Goal: Information Seeking & Learning: Compare options

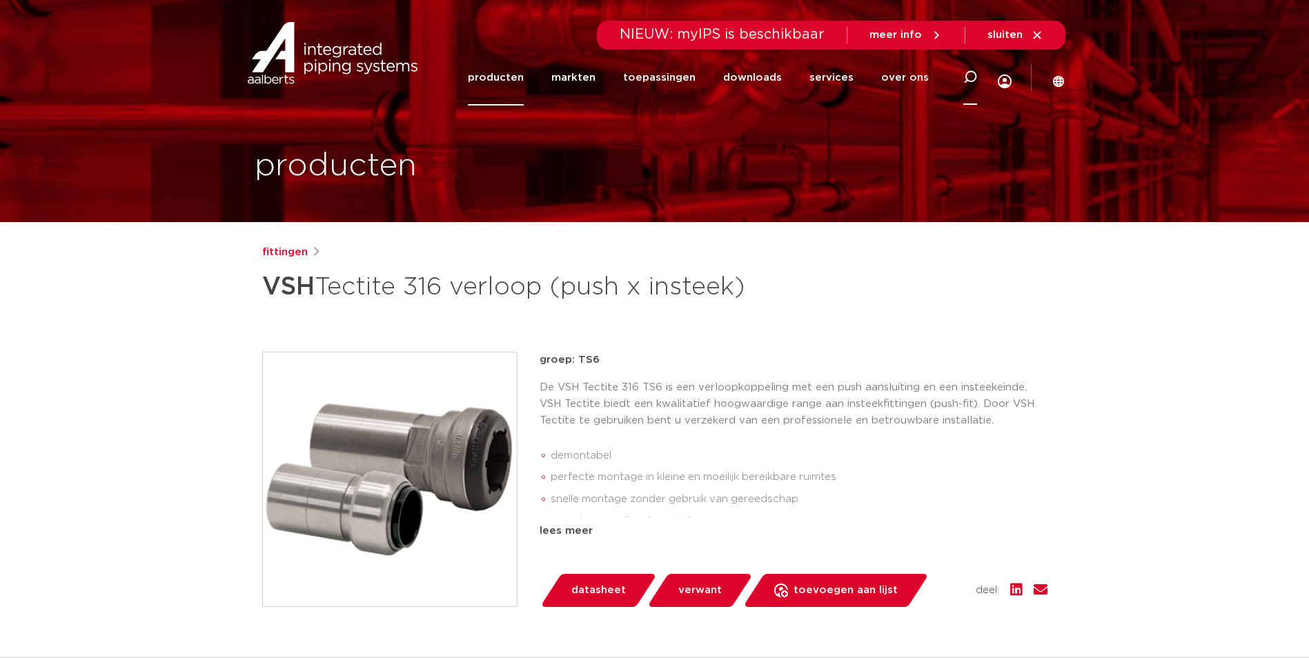
click at [970, 80] on icon at bounding box center [970, 77] width 14 height 14
paste input "6671258"
type input "6671258"
click button "Zoeken" at bounding box center [0, 0] width 0 height 0
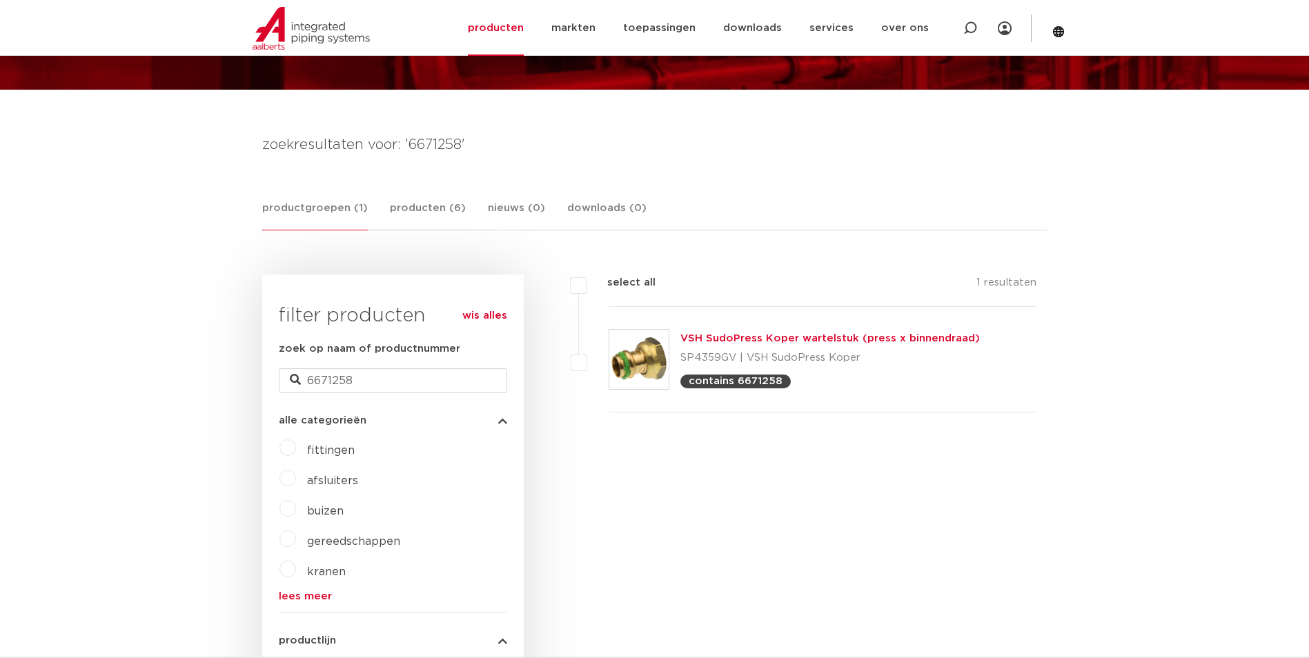
scroll to position [138, 0]
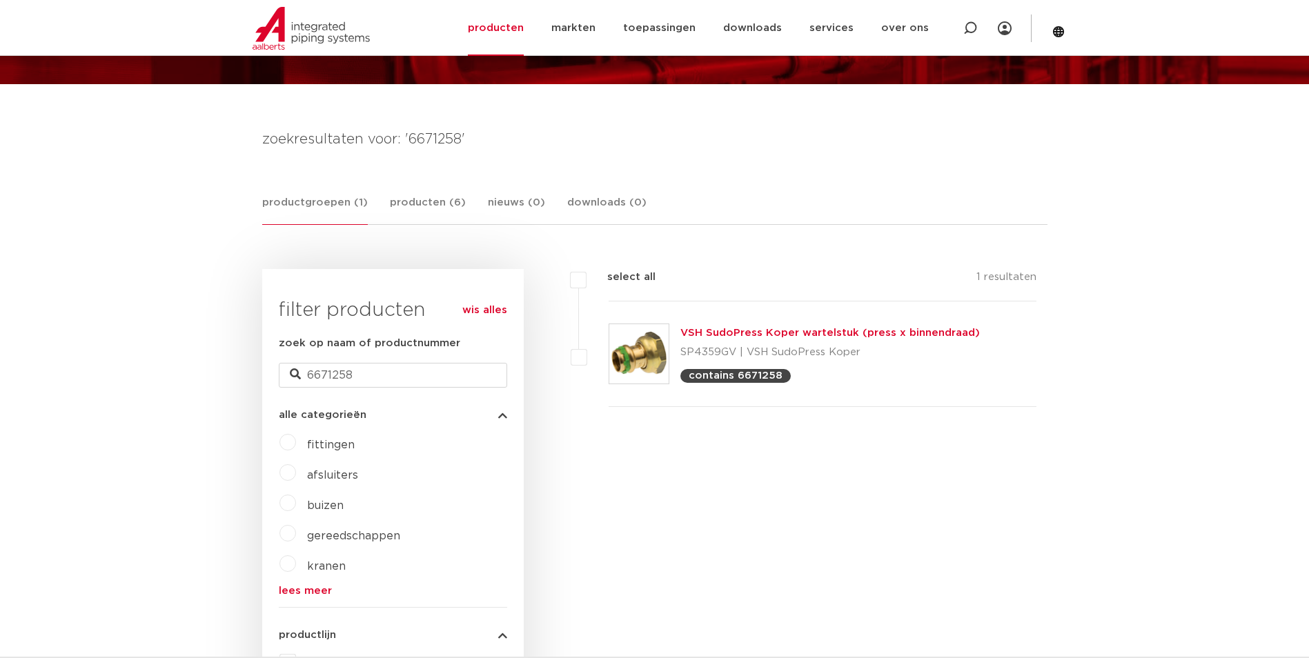
click at [731, 332] on link "VSH SudoPress Koper wartelstuk (press x binnendraad)" at bounding box center [829, 333] width 299 height 10
click at [516, 47] on link "producten" at bounding box center [496, 28] width 56 height 56
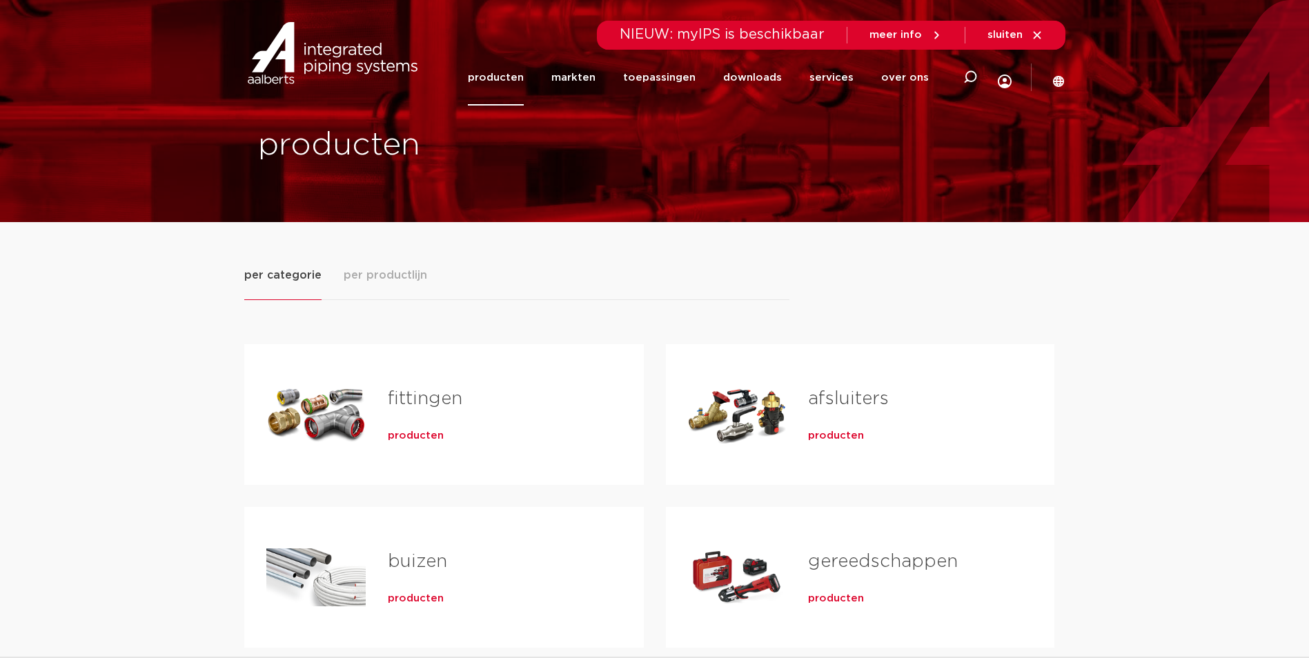
click at [403, 443] on div "producten" at bounding box center [494, 433] width 212 height 19
click at [406, 439] on span "producten" at bounding box center [416, 436] width 56 height 14
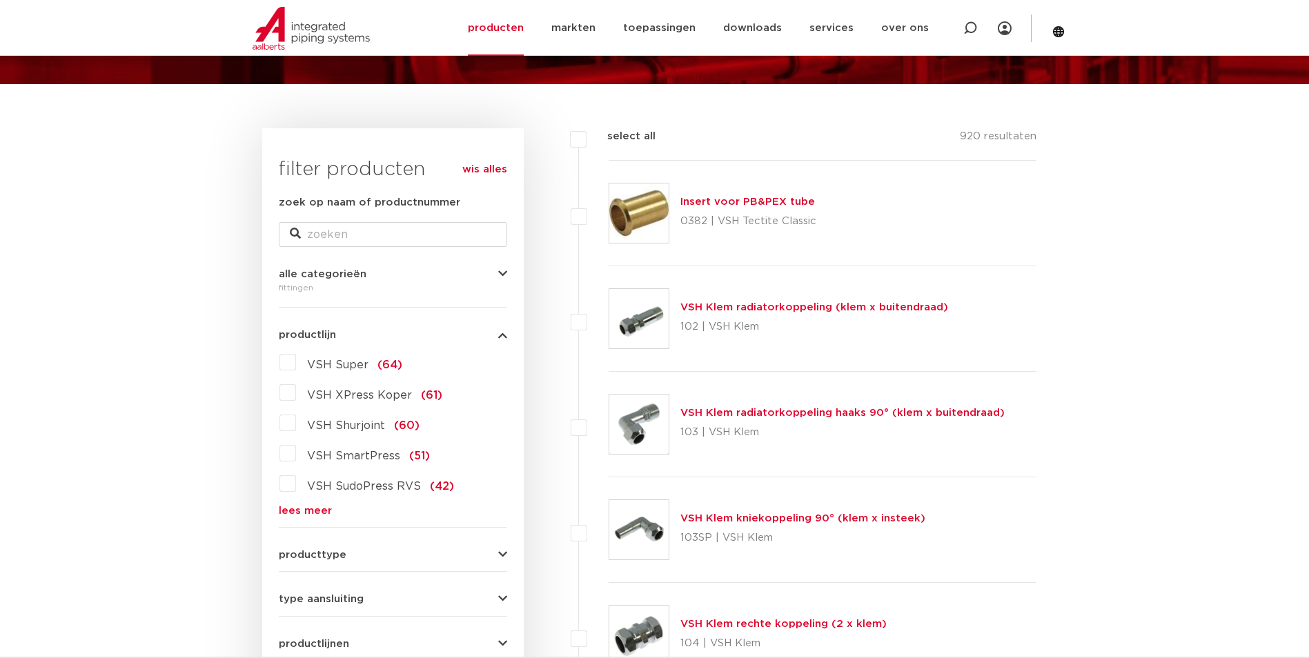
click at [302, 509] on link "lees meer" at bounding box center [393, 511] width 228 height 10
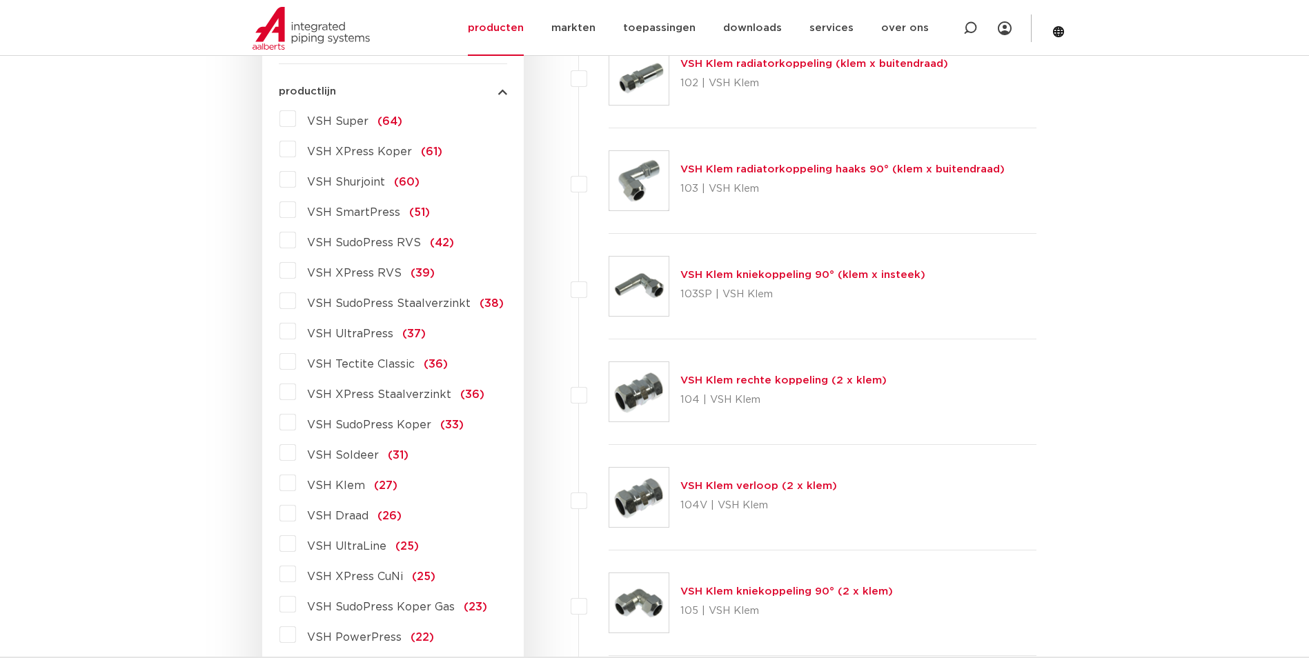
scroll to position [414, 0]
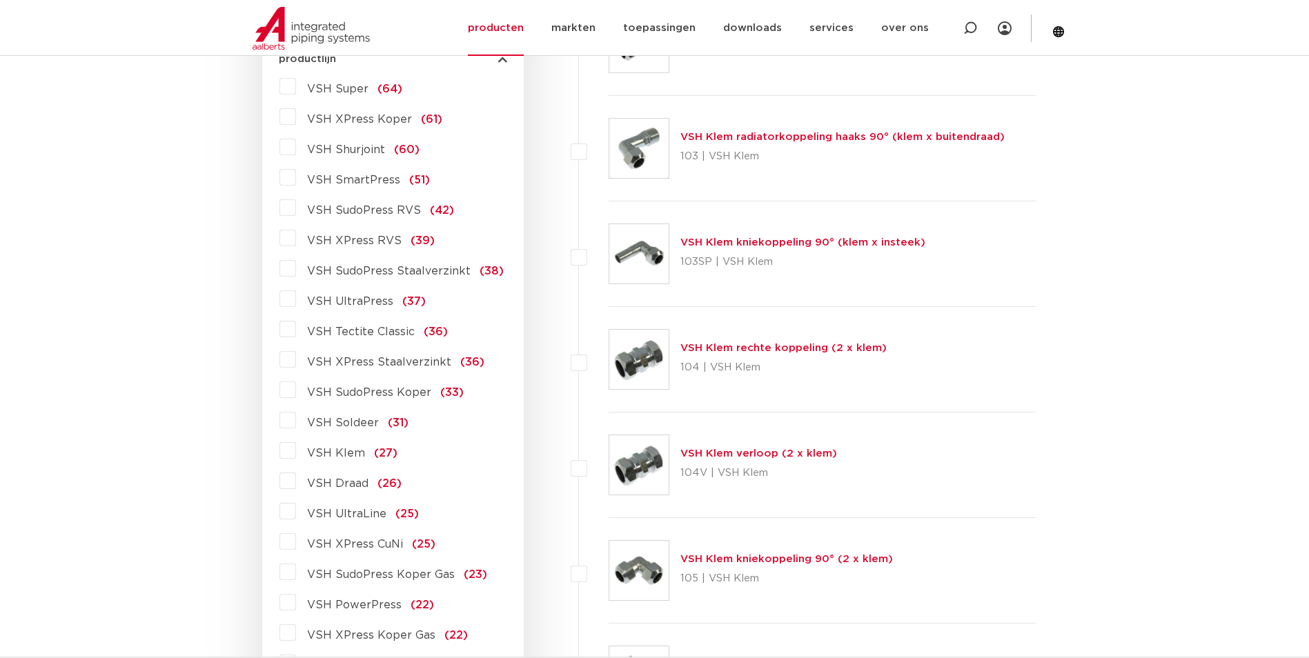
click at [380, 332] on span "VSH Tectite Classic" at bounding box center [361, 331] width 108 height 11
click at [0, 0] on input "VSH Tectite Classic (36)" at bounding box center [0, 0] width 0 height 0
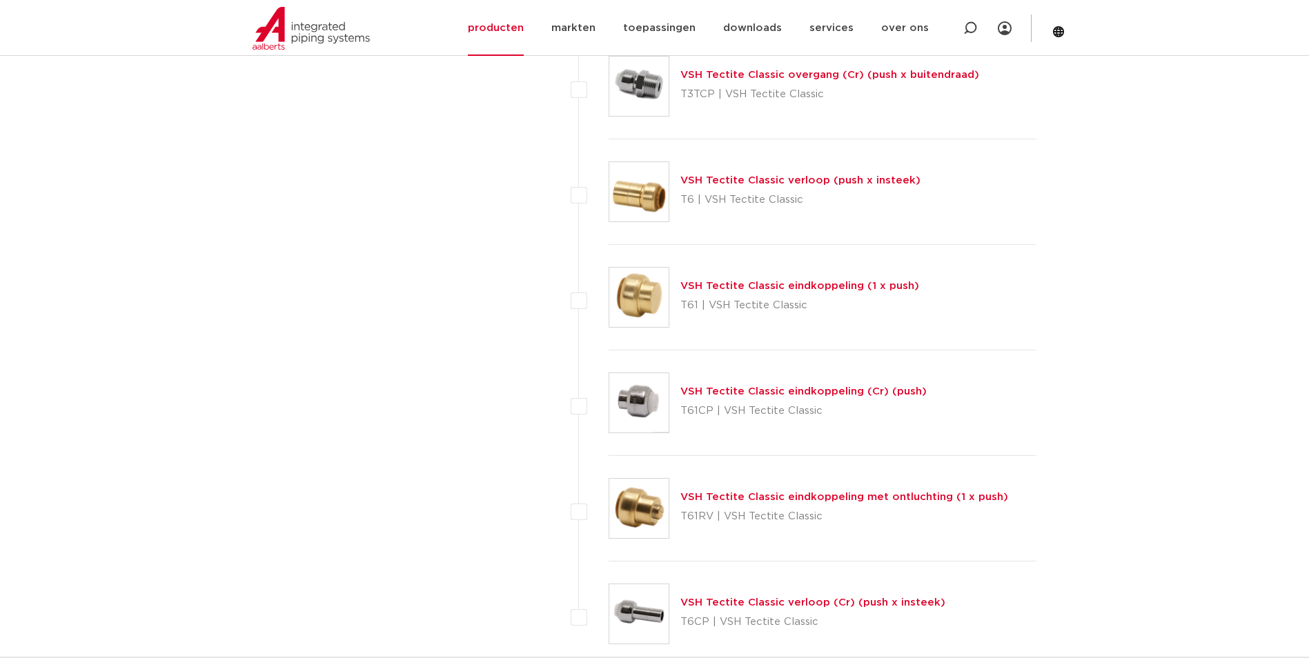
scroll to position [3449, 0]
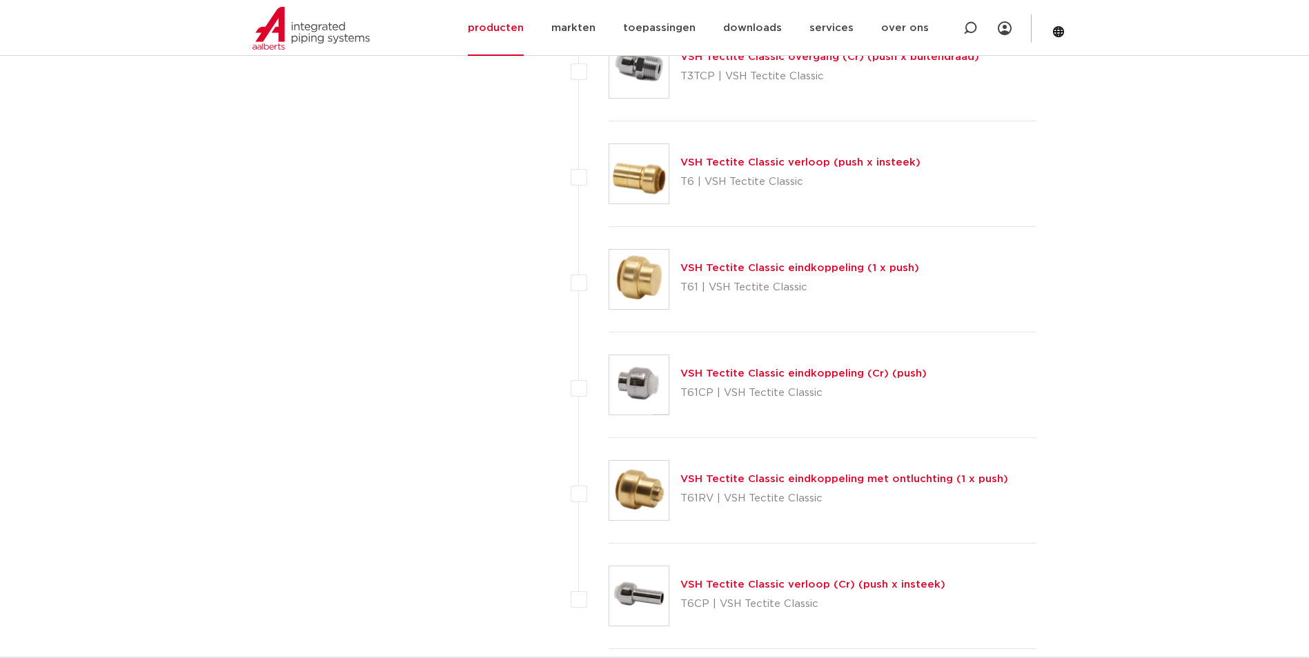
click at [795, 162] on link "VSH Tectite Classic verloop (push x insteek)" at bounding box center [800, 162] width 240 height 10
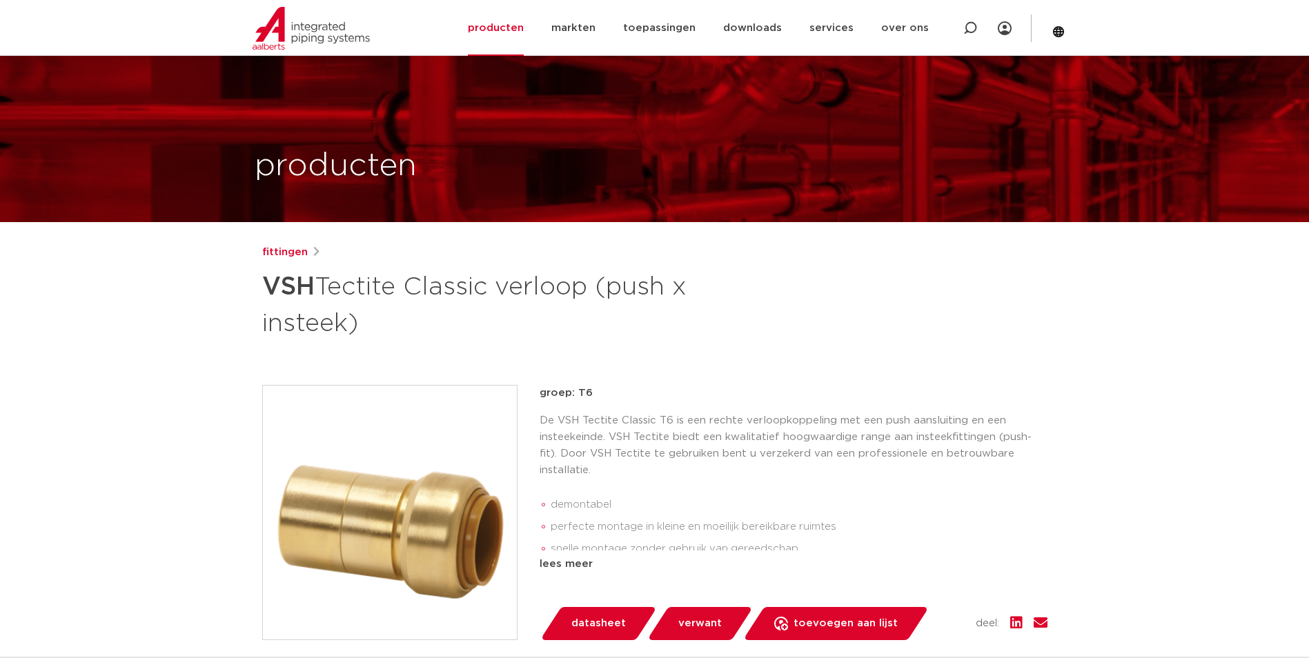
scroll to position [138, 0]
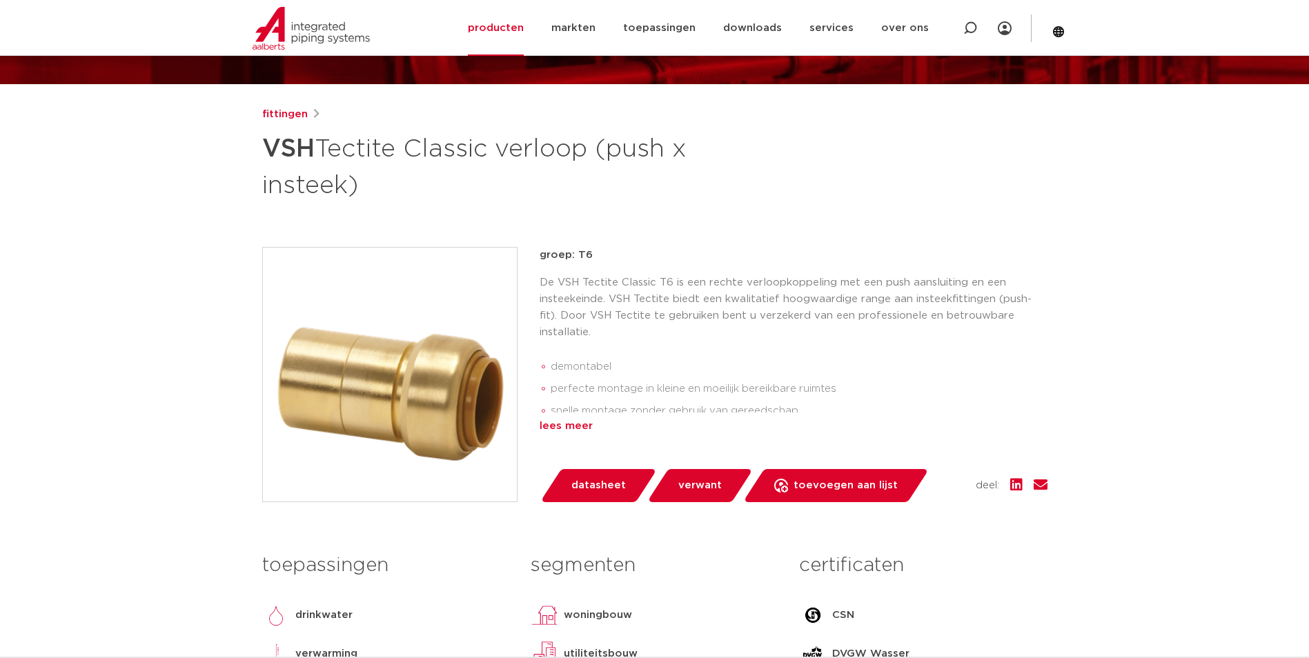
click at [557, 424] on div "lees meer" at bounding box center [793, 426] width 508 height 17
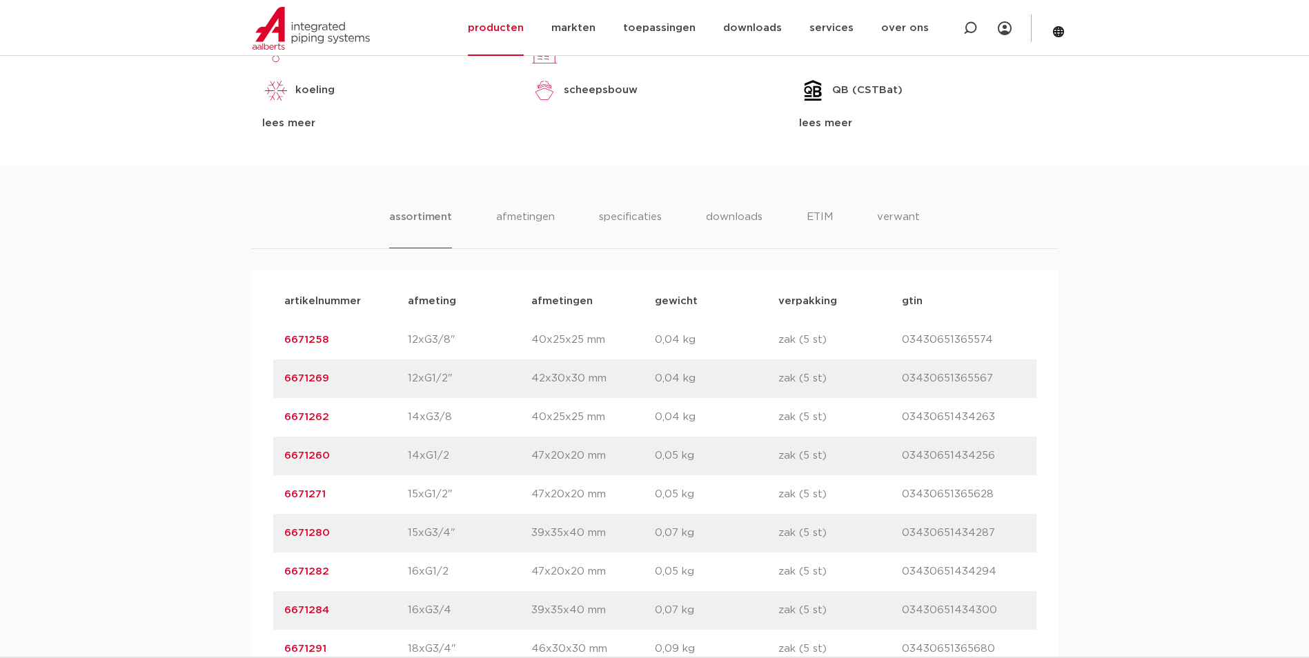
scroll to position [759, 0]
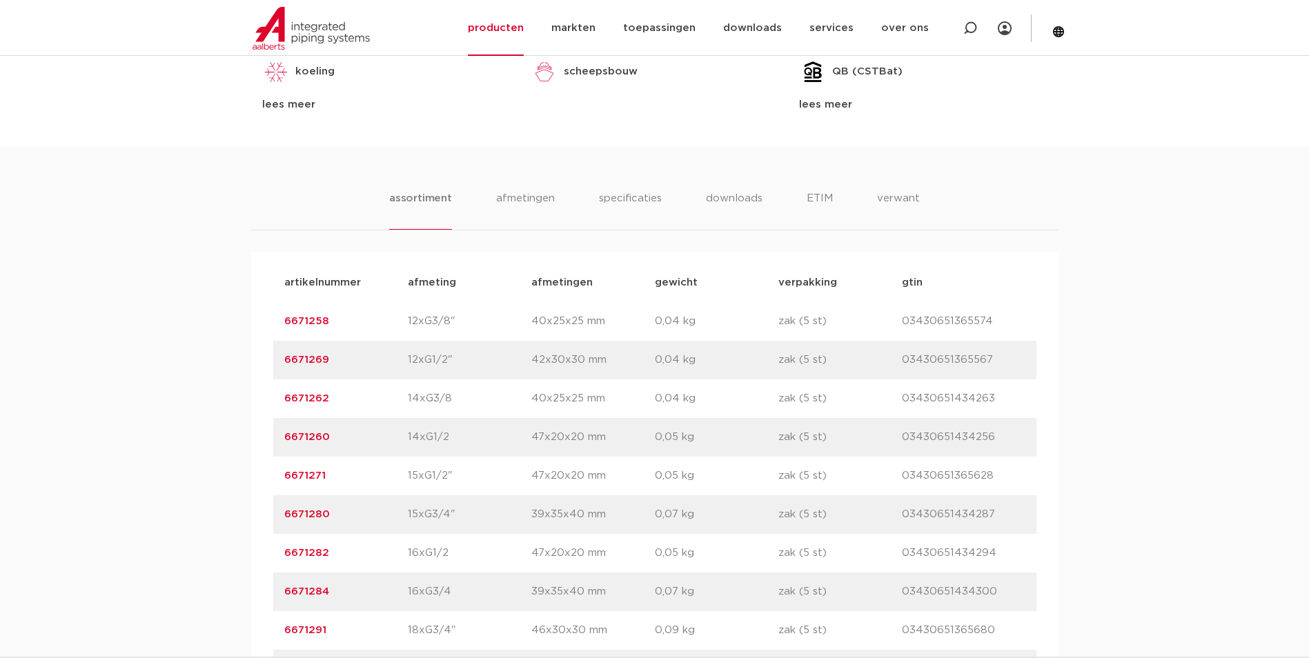
click at [307, 319] on link "6671258" at bounding box center [306, 321] width 45 height 10
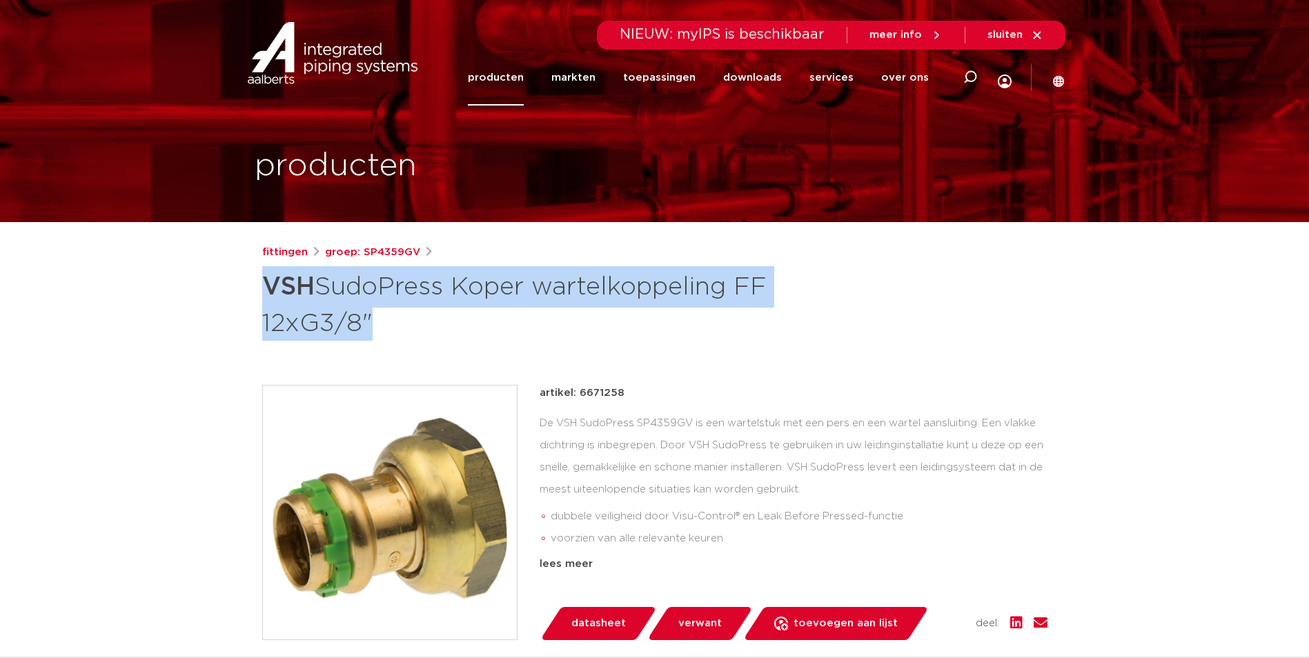
drag, startPoint x: 360, startPoint y: 323, endPoint x: 257, endPoint y: 288, distance: 108.4
click at [257, 288] on div "fittingen groep: SP4359GV VSH SudoPress Koper wartelkoppeling FF 12xG3/8"" at bounding box center [654, 574] width 807 height 661
copy h1 "VSH SudoPress Koper wartelkoppeling FF 12xG3/8"
click at [506, 502] on img at bounding box center [390, 513] width 254 height 254
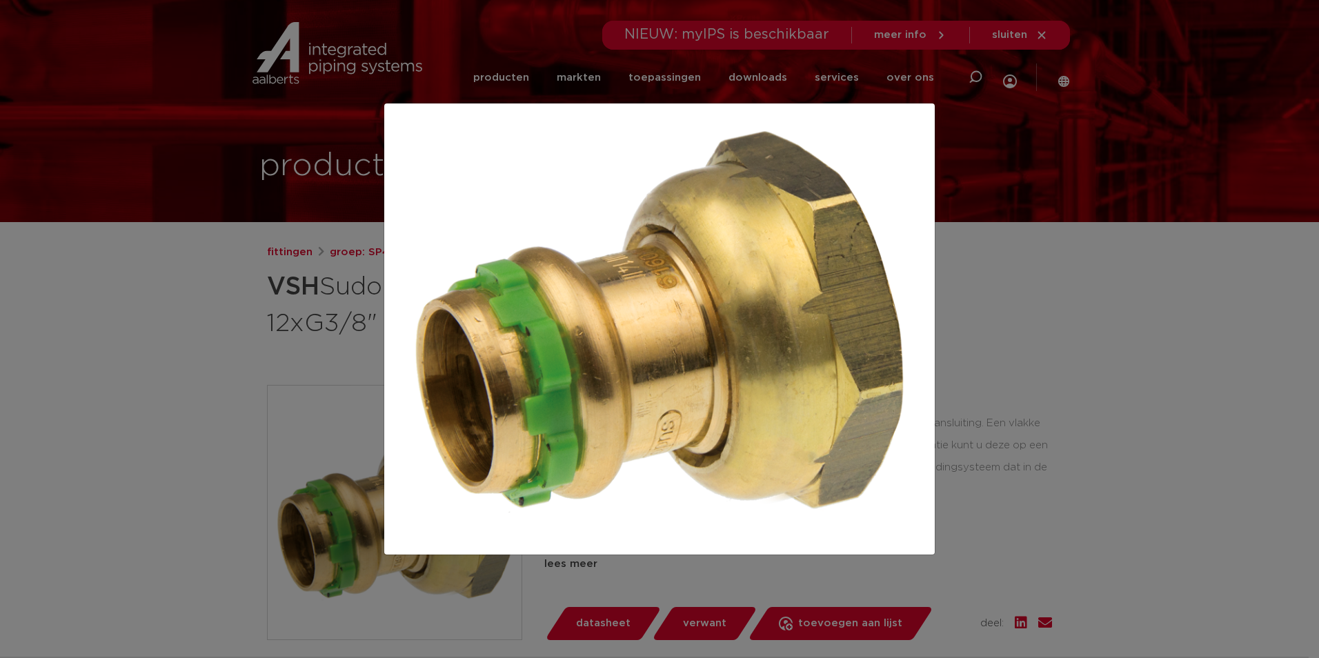
click at [1058, 299] on div at bounding box center [659, 329] width 1319 height 658
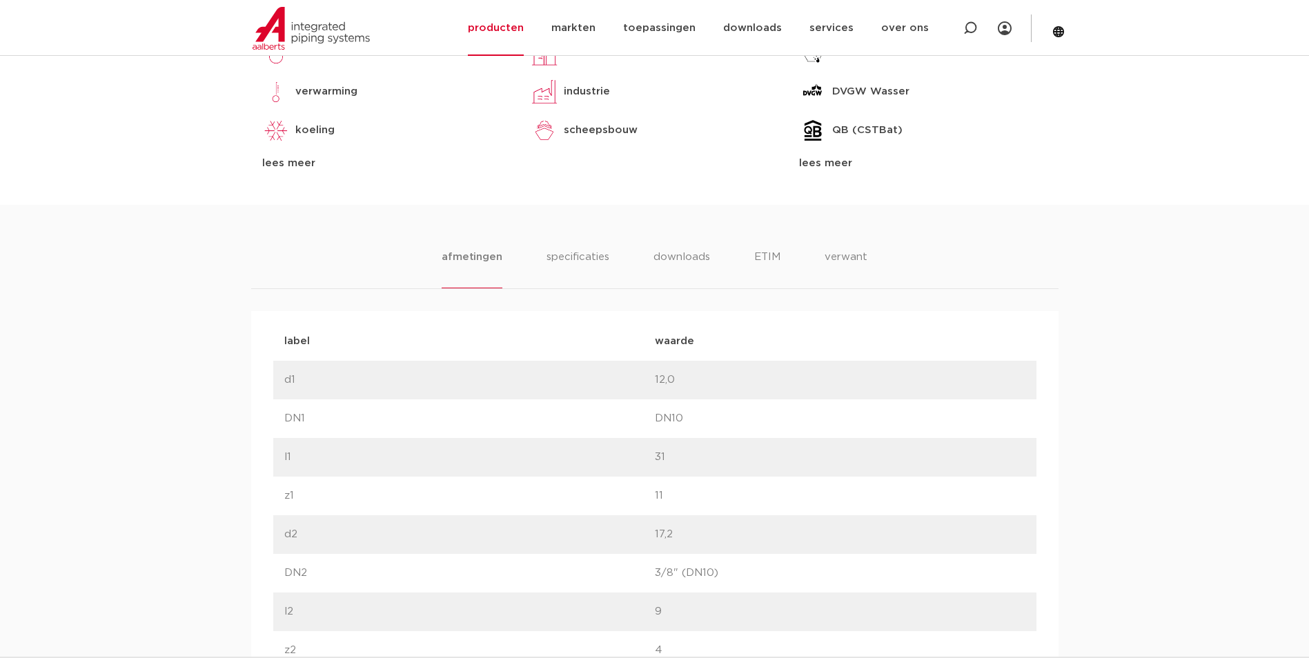
scroll to position [345, 0]
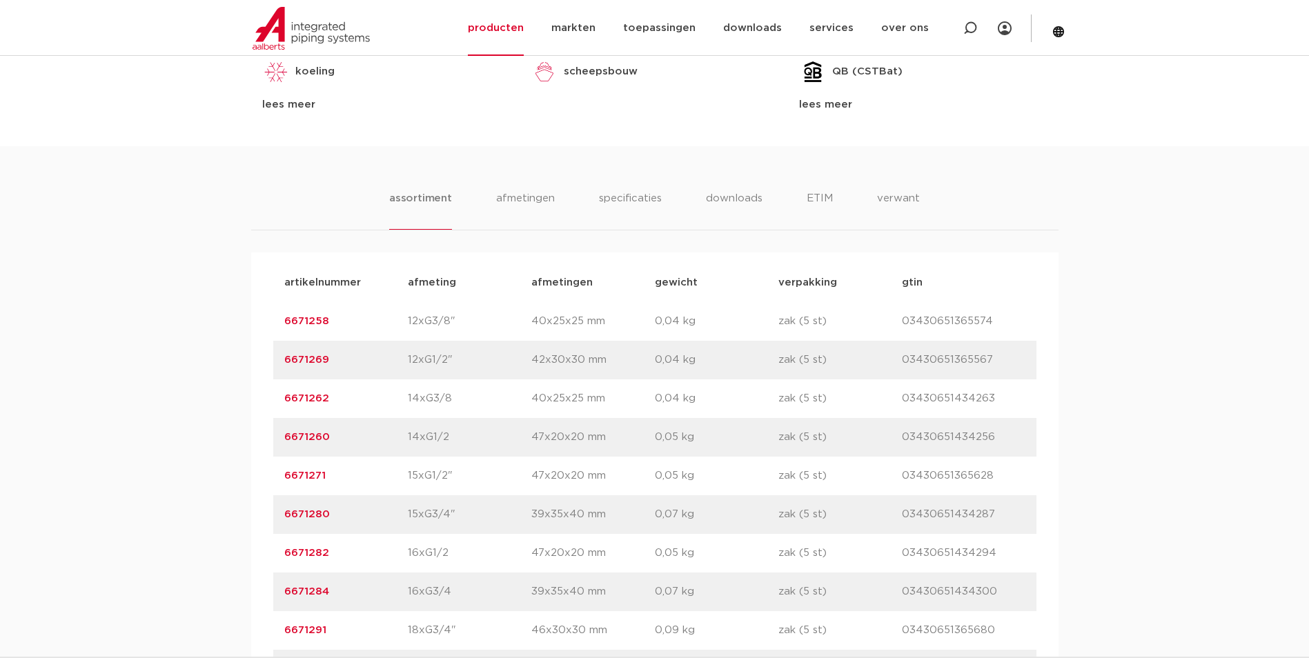
click at [321, 437] on link "6671260" at bounding box center [307, 437] width 46 height 10
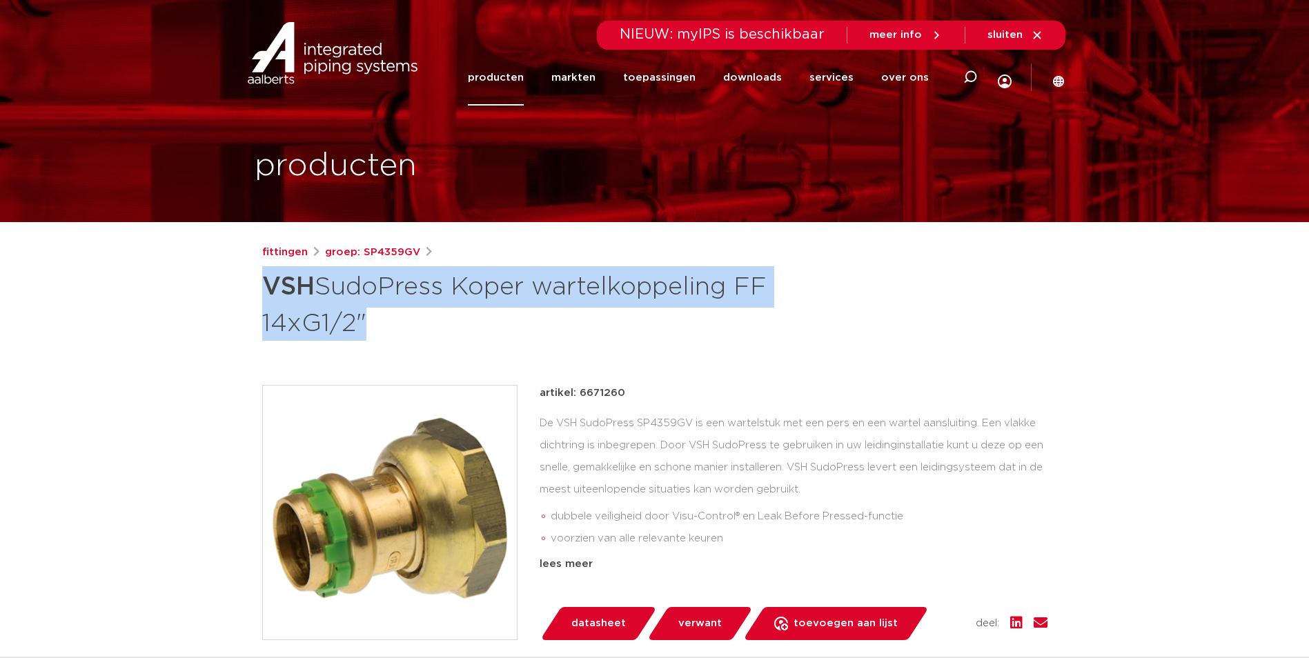
drag, startPoint x: 261, startPoint y: 281, endPoint x: 357, endPoint y: 324, distance: 104.7
click at [357, 324] on h1 "VSH SudoPress Koper wartelkoppeling FF 14xG1/2"" at bounding box center [521, 303] width 518 height 75
copy h1 "VSH SudoPress Koper wartelkoppeling FF 14xG1/2"
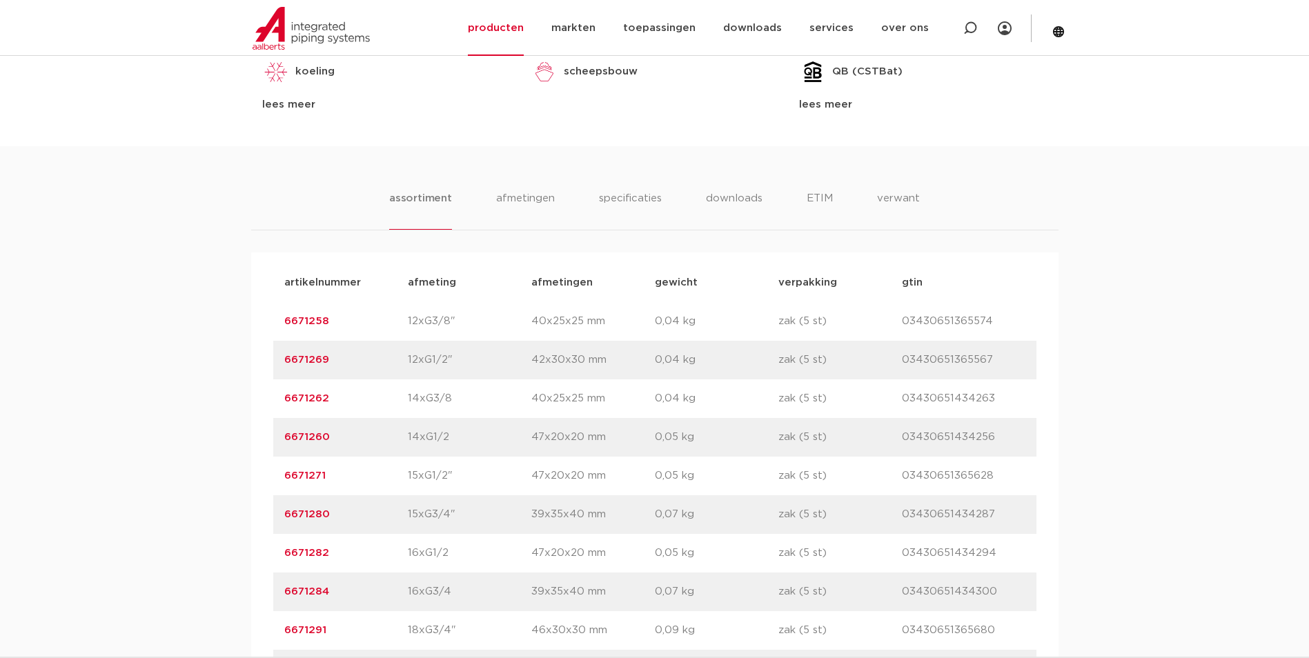
click at [321, 395] on link "6671262" at bounding box center [306, 398] width 45 height 10
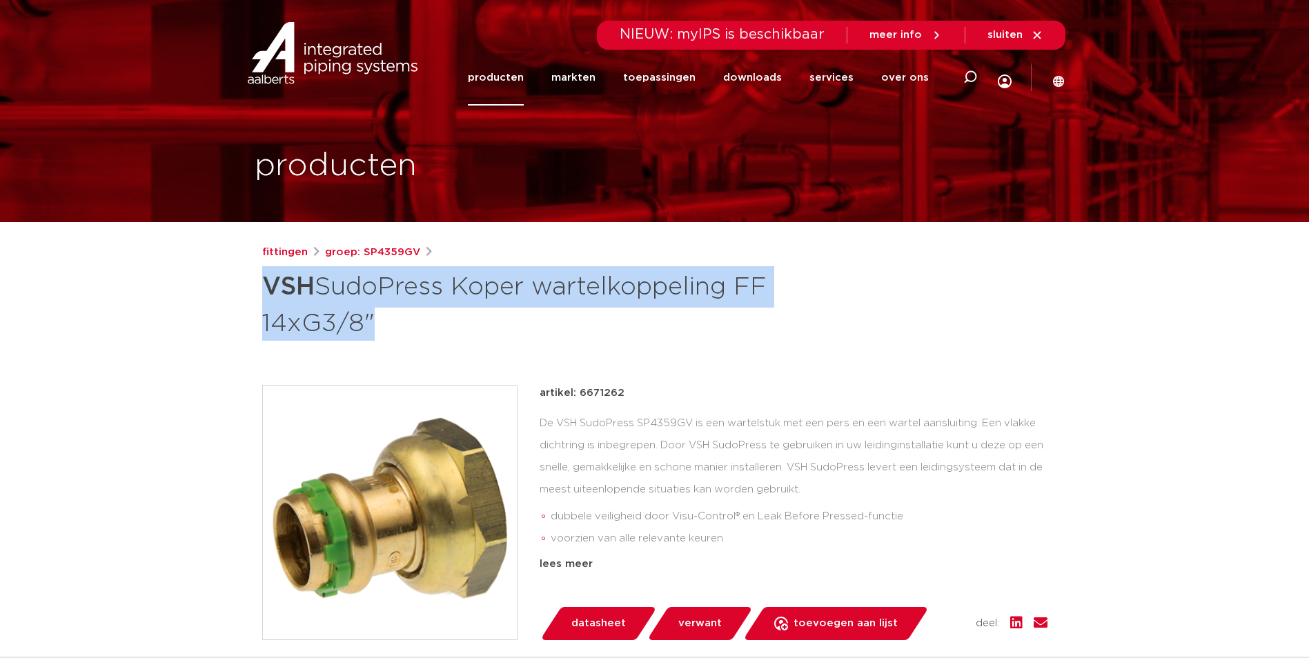
drag, startPoint x: 268, startPoint y: 292, endPoint x: 361, endPoint y: 324, distance: 98.0
click at [361, 324] on h1 "VSH SudoPress Koper wartelkoppeling FF 14xG3/8"" at bounding box center [521, 303] width 518 height 75
copy h1 "VSH SudoPress Koper wartelkoppeling FF 14xG3/8"
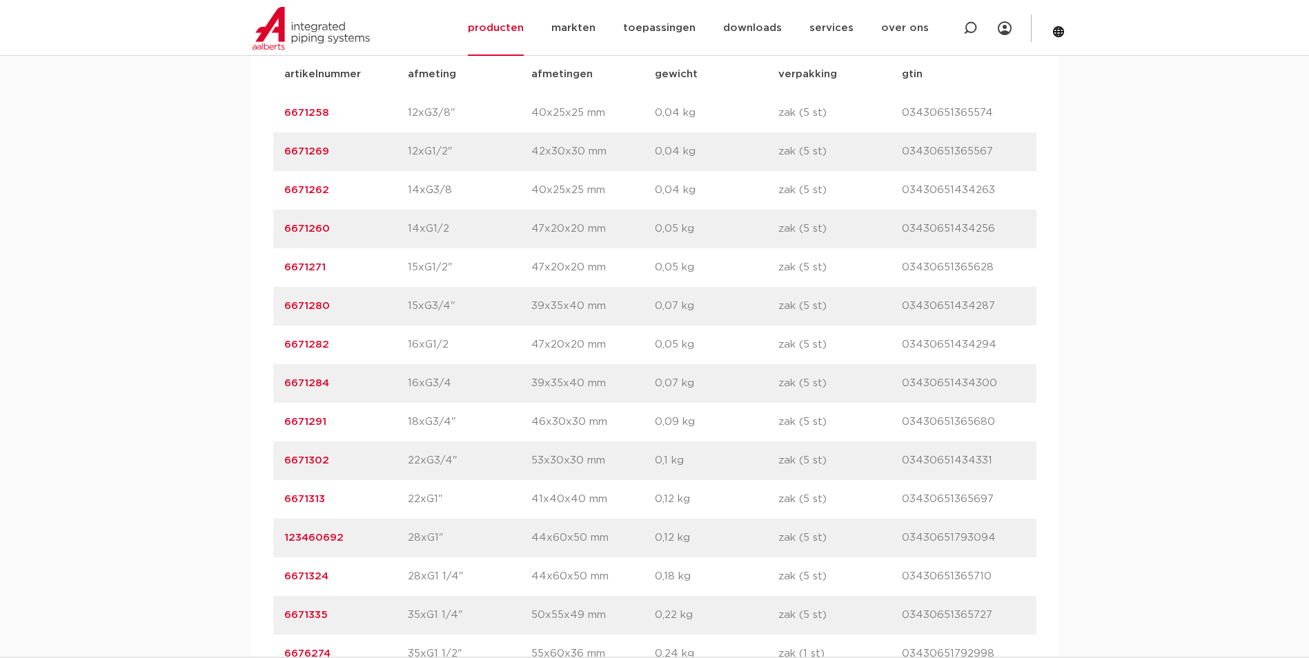
scroll to position [966, 0]
click at [304, 150] on link "6671269" at bounding box center [306, 153] width 45 height 10
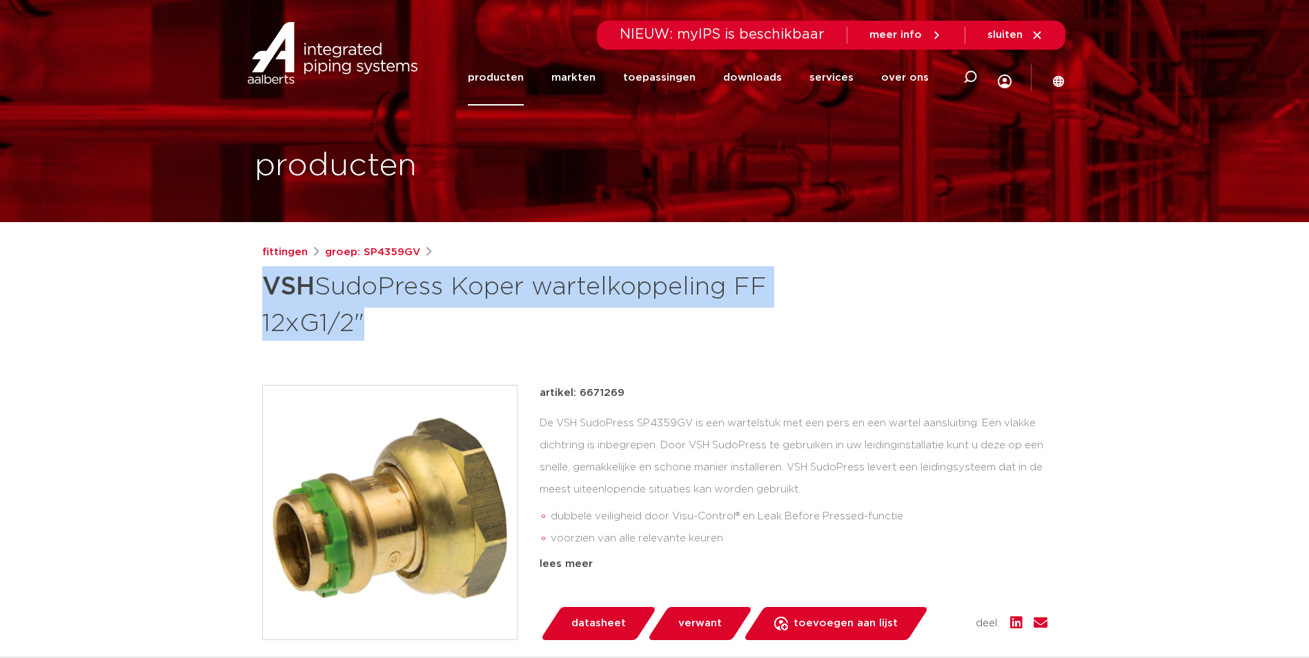
drag, startPoint x: 261, startPoint y: 284, endPoint x: 347, endPoint y: 335, distance: 99.6
click at [347, 335] on h1 "VSH SudoPress Koper wartelkoppeling FF 12xG1/2"" at bounding box center [521, 303] width 518 height 75
copy h1 "VSH SudoPress Koper wartelkoppeling FF 12xG1/2"
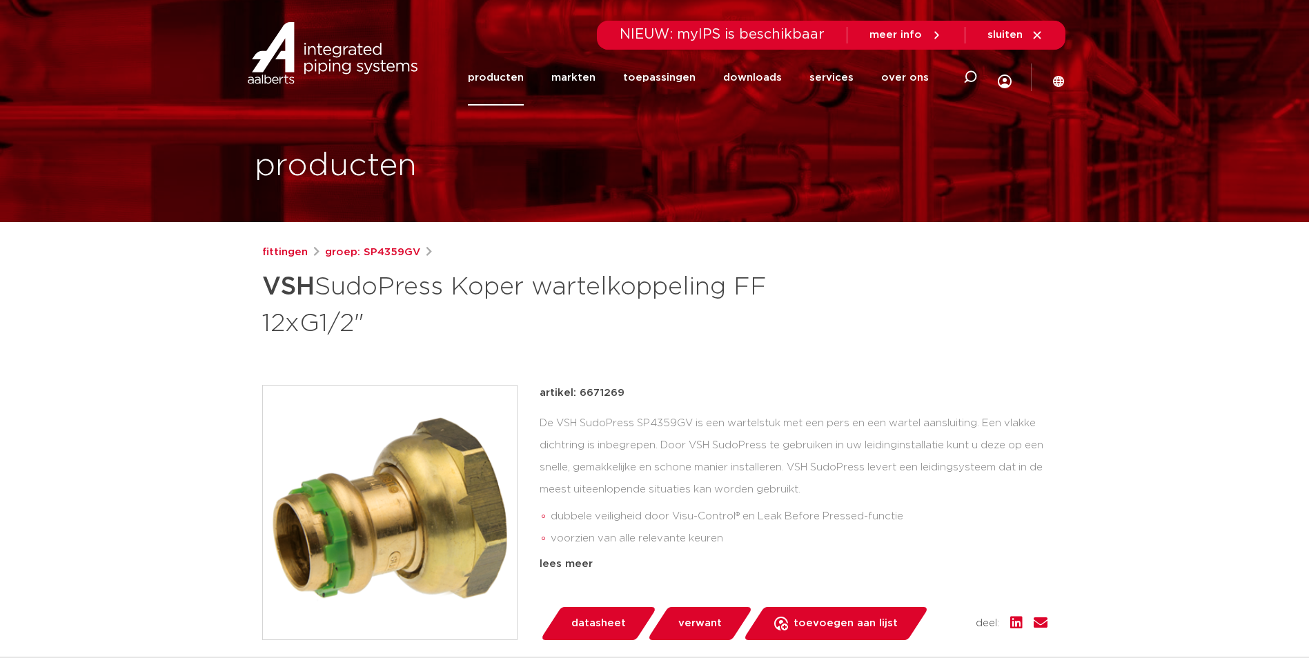
click at [950, 522] on li "dubbele veiligheid door Visu-Control® en Leak Before Pressed-functie" at bounding box center [798, 517] width 497 height 22
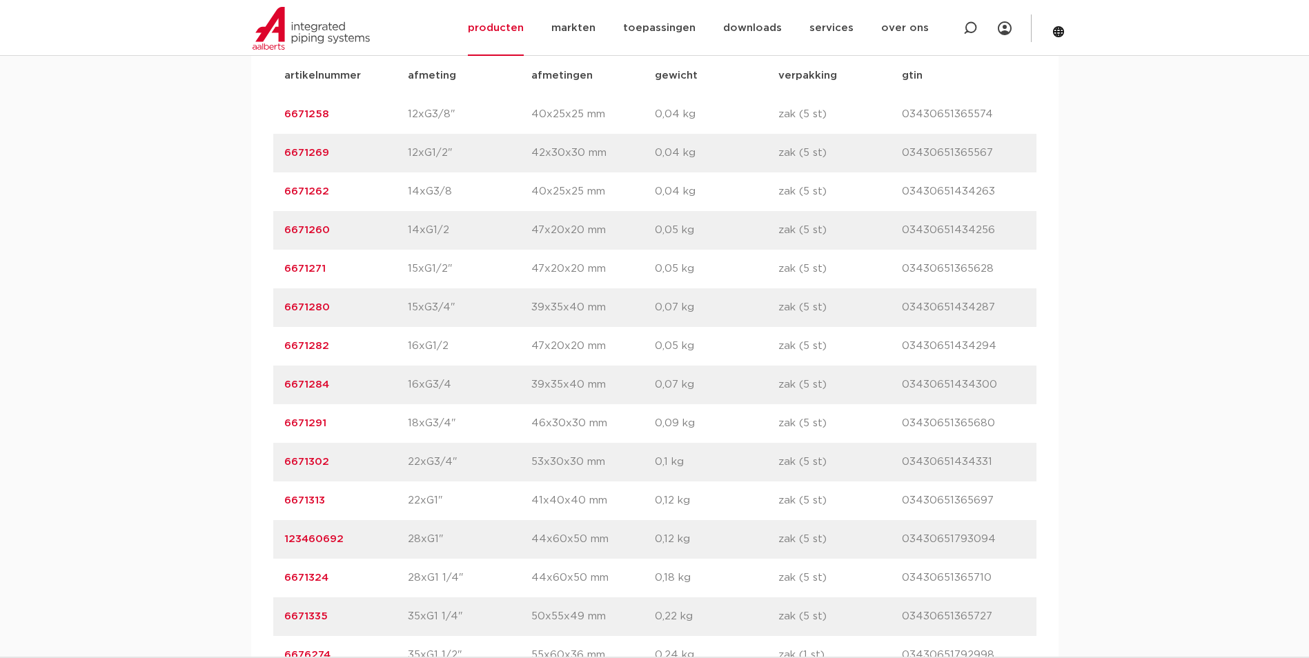
click at [313, 265] on link "6671271" at bounding box center [304, 269] width 41 height 10
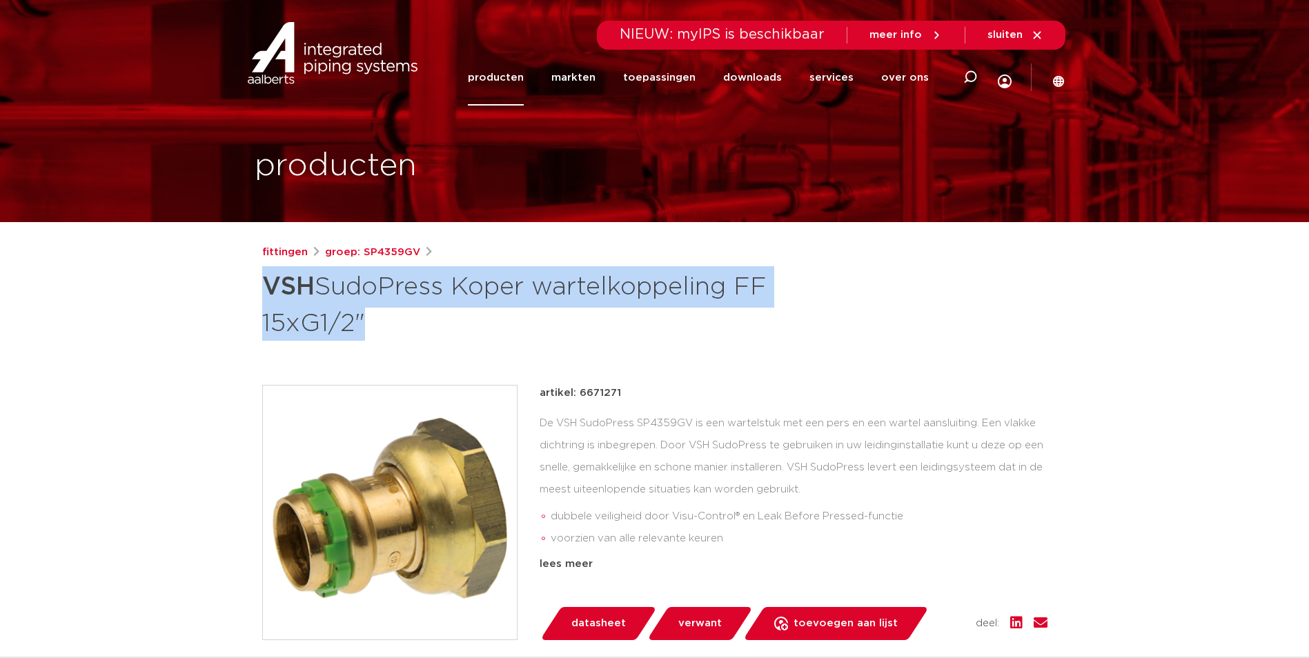
drag, startPoint x: 268, startPoint y: 283, endPoint x: 353, endPoint y: 332, distance: 98.9
click at [353, 332] on h1 "VSH SudoPress Koper wartelkoppeling FF 15xG1/2"" at bounding box center [521, 303] width 518 height 75
copy h1 "VSH SudoPress Koper wartelkoppeling FF 15xG1/2"
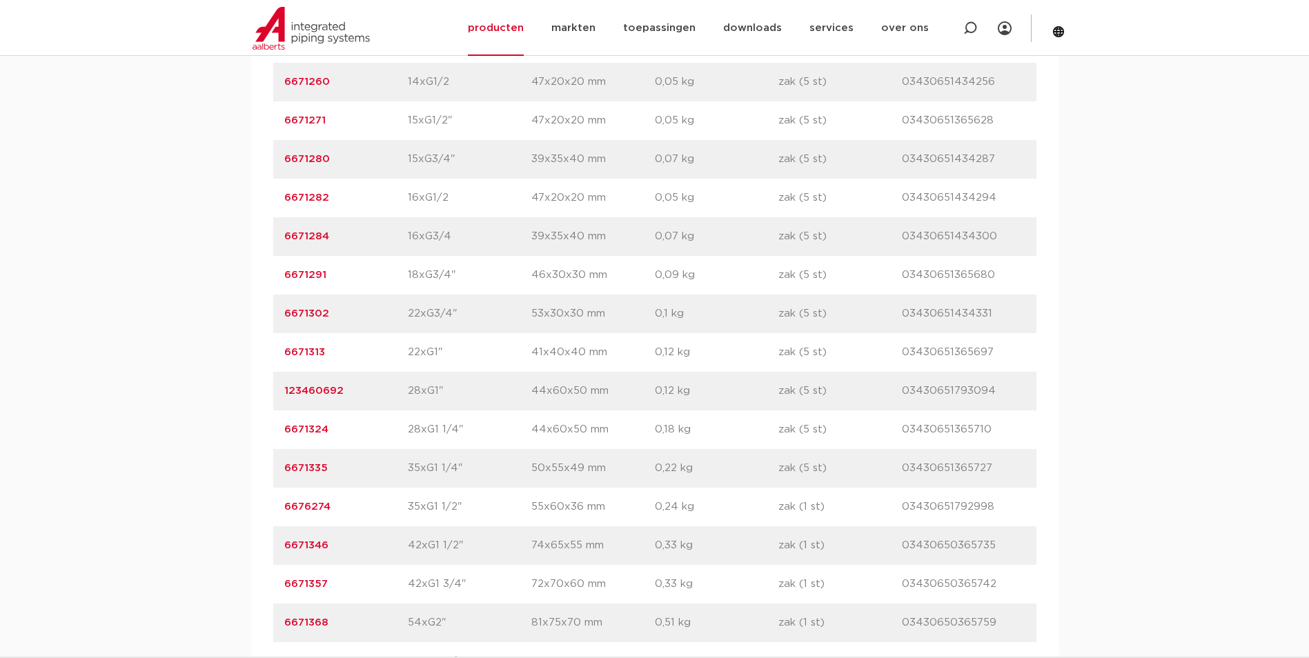
scroll to position [1035, 0]
click at [306, 242] on link "6671280" at bounding box center [307, 238] width 46 height 10
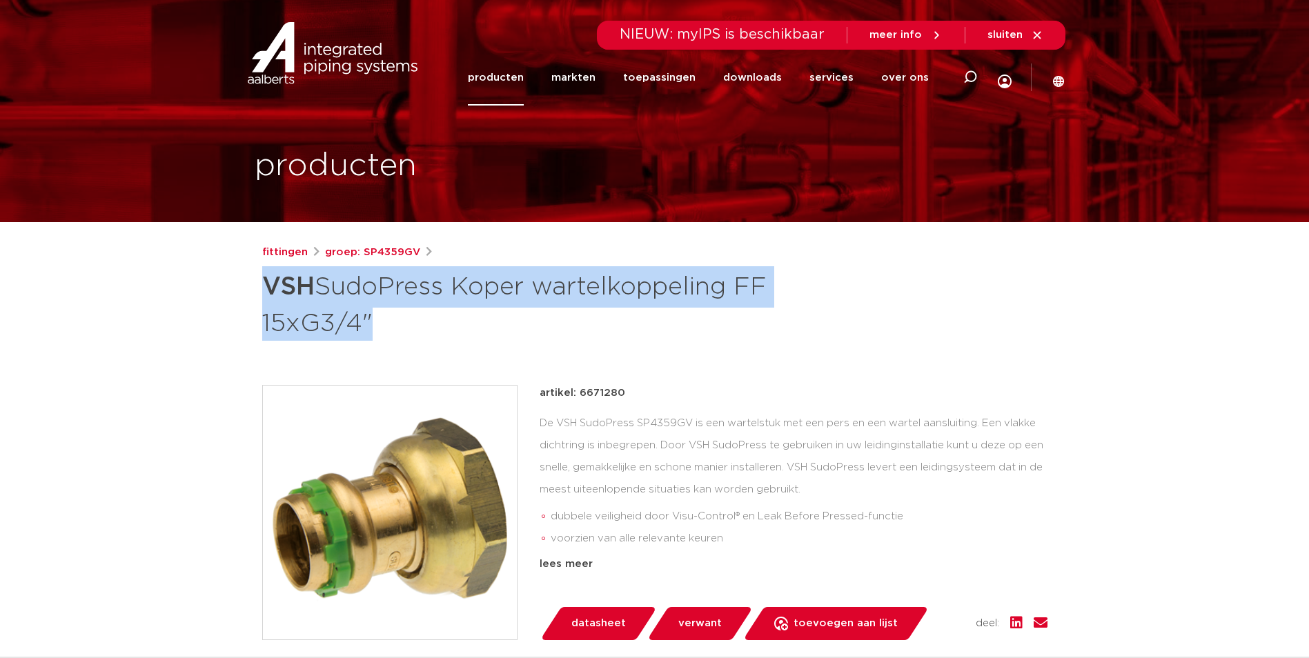
drag, startPoint x: 268, startPoint y: 286, endPoint x: 363, endPoint y: 333, distance: 105.8
click at [363, 333] on h1 "VSH SudoPress Koper wartelkoppeling FF 15xG3/4"" at bounding box center [521, 303] width 518 height 75
copy h1 "VSH SudoPress Koper wartelkoppeling FF 15xG3/4"
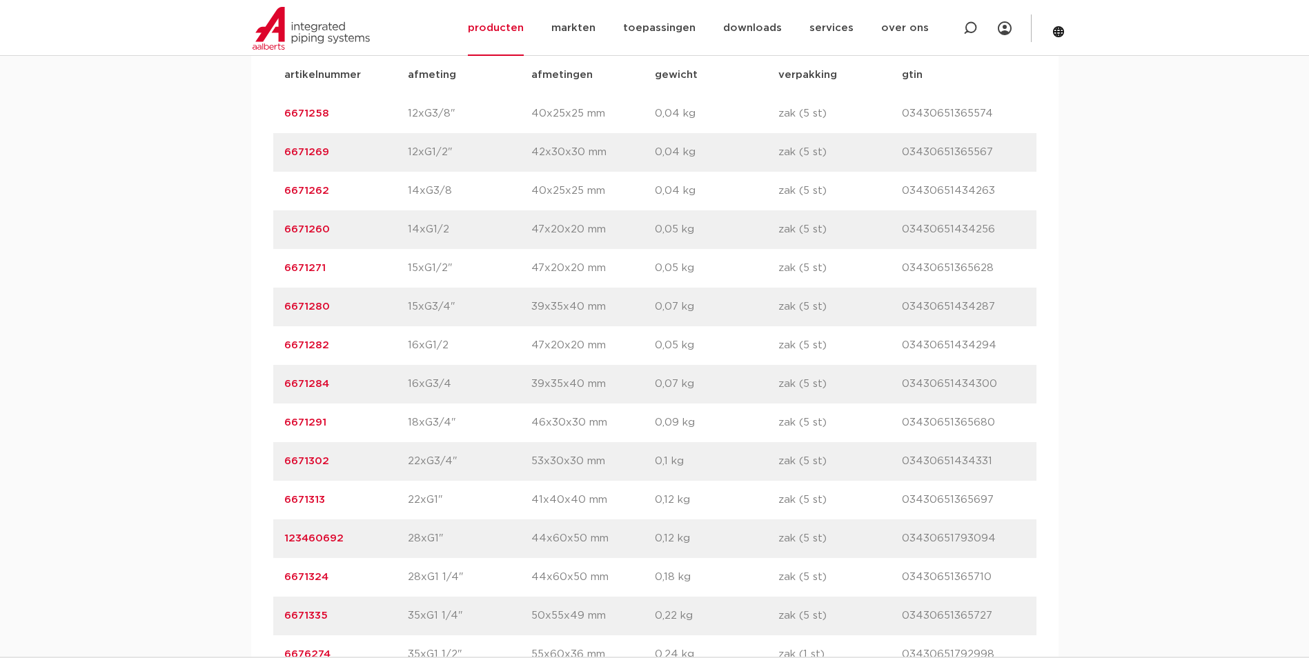
scroll to position [964, 0]
click at [310, 350] on link "6671282" at bounding box center [306, 348] width 45 height 10
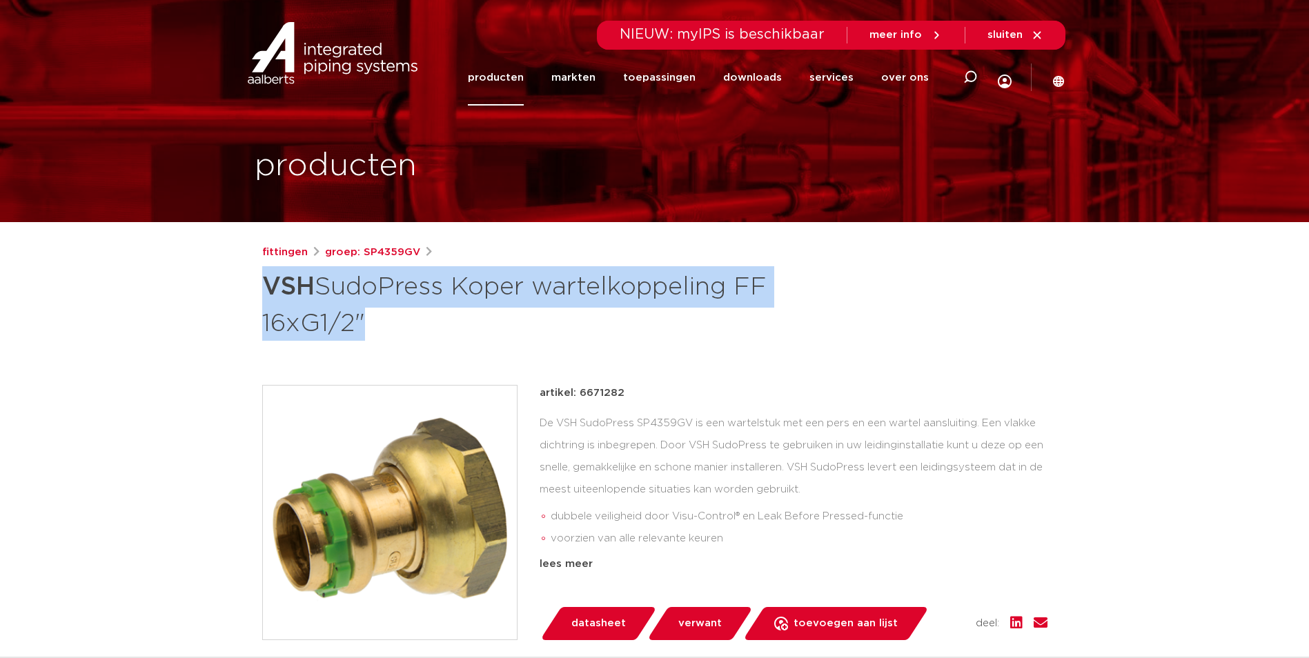
drag, startPoint x: 266, startPoint y: 281, endPoint x: 354, endPoint y: 335, distance: 103.4
click at [354, 335] on h1 "VSH SudoPress Koper wartelkoppeling FF 16xG1/2"" at bounding box center [521, 303] width 518 height 75
copy h1 "VSH SudoPress Koper wartelkoppeling FF 16xG1/2"
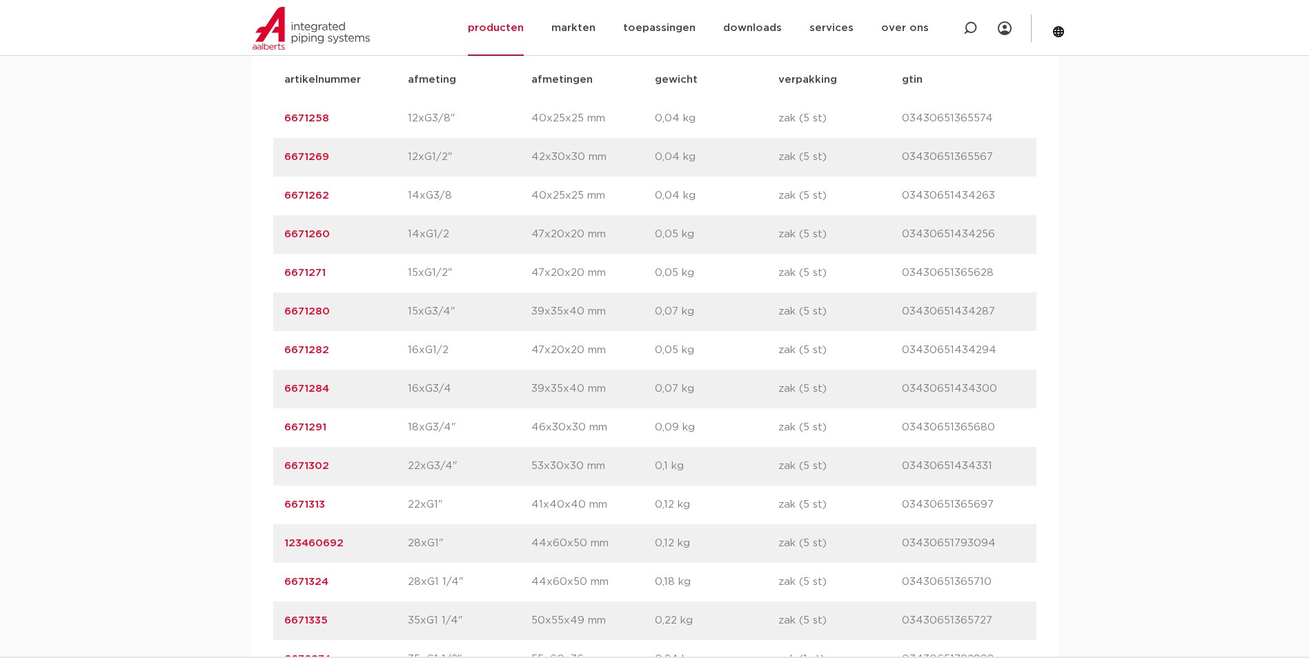
click at [326, 392] on link "6671284" at bounding box center [306, 389] width 45 height 10
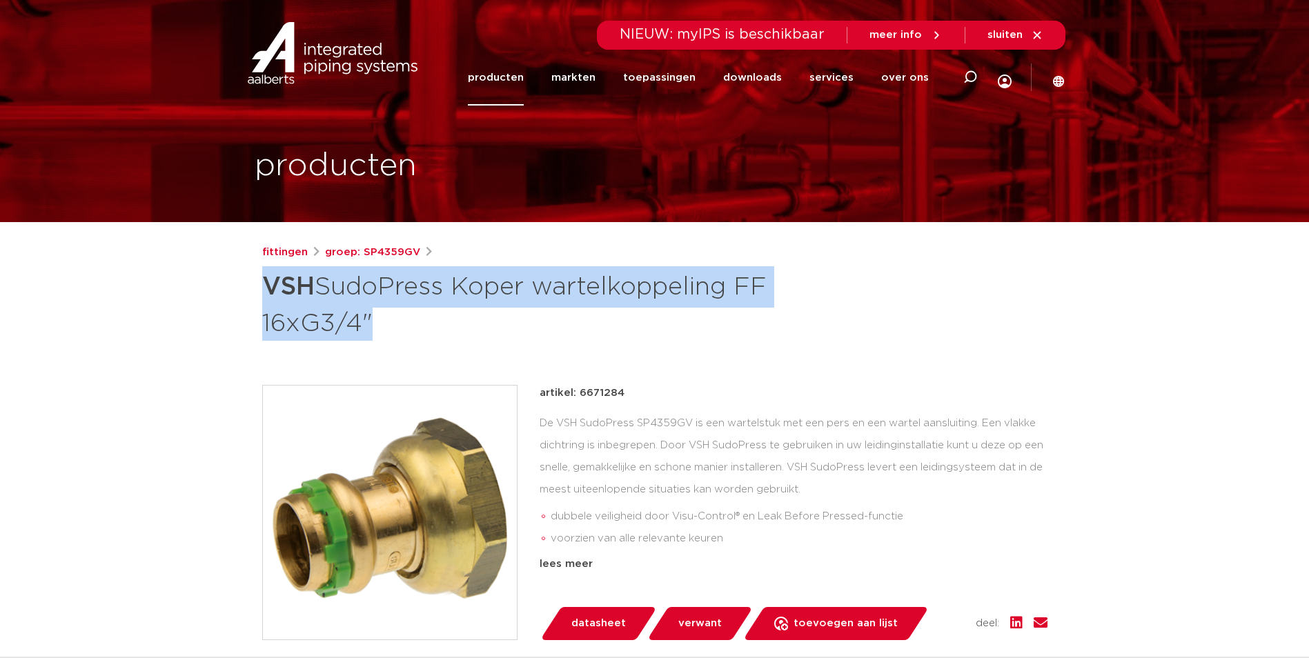
drag, startPoint x: 262, startPoint y: 278, endPoint x: 357, endPoint y: 328, distance: 107.7
click at [357, 328] on h1 "VSH SudoPress Koper wartelkoppeling FF 16xG3/4"" at bounding box center [521, 303] width 518 height 75
copy h1 "VSH SudoPress Koper wartelkoppeling FF 16xG3/4"
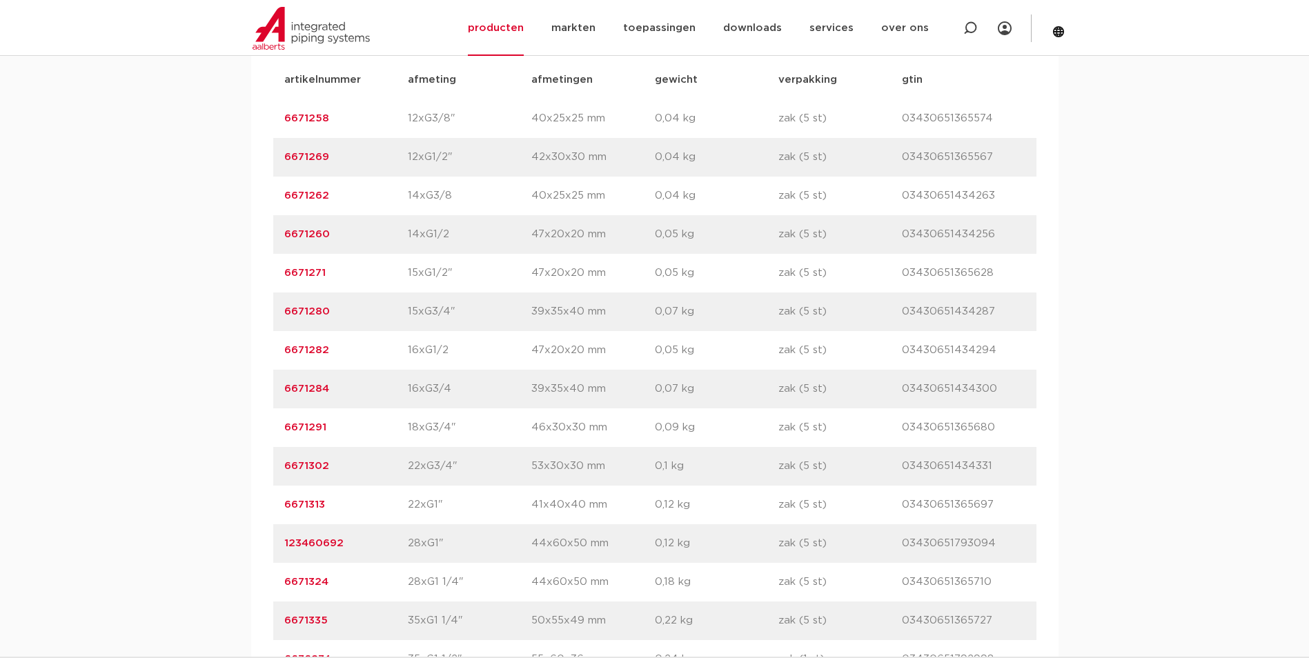
click at [292, 423] on link "6671291" at bounding box center [305, 427] width 42 height 10
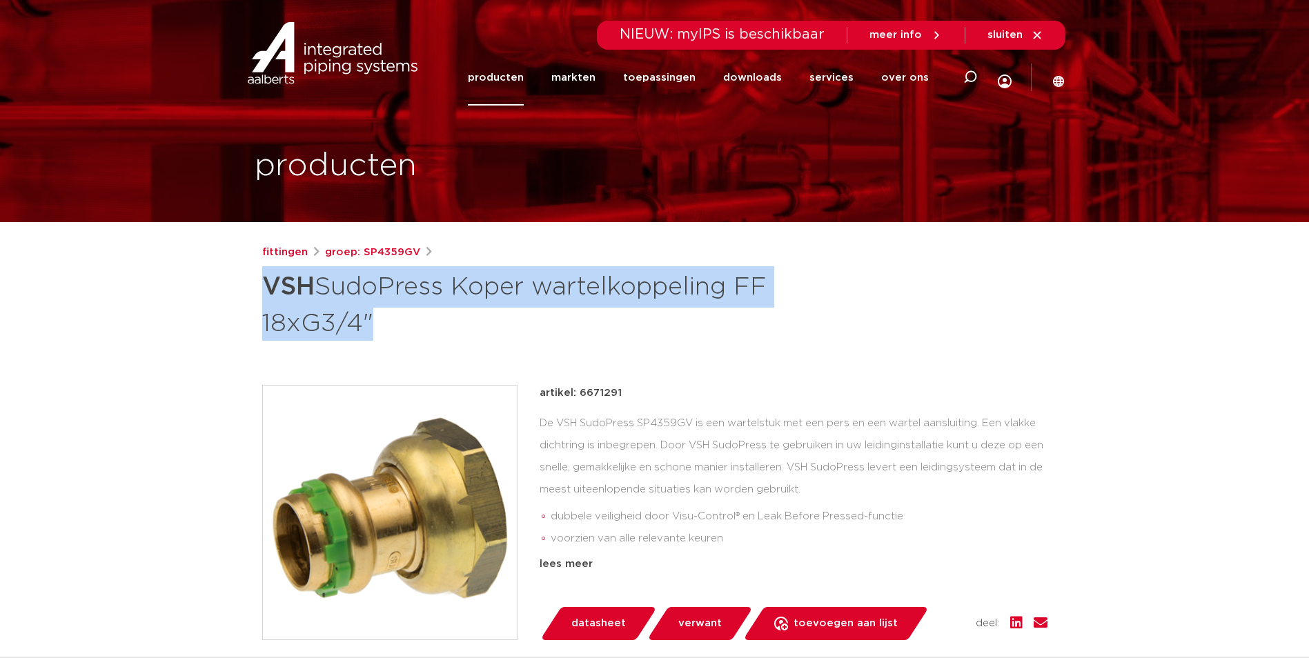
drag, startPoint x: 255, startPoint y: 284, endPoint x: 364, endPoint y: 330, distance: 118.4
click at [364, 330] on div "fittingen groep: SP4359GV VSH SudoPress Koper wartelkoppeling FF 18xG3/4"" at bounding box center [654, 574] width 807 height 661
copy h1 "VSH SudoPress Koper wartelkoppeling FF 18xG3/4"
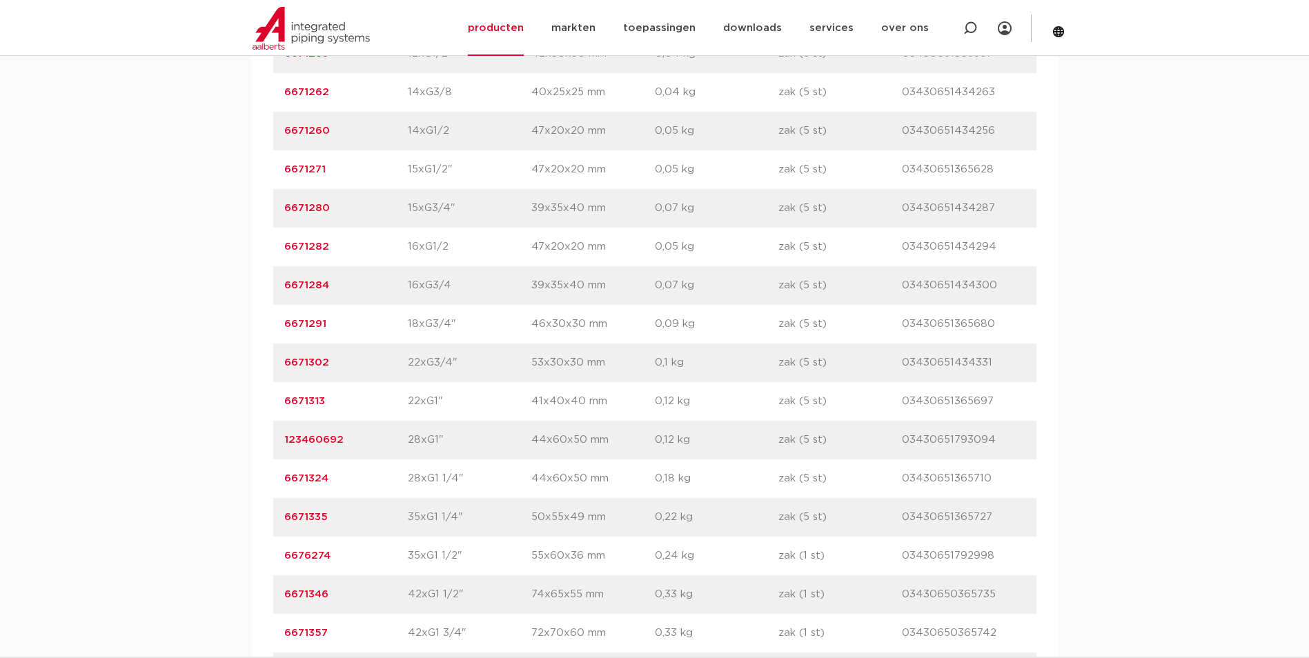
scroll to position [1029, 0]
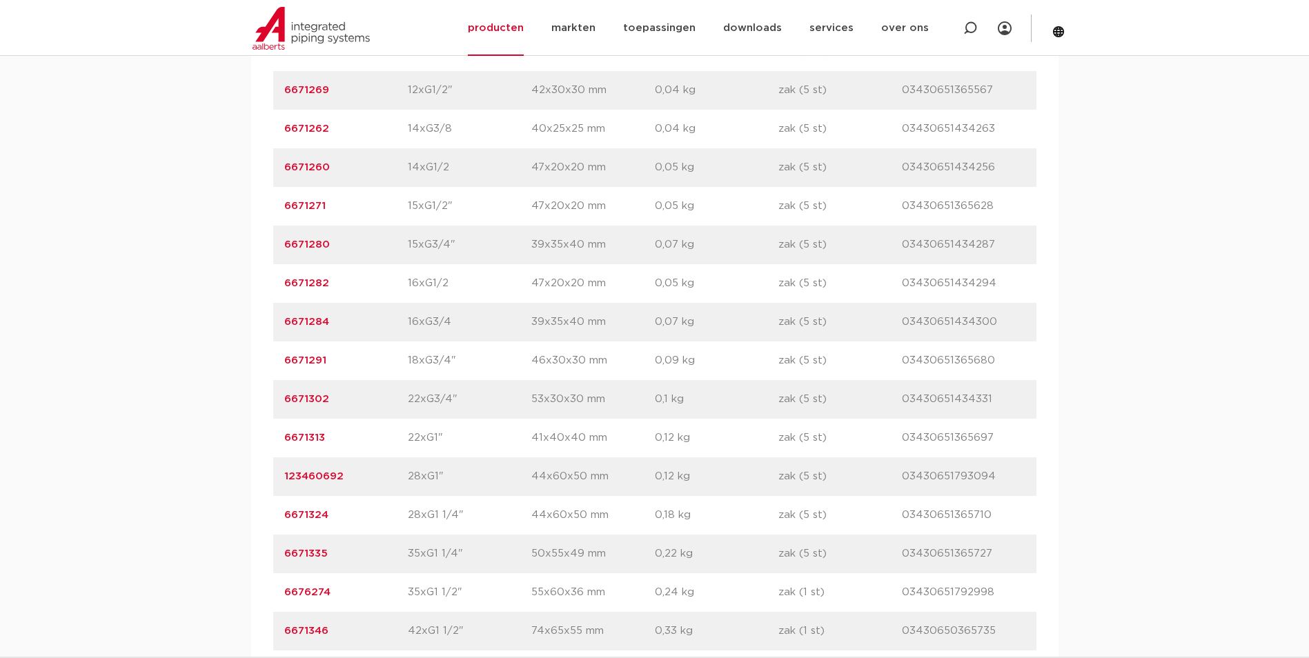
click at [311, 408] on p "6671302" at bounding box center [345, 399] width 123 height 17
click at [302, 396] on link "6671302" at bounding box center [306, 399] width 45 height 10
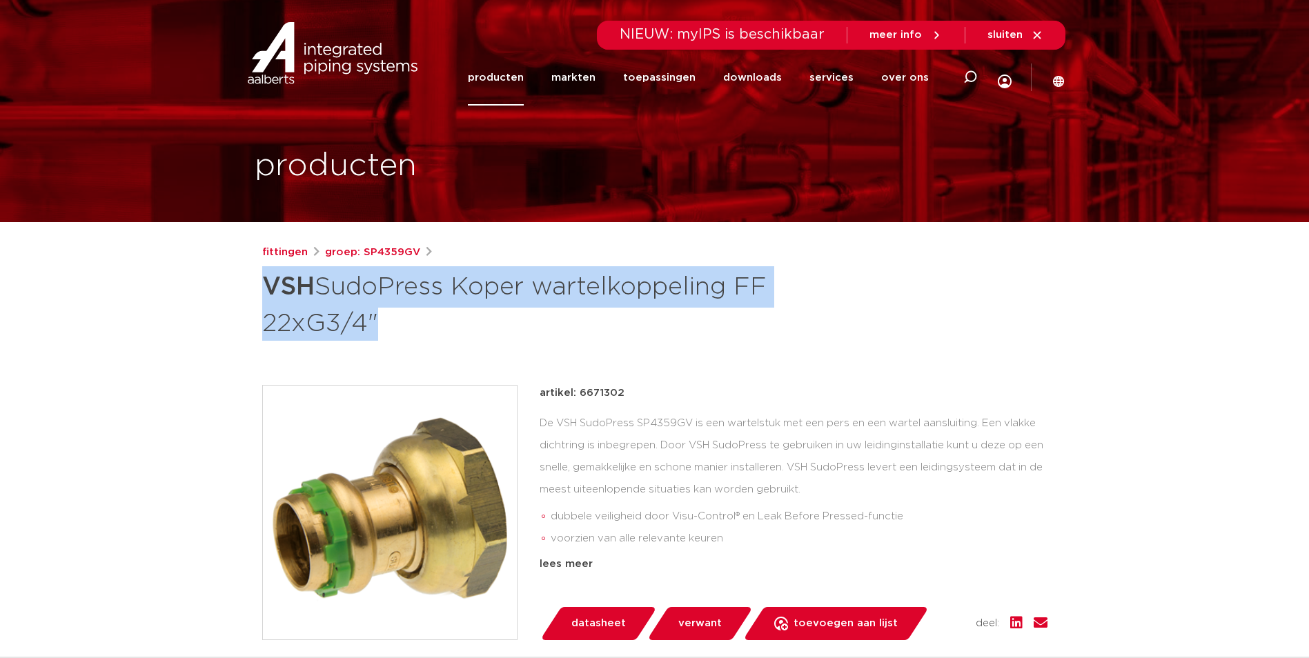
drag, startPoint x: 364, startPoint y: 324, endPoint x: 237, endPoint y: 299, distance: 129.3
copy h1 "VSH SudoPress Koper wartelkoppeling FF 22xG3/4"
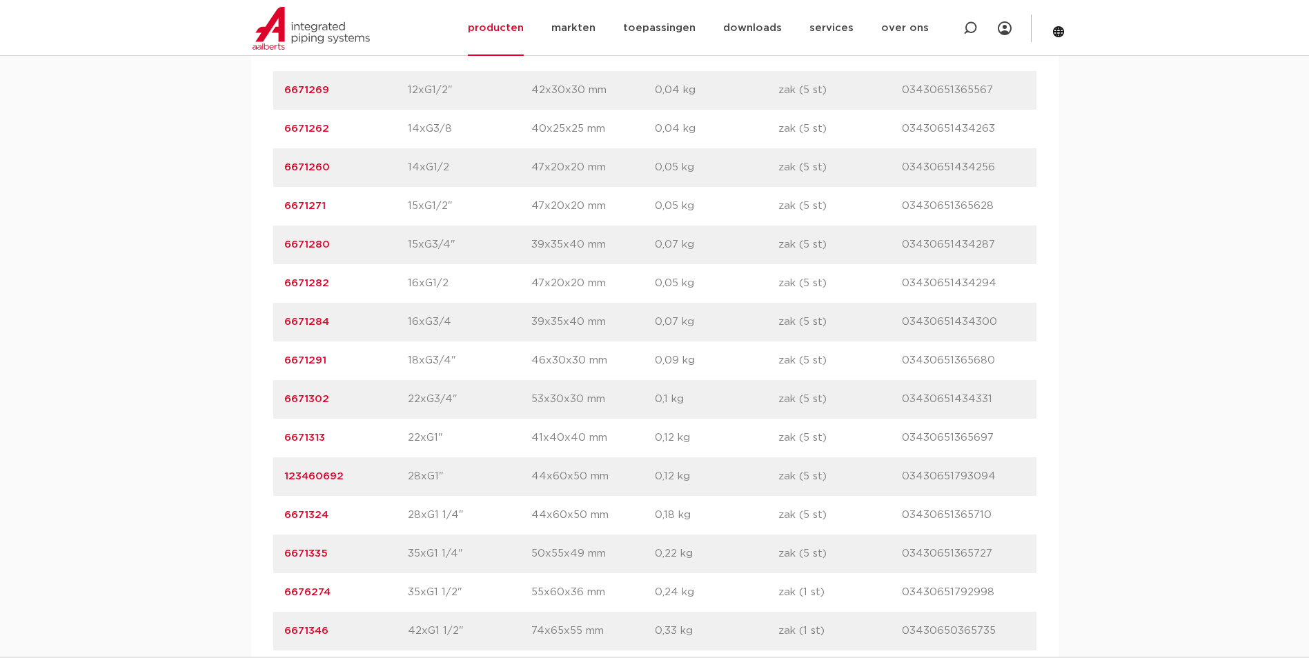
click at [298, 440] on link "6671313" at bounding box center [304, 438] width 41 height 10
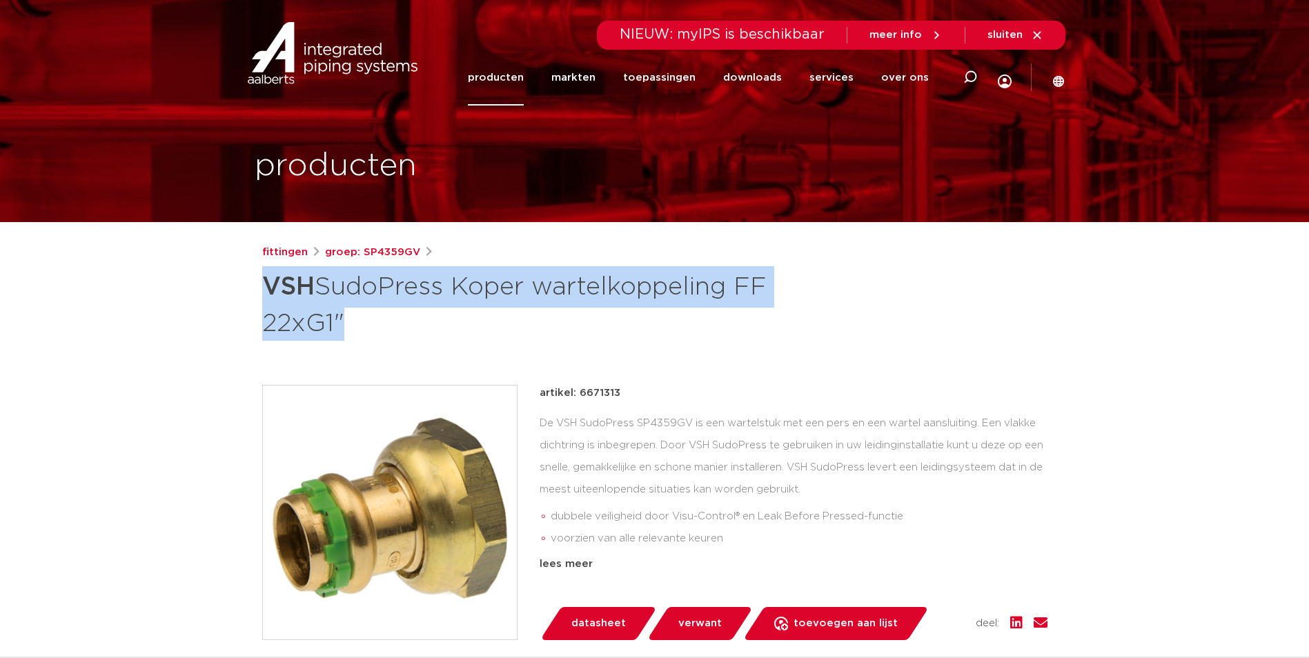
drag, startPoint x: 268, startPoint y: 286, endPoint x: 337, endPoint y: 330, distance: 82.5
click at [337, 330] on h1 "VSH SudoPress Koper wartelkoppeling FF 22xG1"" at bounding box center [521, 303] width 518 height 75
copy h1 "VSH SudoPress Koper wartelkoppeling FF 22xG1"
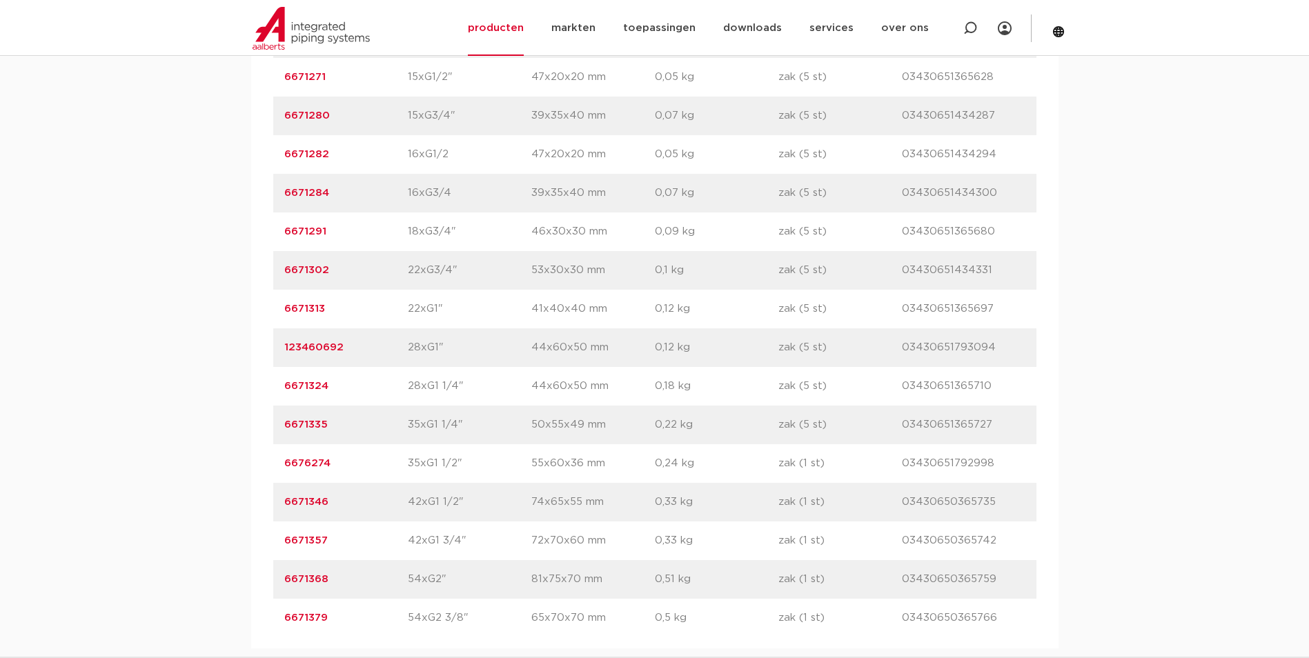
scroll to position [1167, 0]
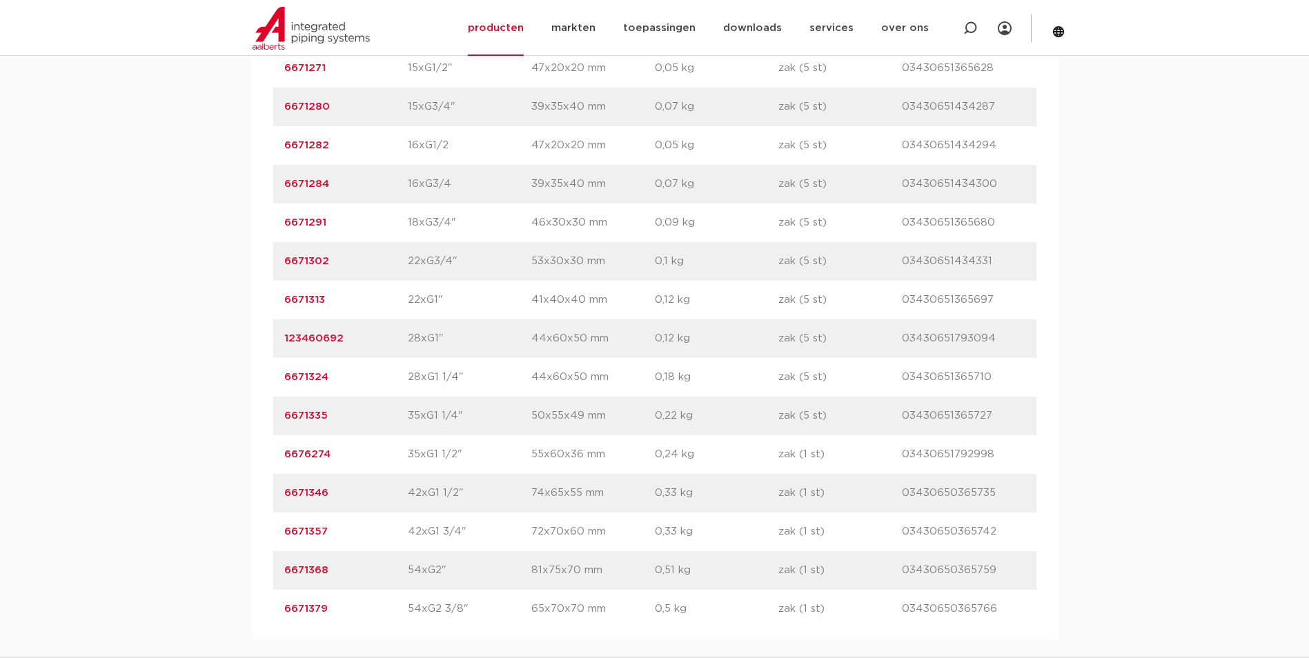
click at [305, 375] on link "6671324" at bounding box center [306, 377] width 44 height 10
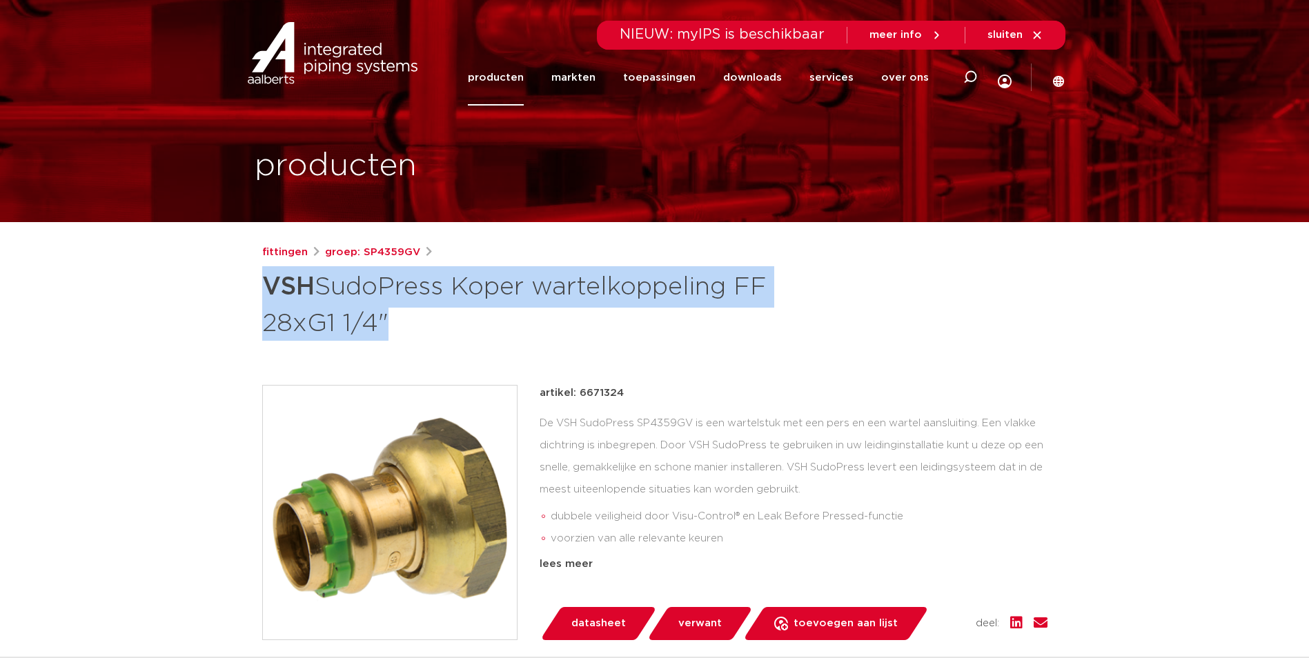
drag, startPoint x: 265, startPoint y: 281, endPoint x: 379, endPoint y: 328, distance: 123.7
click at [379, 328] on h1 "VSH SudoPress Koper wartelkoppeling FF 28xG1 1/4"" at bounding box center [521, 303] width 518 height 75
copy h1 "VSH SudoPress Koper wartelkoppeling FF 28xG1 1/4"
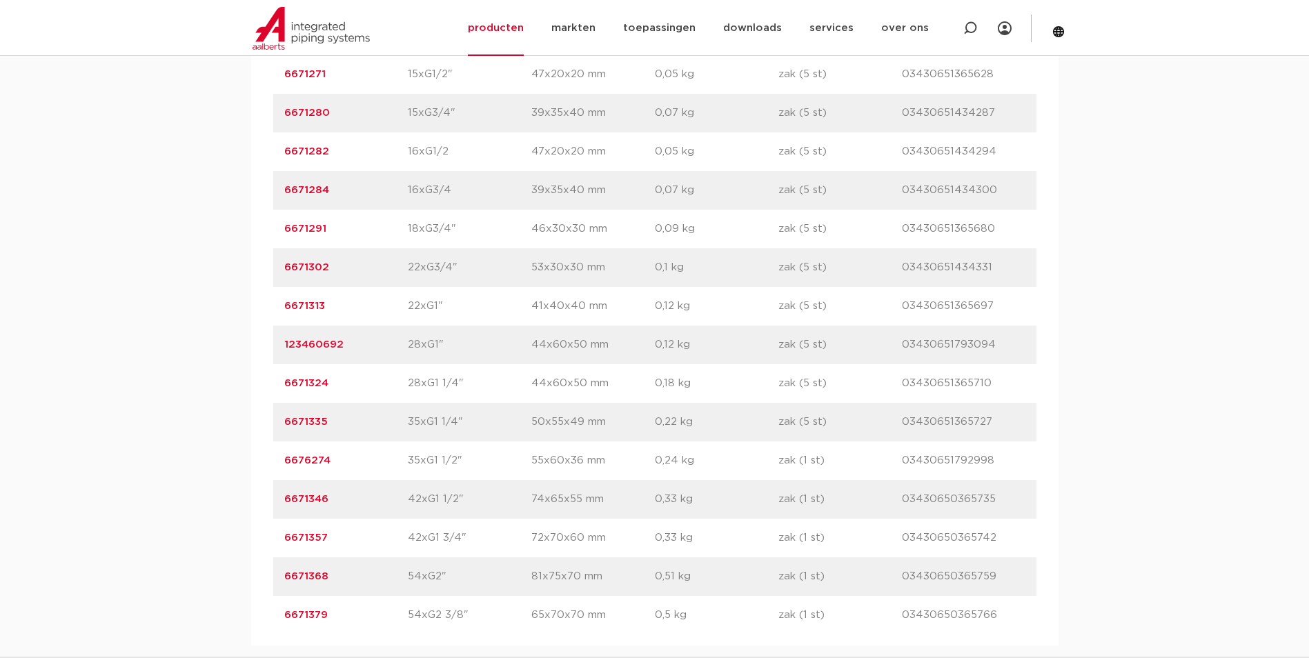
scroll to position [1167, 0]
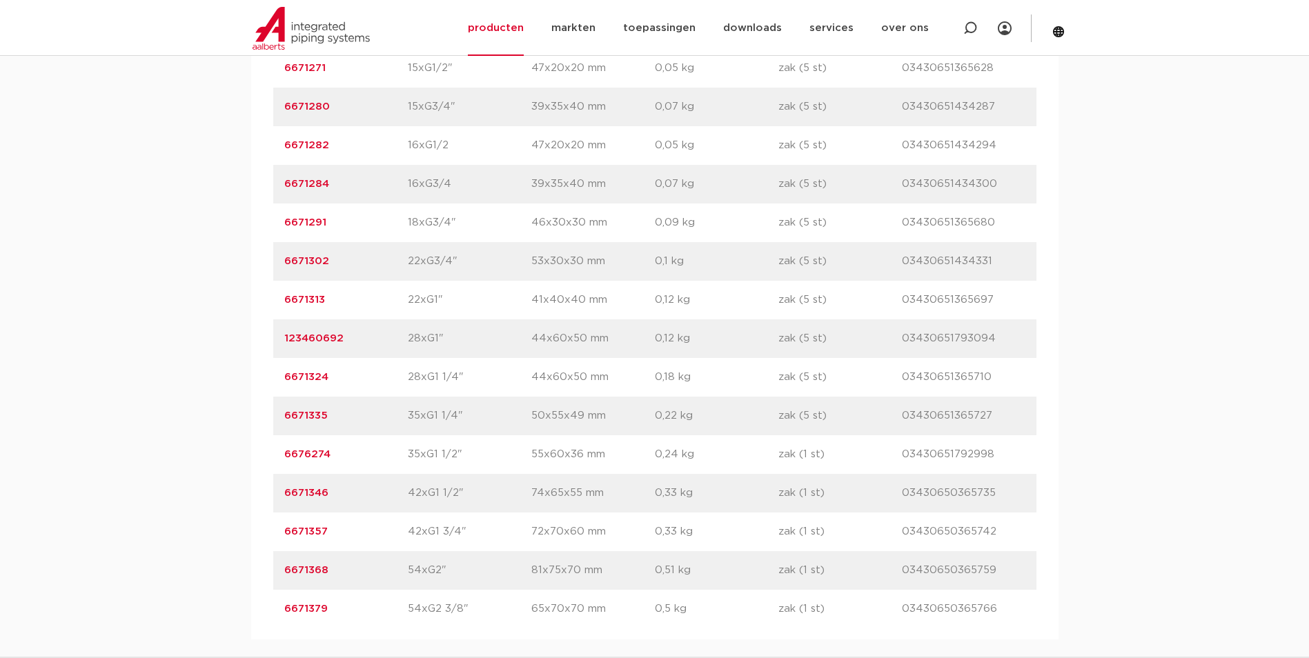
click at [304, 417] on link "6671335" at bounding box center [305, 415] width 43 height 10
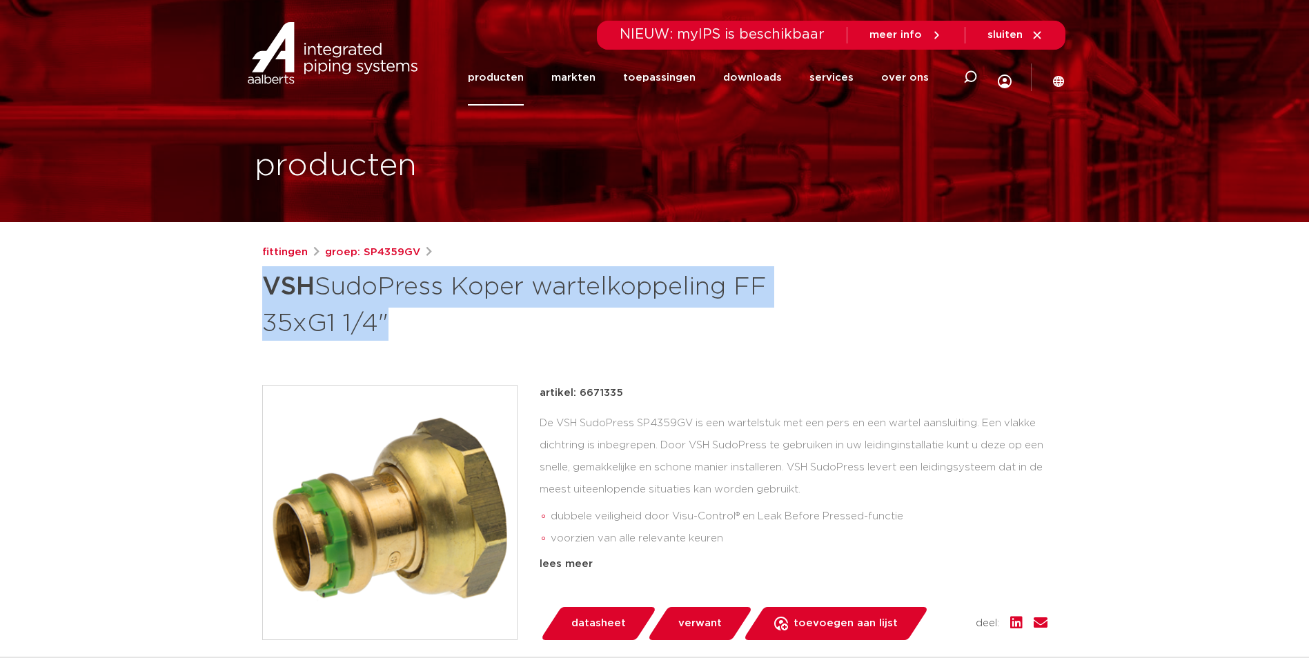
drag, startPoint x: 261, startPoint y: 281, endPoint x: 373, endPoint y: 325, distance: 119.5
click at [373, 325] on h1 "VSH SudoPress Koper wartelkoppeling FF 35xG1 1/4"" at bounding box center [521, 303] width 518 height 75
copy h1 "VSH SudoPress Koper wartelkoppeling FF 35xG1 1/4"
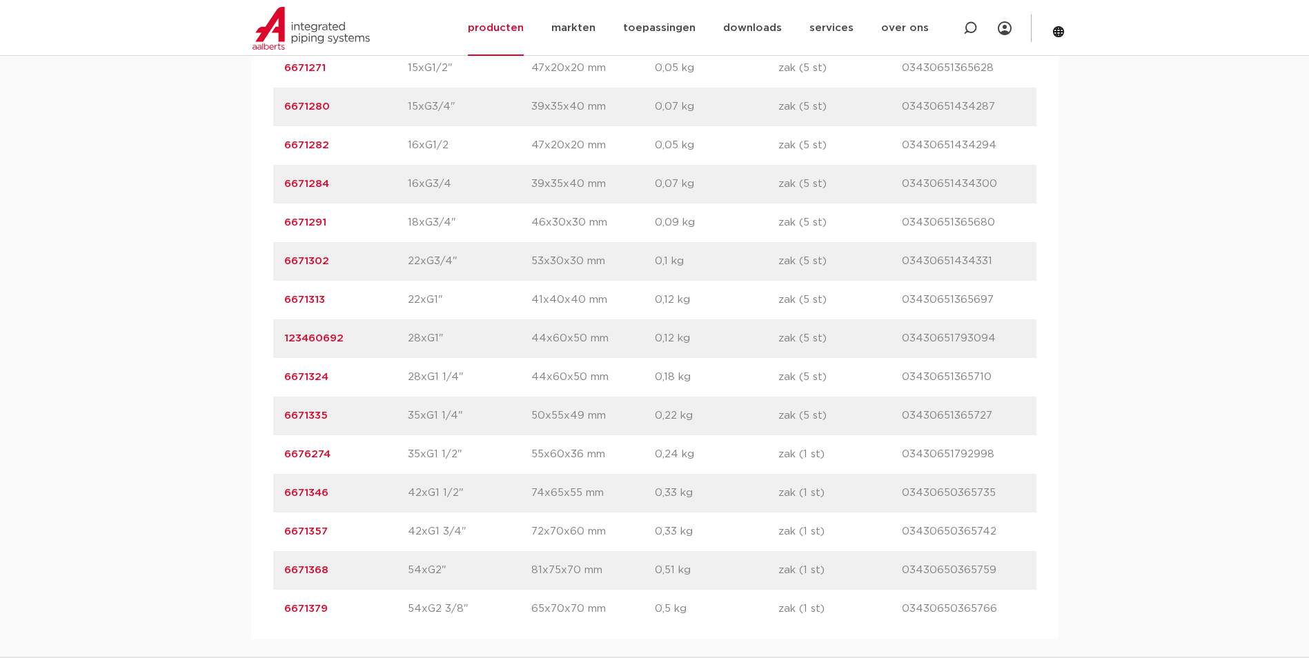
click at [306, 489] on link "6671346" at bounding box center [306, 493] width 44 height 10
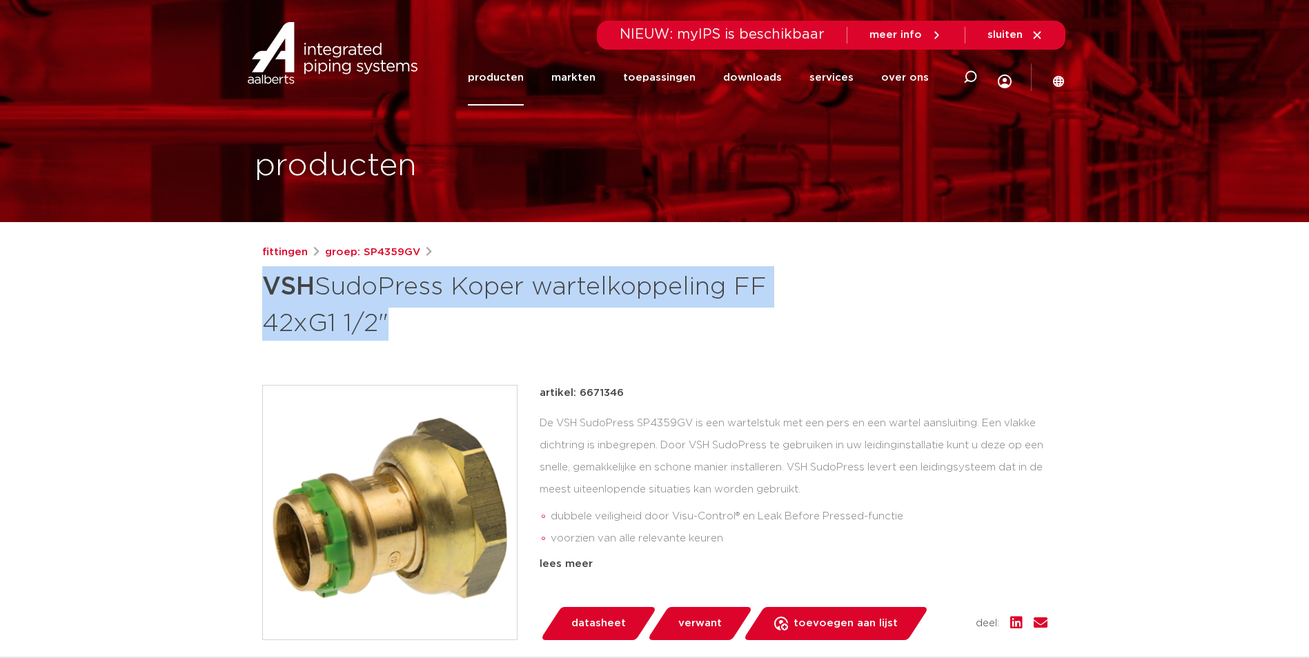
drag, startPoint x: 255, startPoint y: 279, endPoint x: 372, endPoint y: 319, distance: 123.7
click at [372, 319] on div "fittingen groep: SP4359GV VSH SudoPress Koper wartelkoppeling FF 42xG1 1/2"" at bounding box center [654, 574] width 807 height 661
copy h1 "VSH SudoPress Koper wartelkoppeling FF 42xG1 1/2"
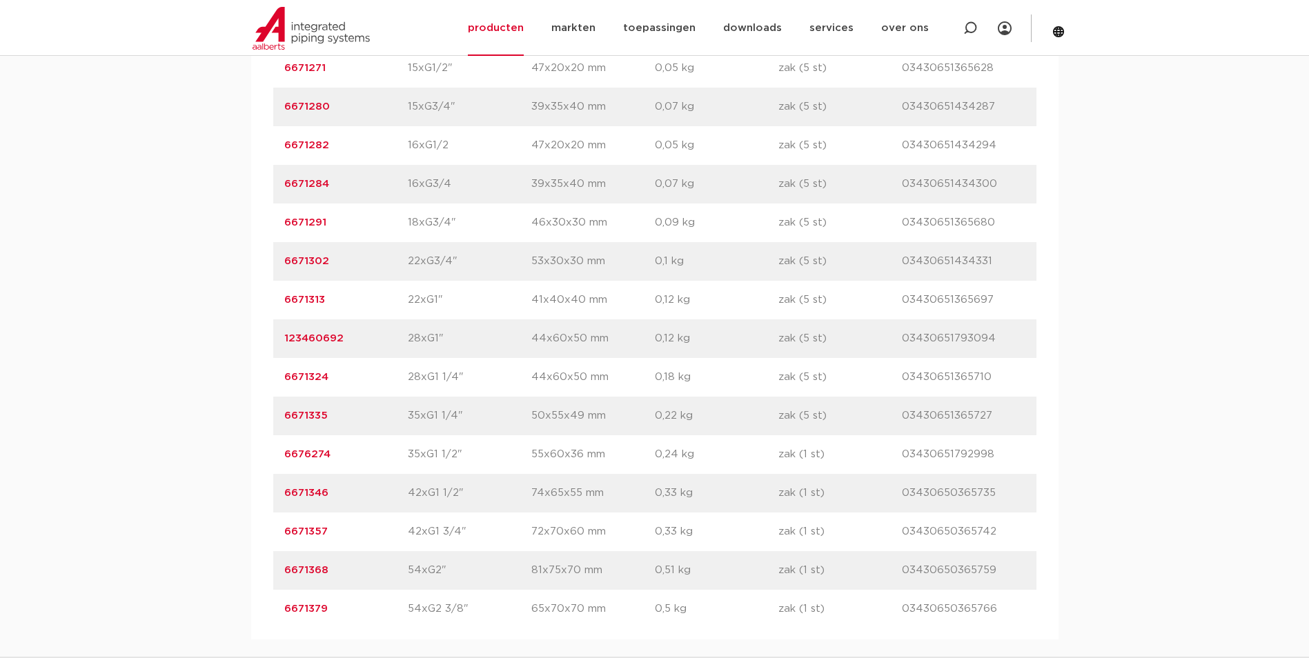
click at [310, 532] on link "6671357" at bounding box center [305, 531] width 43 height 10
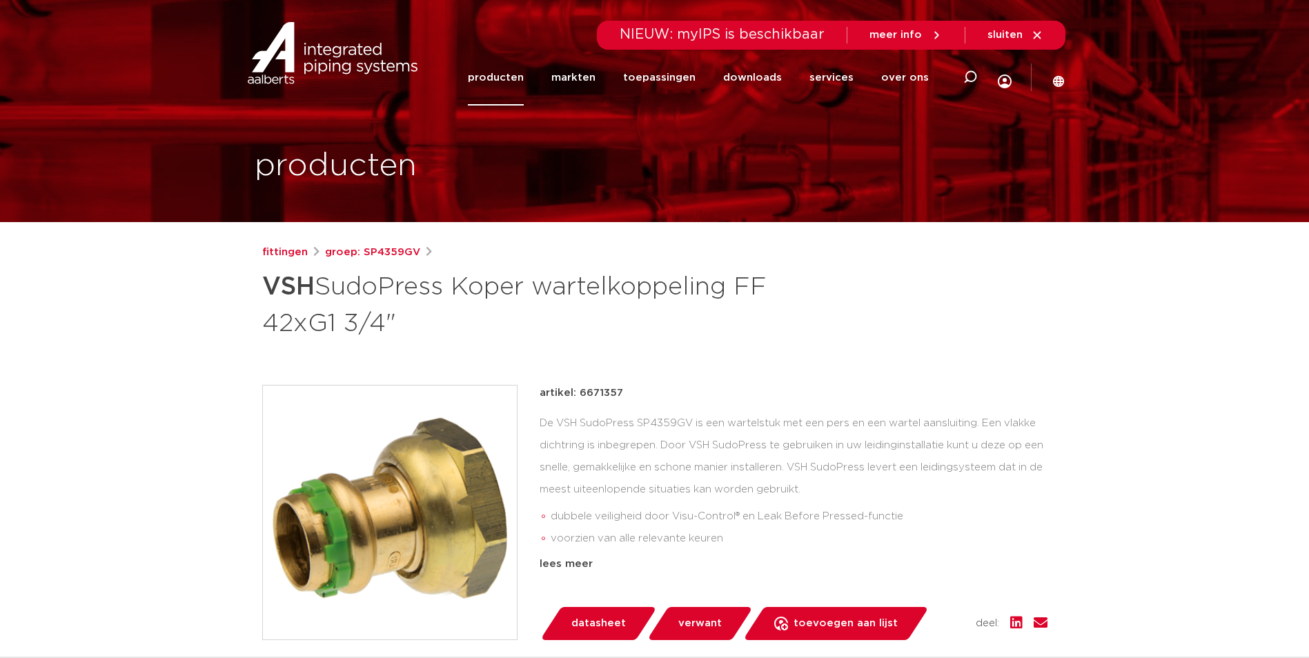
drag, startPoint x: 272, startPoint y: 284, endPoint x: 397, endPoint y: 337, distance: 136.3
click at [397, 337] on h1 "VSH SudoPress Koper wartelkoppeling FF 42xG1 3/4"" at bounding box center [521, 303] width 518 height 75
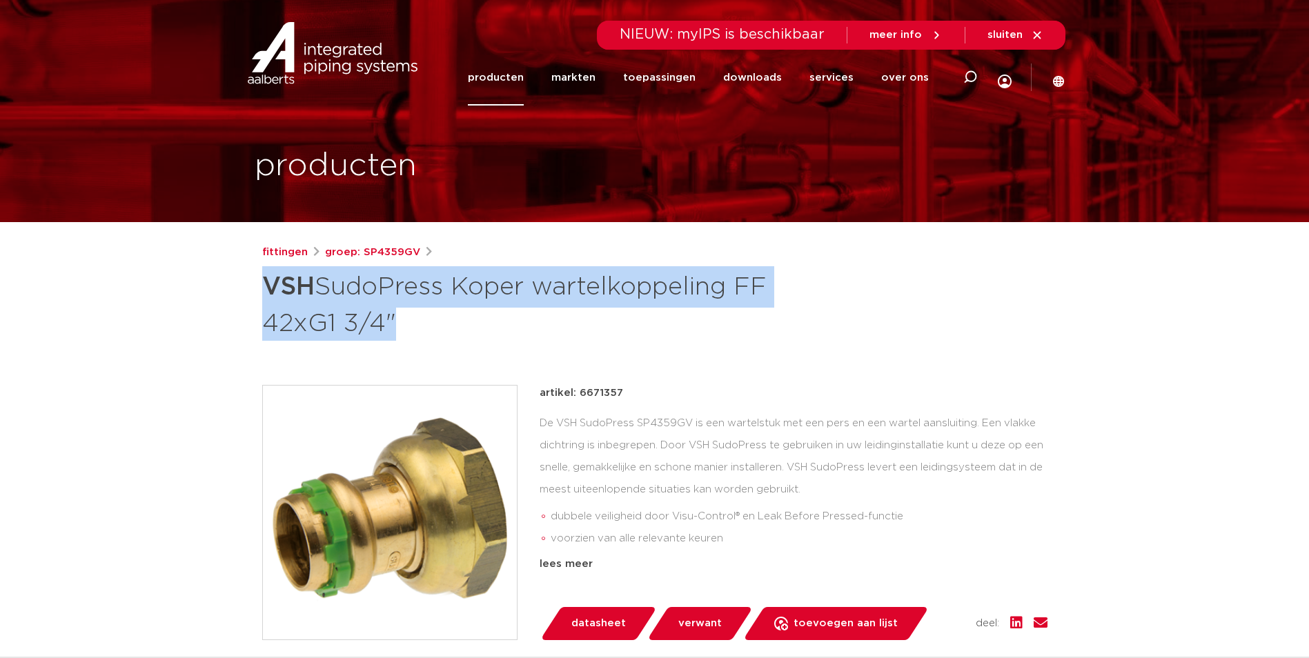
drag, startPoint x: 259, startPoint y: 279, endPoint x: 385, endPoint y: 328, distance: 135.2
click at [385, 328] on div "fittingen groep: SP4359GV VSH SudoPress Koper wartelkoppeling FF 42xG1 3/4"" at bounding box center [654, 574] width 807 height 661
copy h1 "VSH SudoPress Koper wartelkoppeling FF 42xG1 3/4"
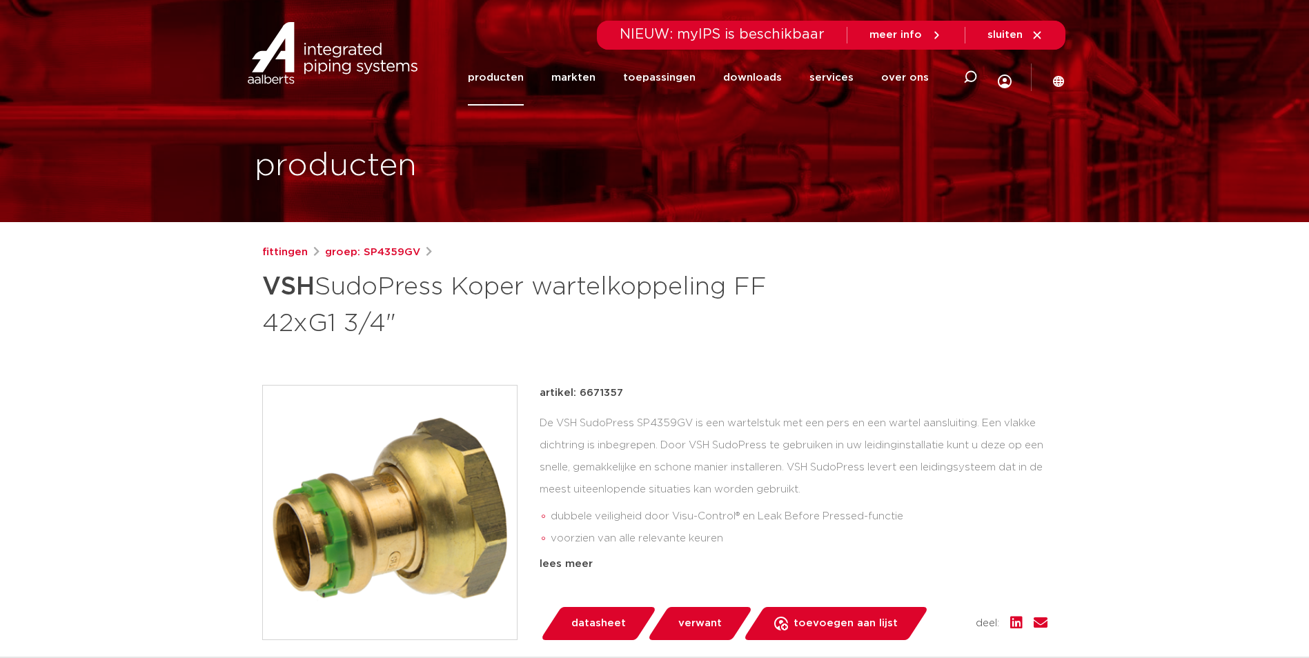
drag, startPoint x: 1197, startPoint y: 454, endPoint x: 1244, endPoint y: 459, distance: 47.8
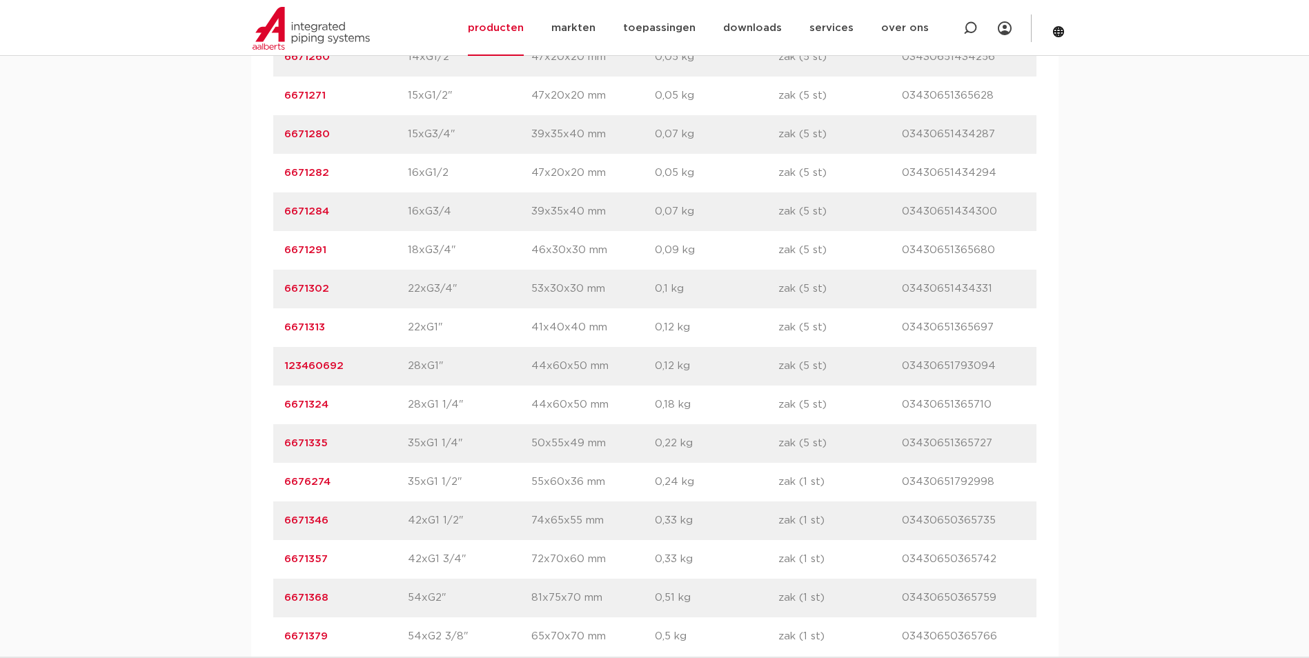
scroll to position [1167, 0]
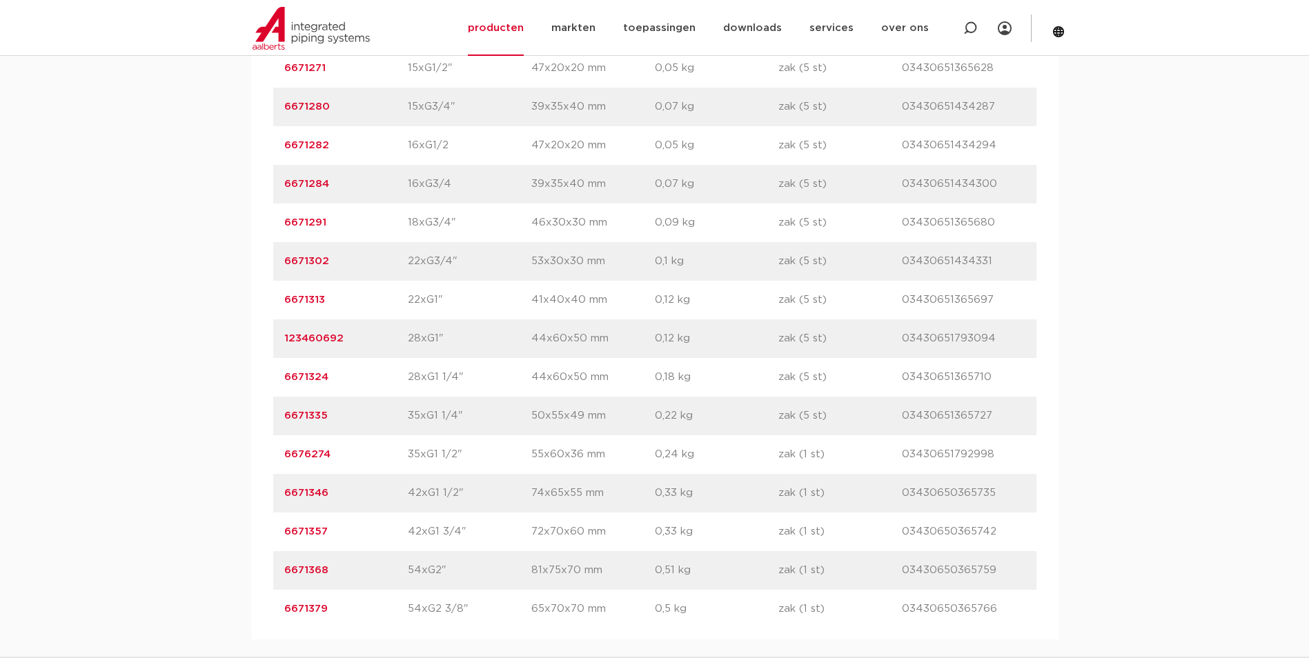
click at [321, 569] on link "6671368" at bounding box center [306, 570] width 44 height 10
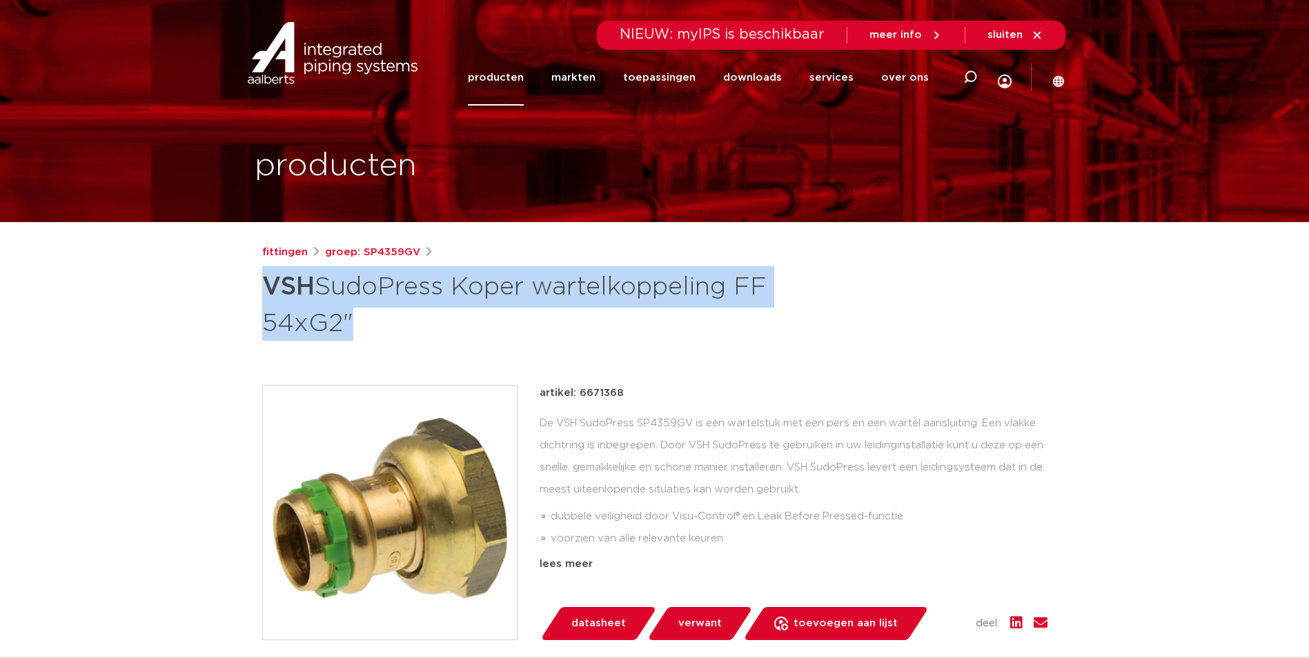
drag, startPoint x: 261, startPoint y: 291, endPoint x: 341, endPoint y: 330, distance: 88.2
click at [341, 330] on h1 "VSH SudoPress Koper wartelkoppeling FF 54xG2"" at bounding box center [521, 303] width 518 height 75
copy h1 "VSH SudoPress Koper wartelkoppeling FF 54xG2"
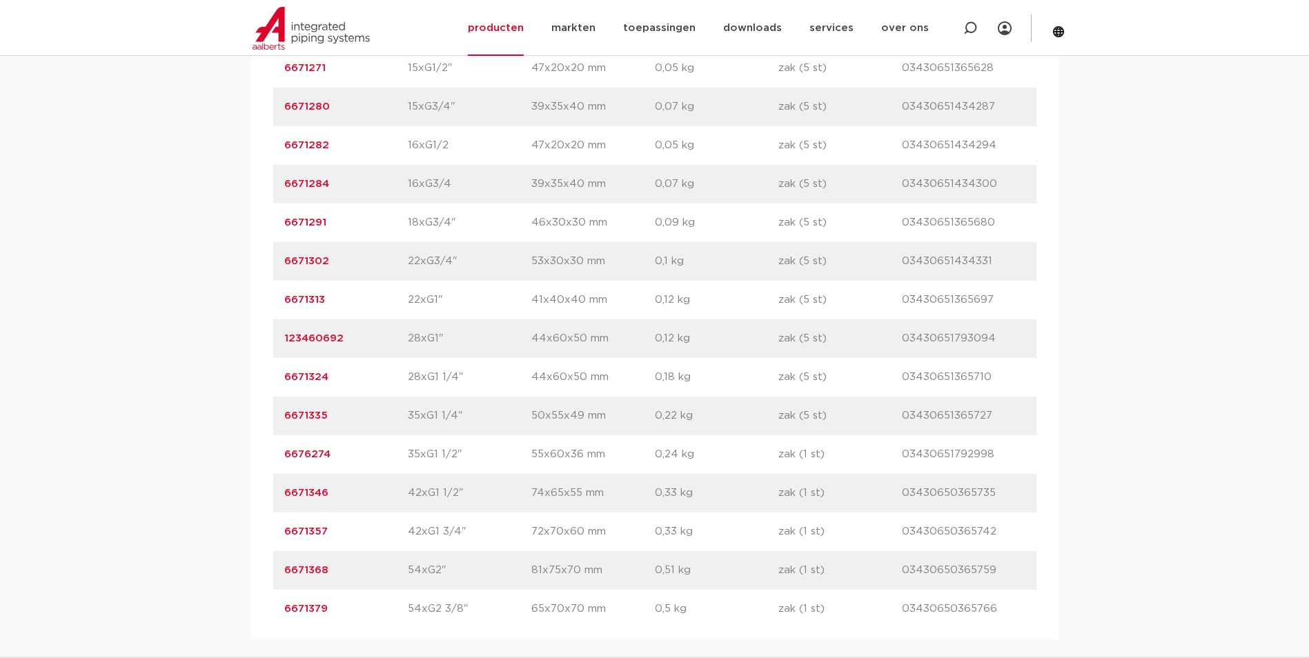
click at [311, 606] on link "6671379" at bounding box center [305, 609] width 43 height 10
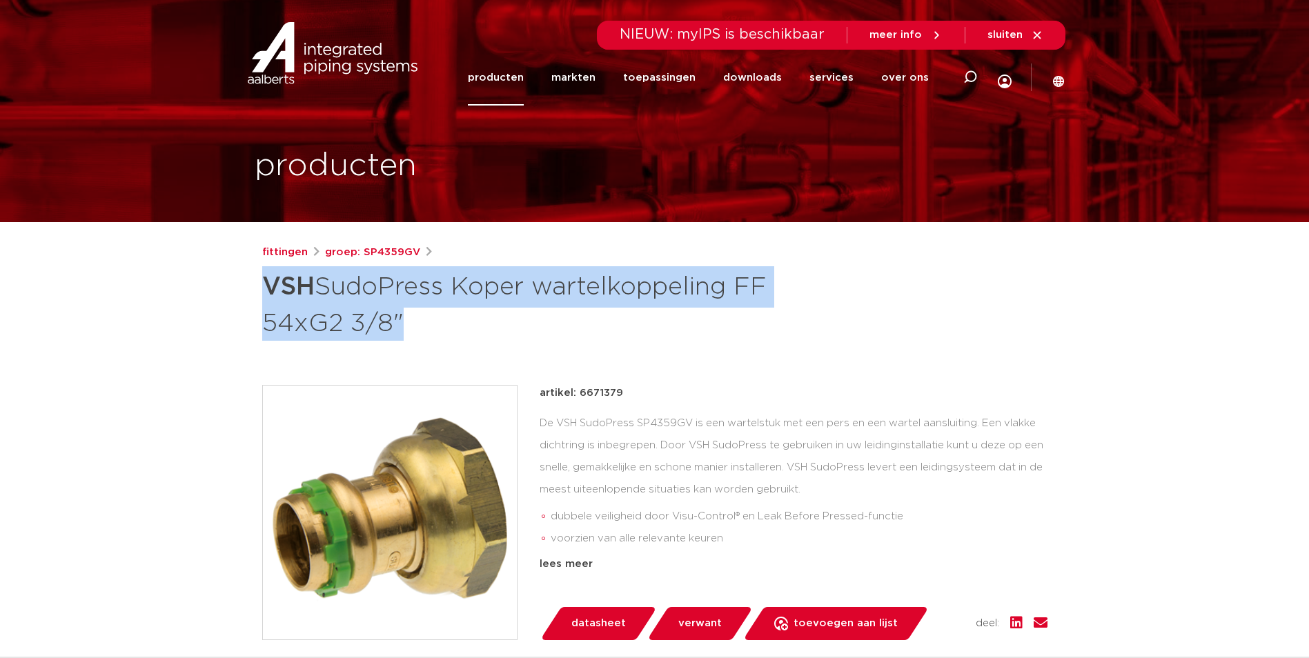
drag, startPoint x: 267, startPoint y: 288, endPoint x: 384, endPoint y: 321, distance: 121.9
click at [384, 321] on h1 "VSH SudoPress Koper wartelkoppeling FF 54xG2 3/8"" at bounding box center [521, 303] width 518 height 75
copy h1 "VSH SudoPress Koper wartelkoppeling FF 54xG2 3/8"
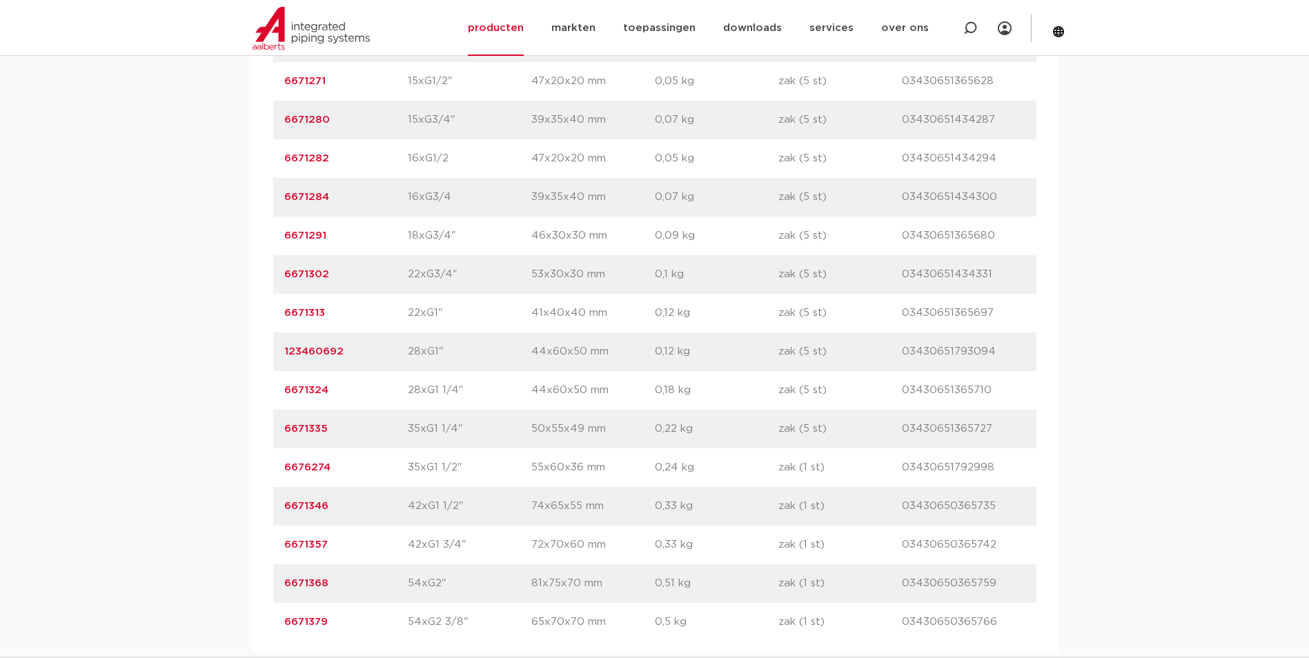
scroll to position [1167, 0]
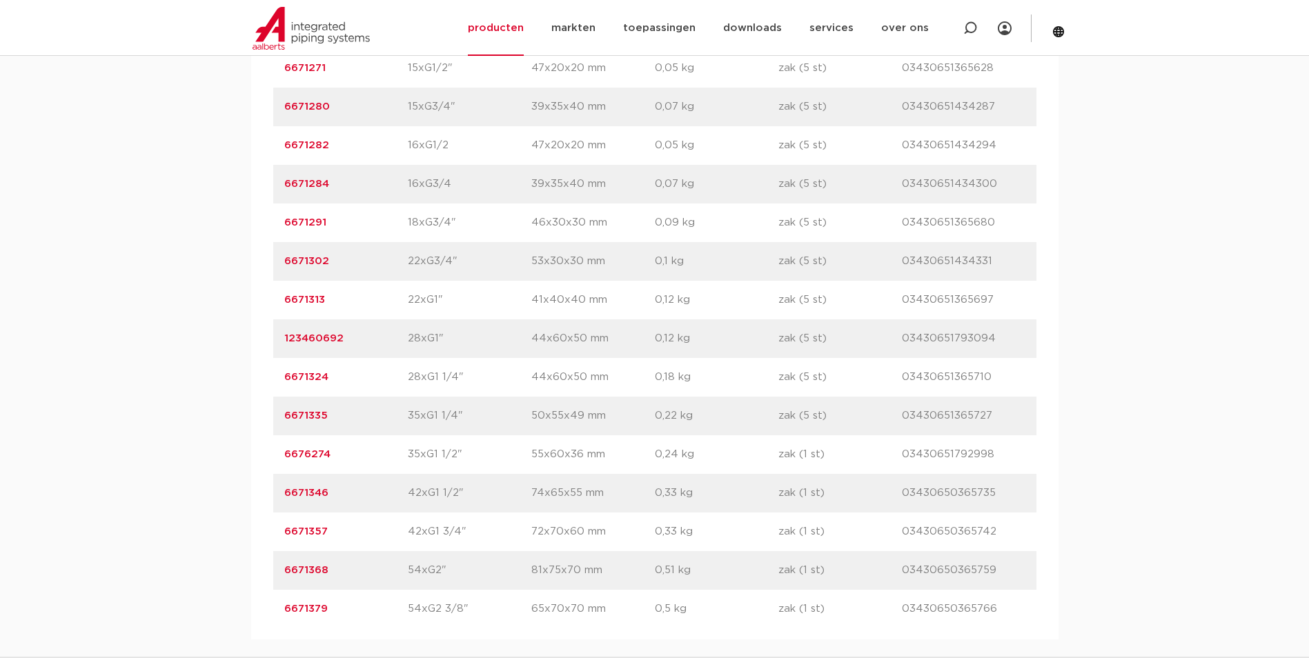
click at [312, 458] on link "6676274" at bounding box center [307, 454] width 46 height 10
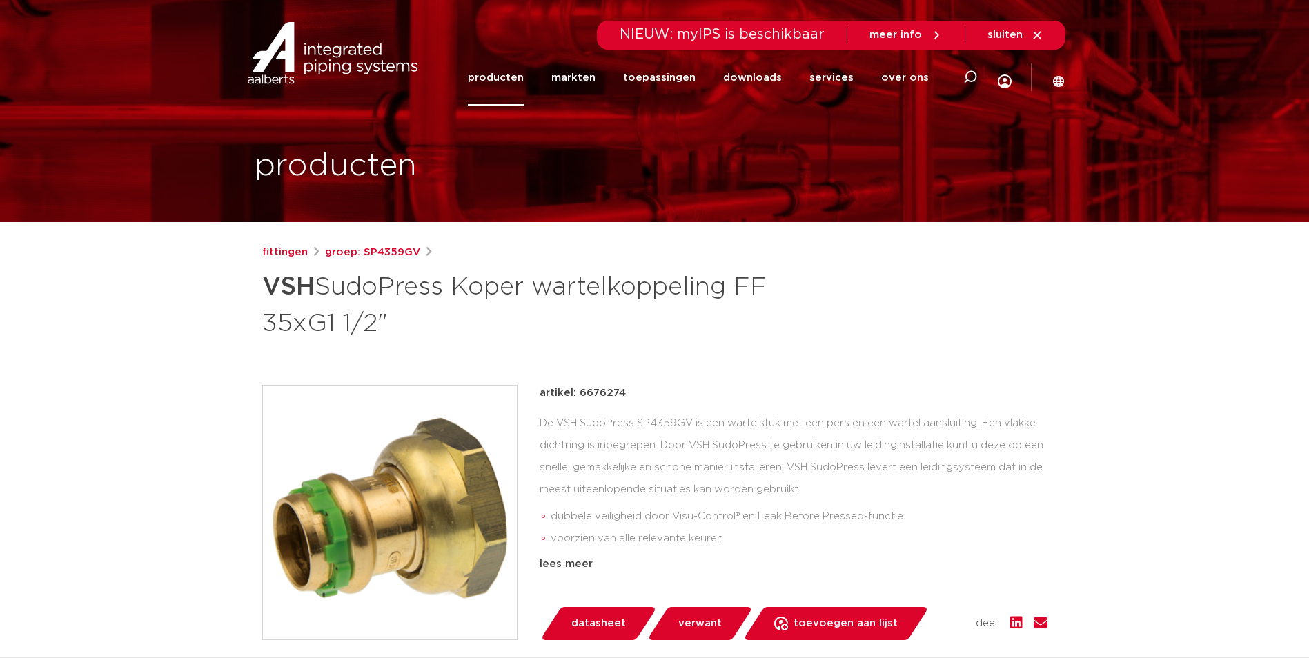
drag, startPoint x: 253, startPoint y: 292, endPoint x: 261, endPoint y: 287, distance: 9.6
click at [259, 288] on div "fittingen groep: SP4359GV VSH SudoPress Koper wartelkoppeling FF 35xG1 1/2"" at bounding box center [654, 574] width 807 height 661
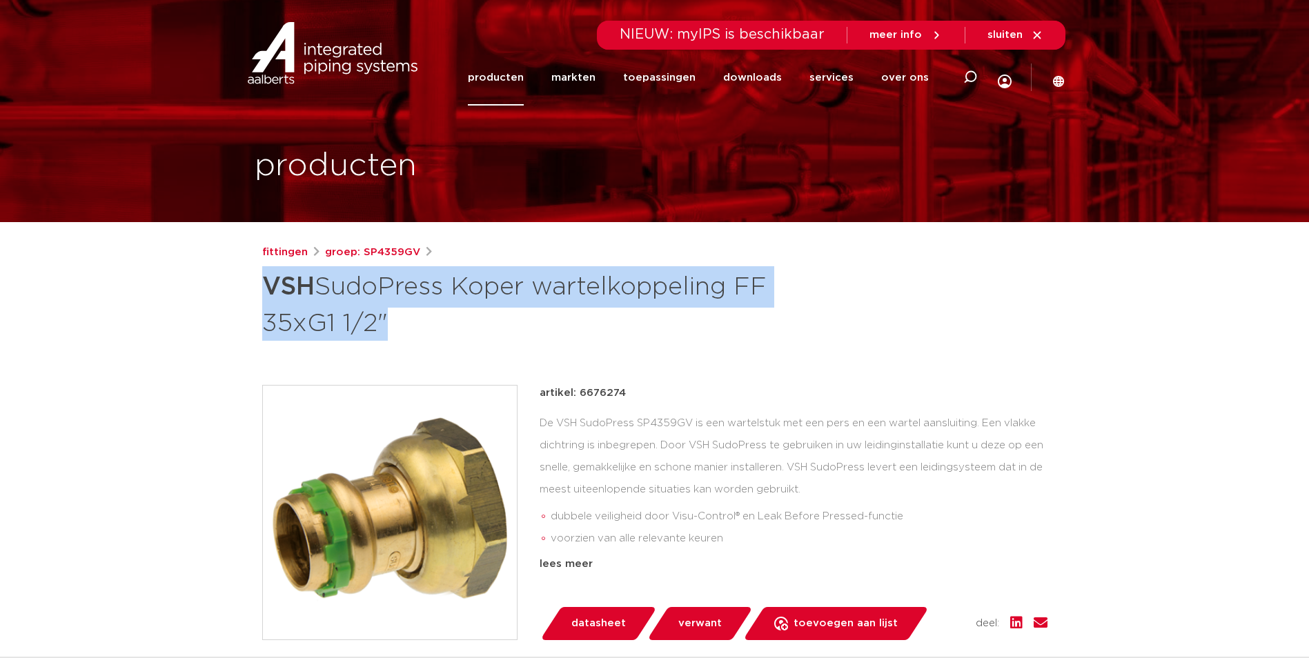
drag, startPoint x: 262, startPoint y: 285, endPoint x: 370, endPoint y: 328, distance: 116.4
click at [370, 328] on h1 "VSH SudoPress Koper wartelkoppeling FF 35xG1 1/2"" at bounding box center [521, 303] width 518 height 75
copy h1 "VSH SudoPress Koper wartelkoppeling FF 35xG1 1/2"
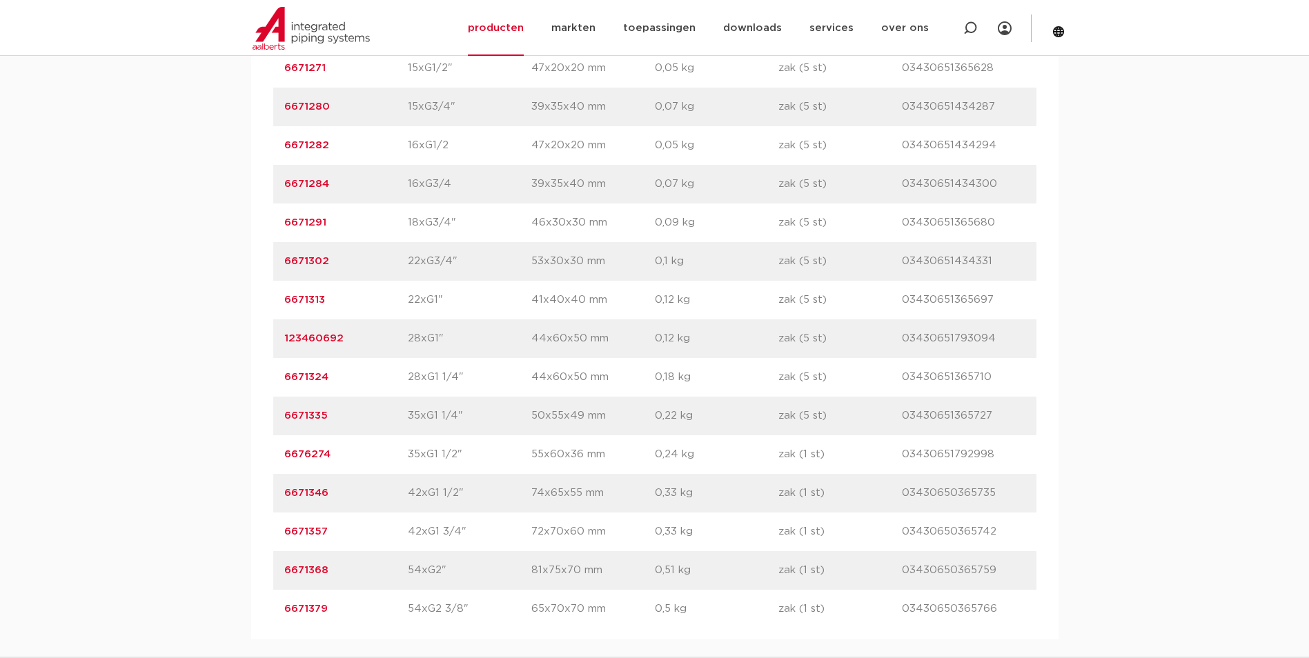
click at [326, 338] on link "123460692" at bounding box center [313, 338] width 59 height 10
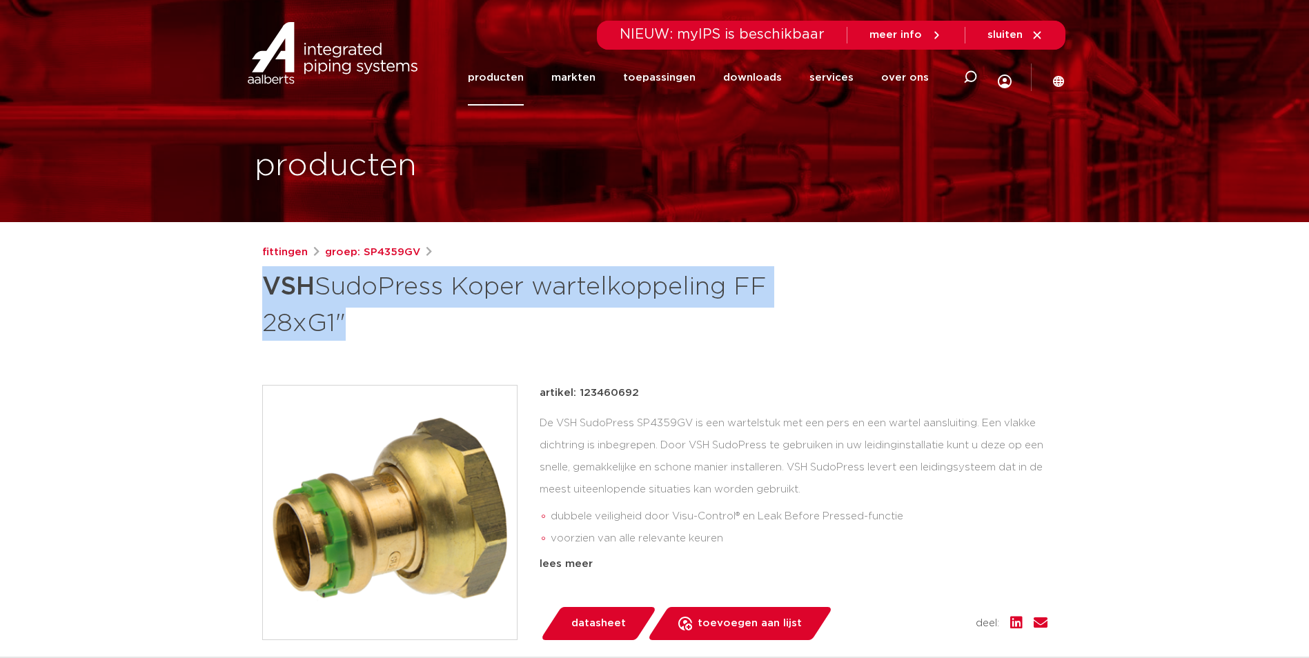
drag, startPoint x: 259, startPoint y: 281, endPoint x: 330, endPoint y: 321, distance: 81.9
click at [330, 321] on div "fittingen groep: SP4359GV VSH SudoPress Koper wartelkoppeling FF 28xG1"" at bounding box center [654, 574] width 807 height 661
copy h1 "VSH SudoPress Koper wartelkoppeling FF 28xG1"
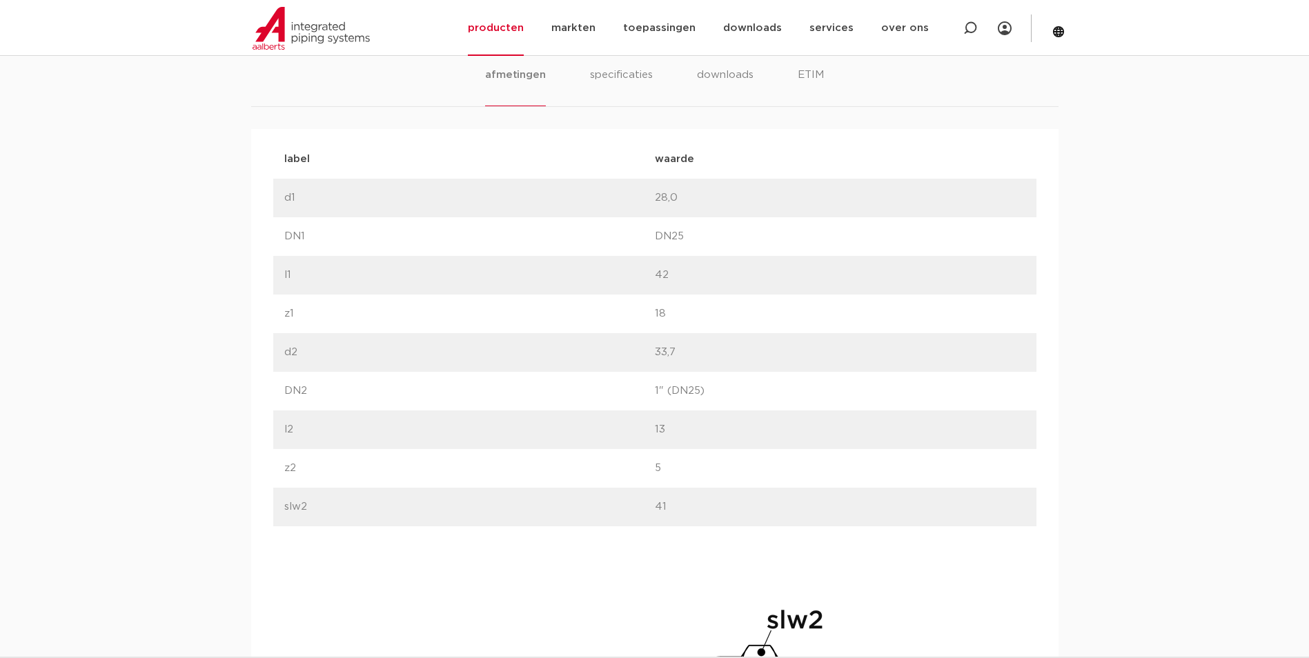
scroll to position [998, 0]
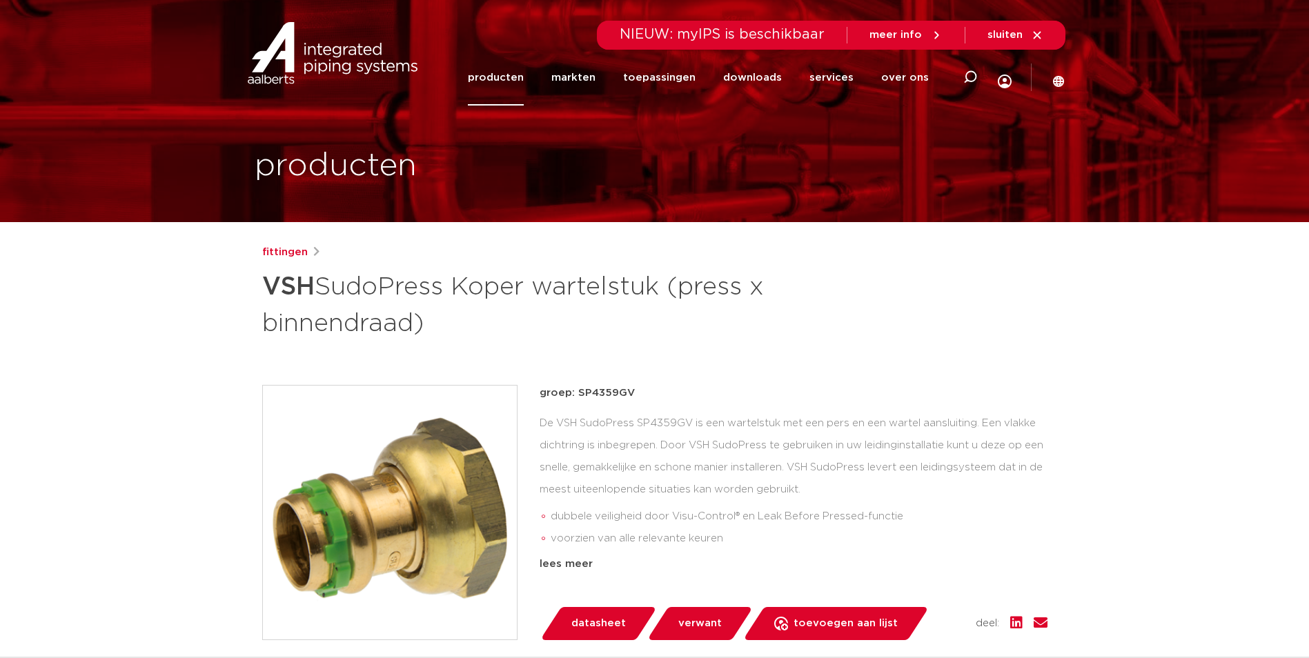
drag, startPoint x: 632, startPoint y: 390, endPoint x: 575, endPoint y: 401, distance: 57.6
click at [575, 401] on div "groep: SP4359GV De VSH SudoPress SP4359GV is een wartelstuk met een pers en een…" at bounding box center [793, 479] width 508 height 188
drag, startPoint x: 576, startPoint y: 401, endPoint x: 646, endPoint y: 397, distance: 70.5
click at [646, 397] on p "groep: SP4359GV" at bounding box center [793, 393] width 508 height 17
drag, startPoint x: 635, startPoint y: 389, endPoint x: 575, endPoint y: 395, distance: 60.3
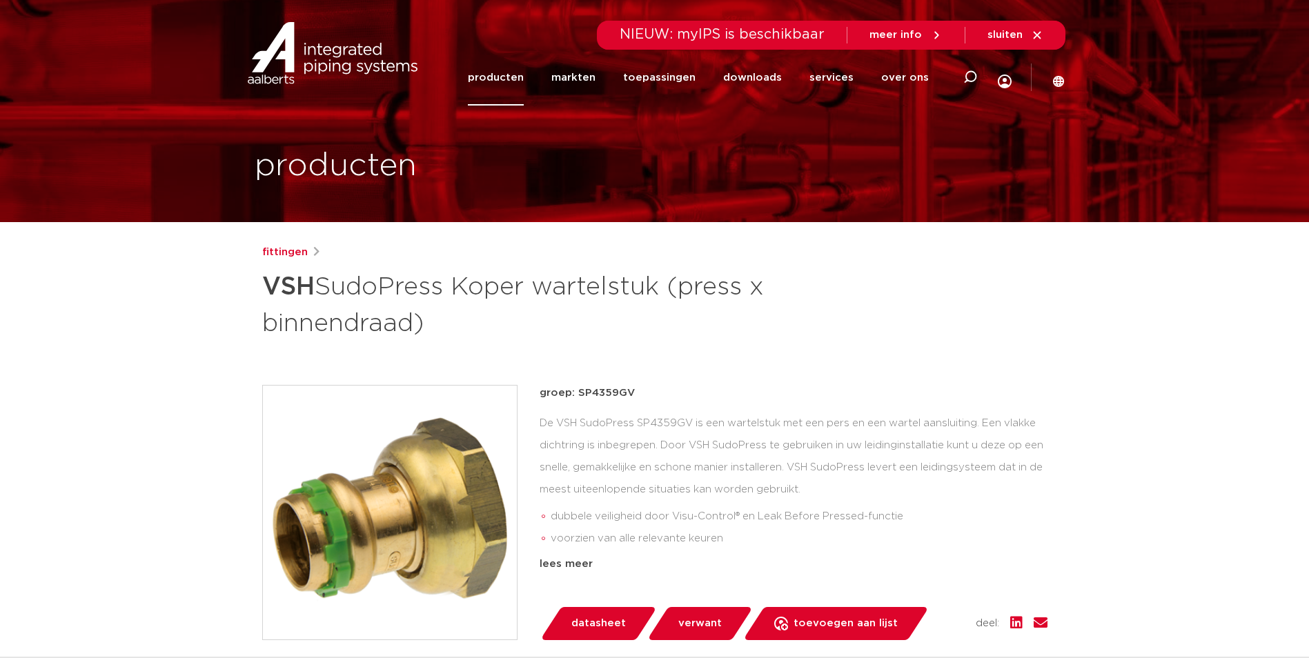
click at [575, 395] on p "groep: SP4359GV" at bounding box center [793, 393] width 508 height 17
copy p "SP4359GV"
click at [951, 390] on p "groep: SP4359GV" at bounding box center [793, 393] width 508 height 17
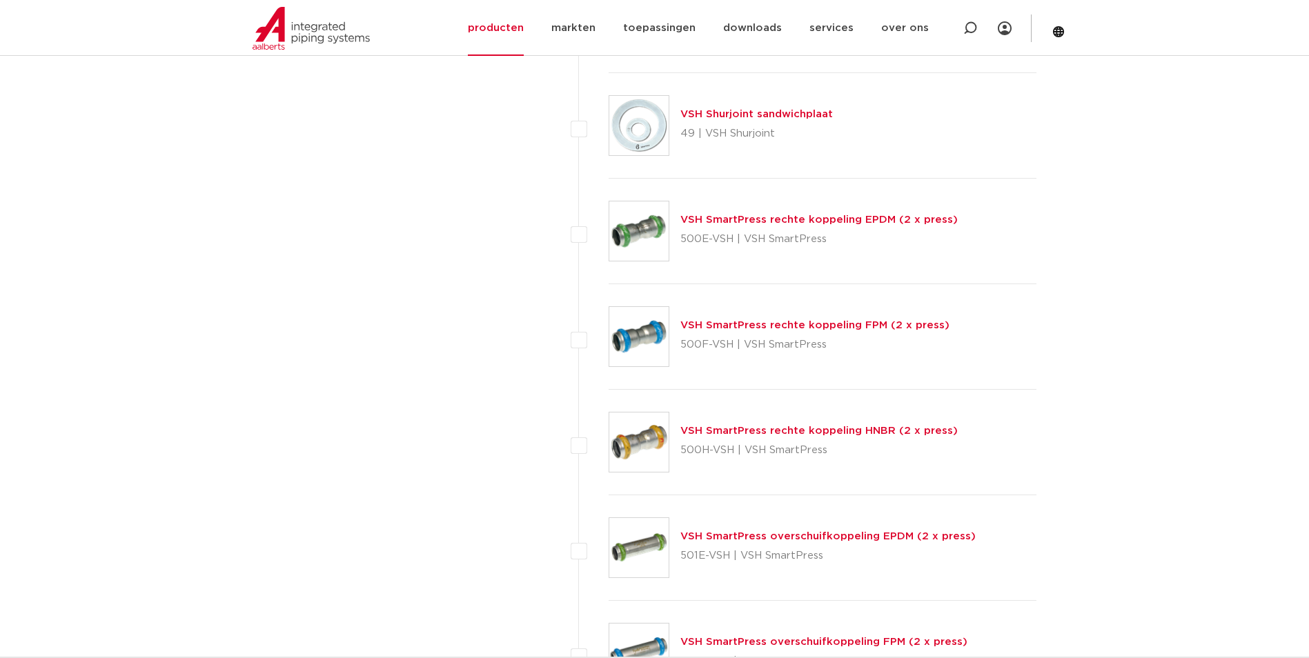
scroll to position [2966, 0]
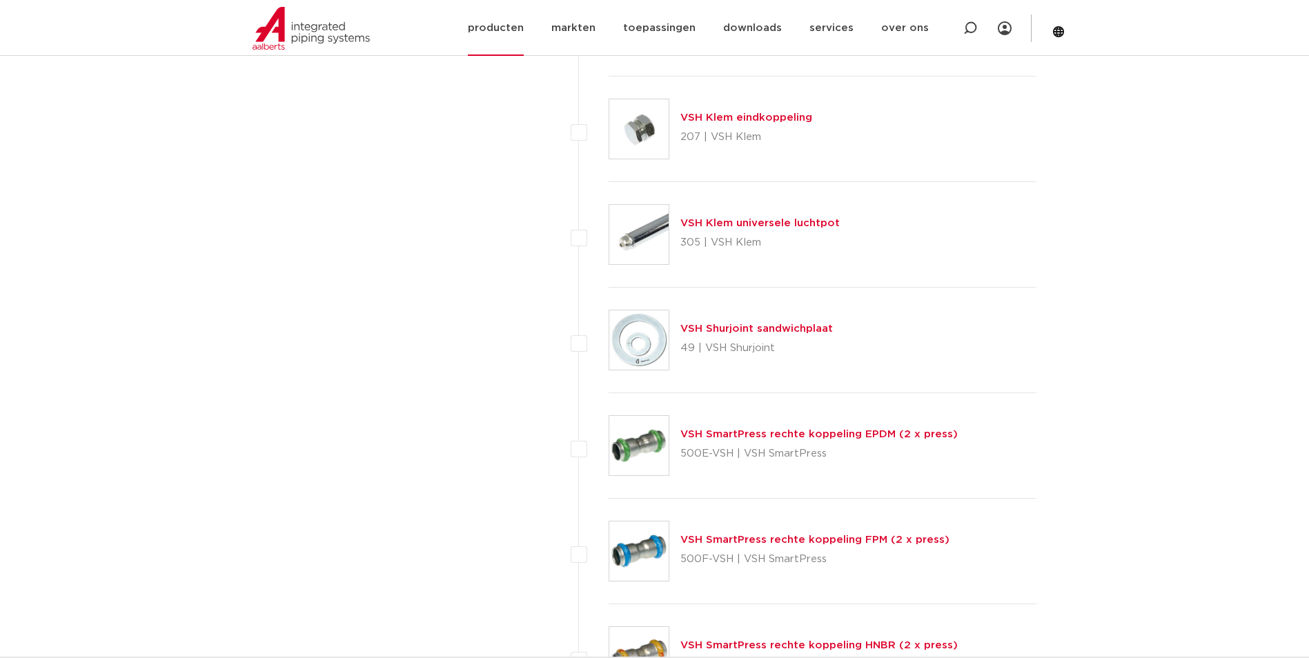
click at [495, 26] on link "producten" at bounding box center [496, 28] width 56 height 56
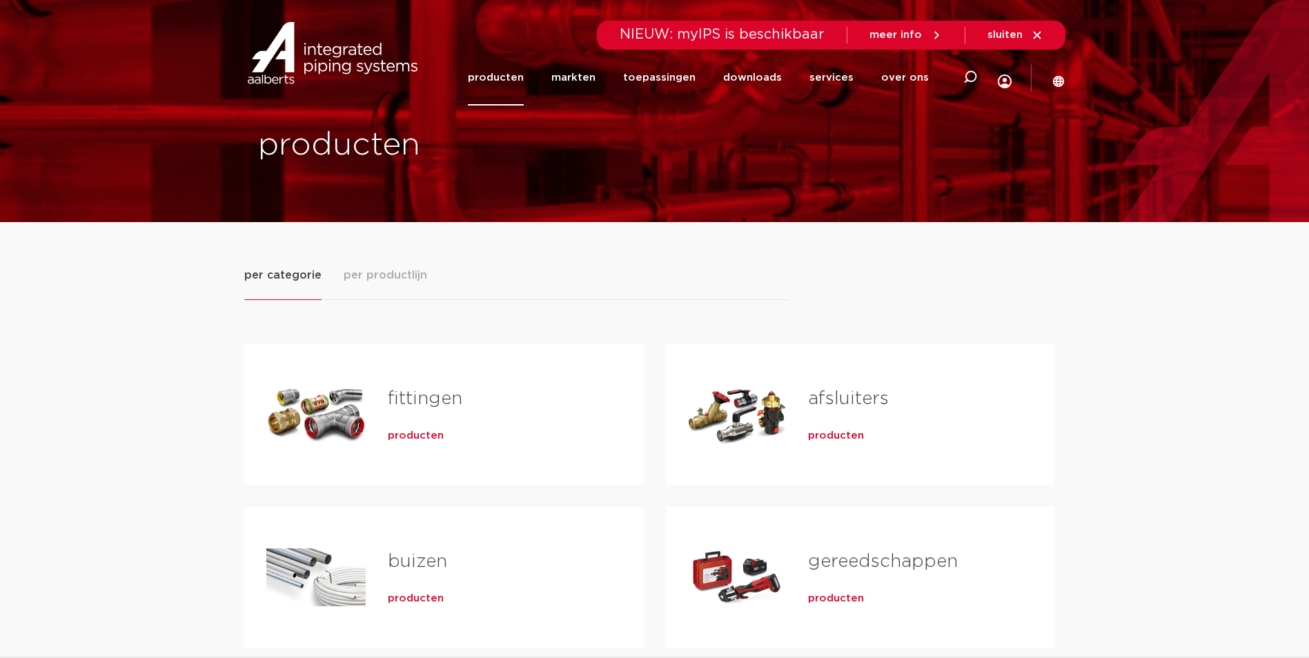
click at [425, 444] on div "fittingen producten" at bounding box center [494, 414] width 256 height 97
click at [430, 438] on span "producten" at bounding box center [416, 436] width 56 height 14
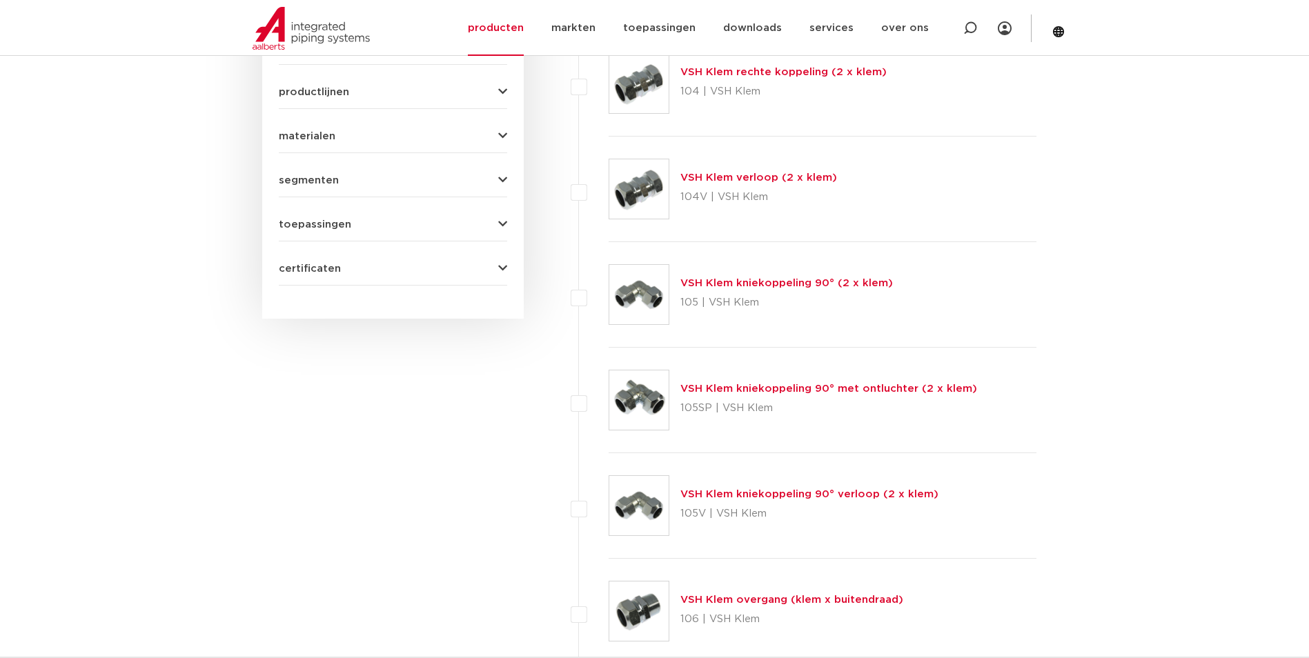
scroll to position [207, 0]
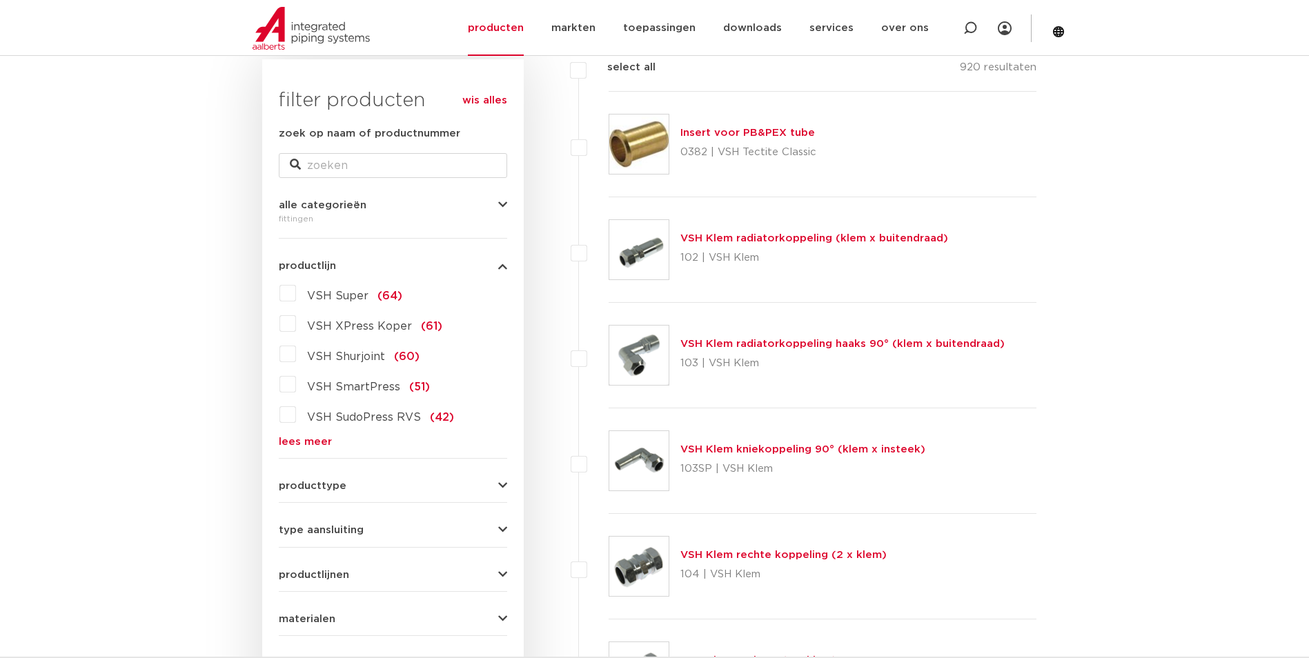
click at [314, 440] on link "lees meer" at bounding box center [393, 442] width 228 height 10
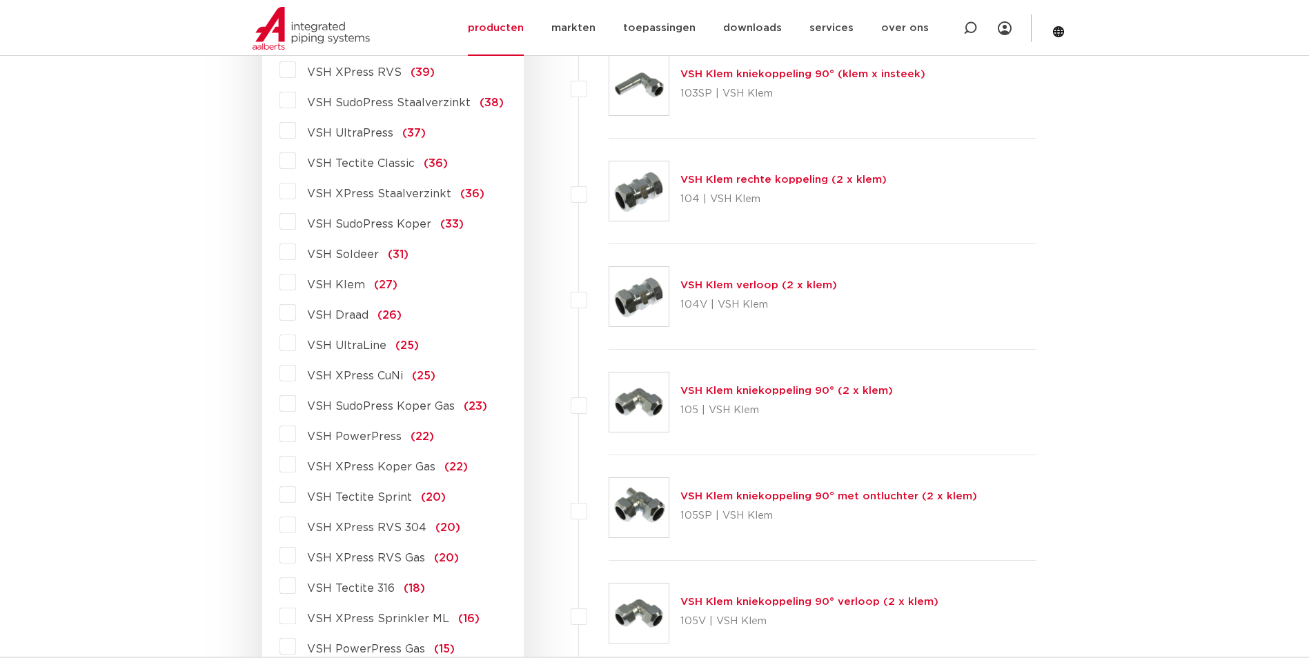
scroll to position [552, 0]
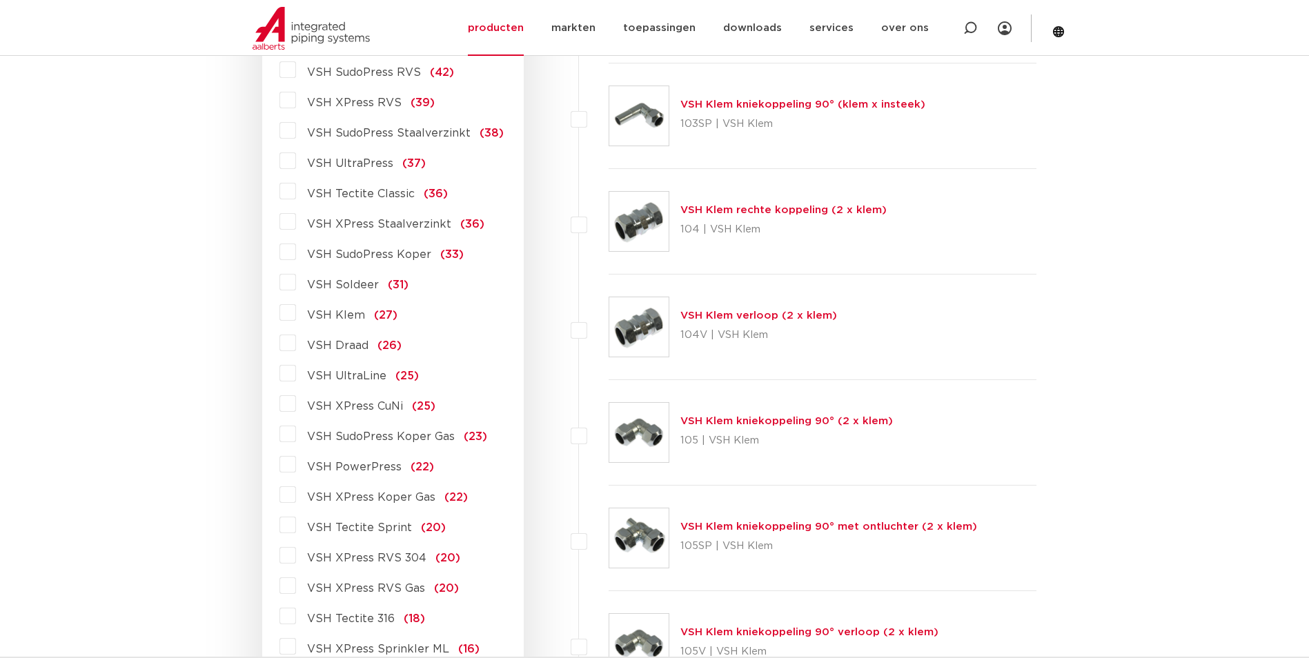
click at [390, 194] on span "VSH Tectite Classic" at bounding box center [361, 193] width 108 height 11
click at [0, 0] on input "VSH Tectite Classic (36)" at bounding box center [0, 0] width 0 height 0
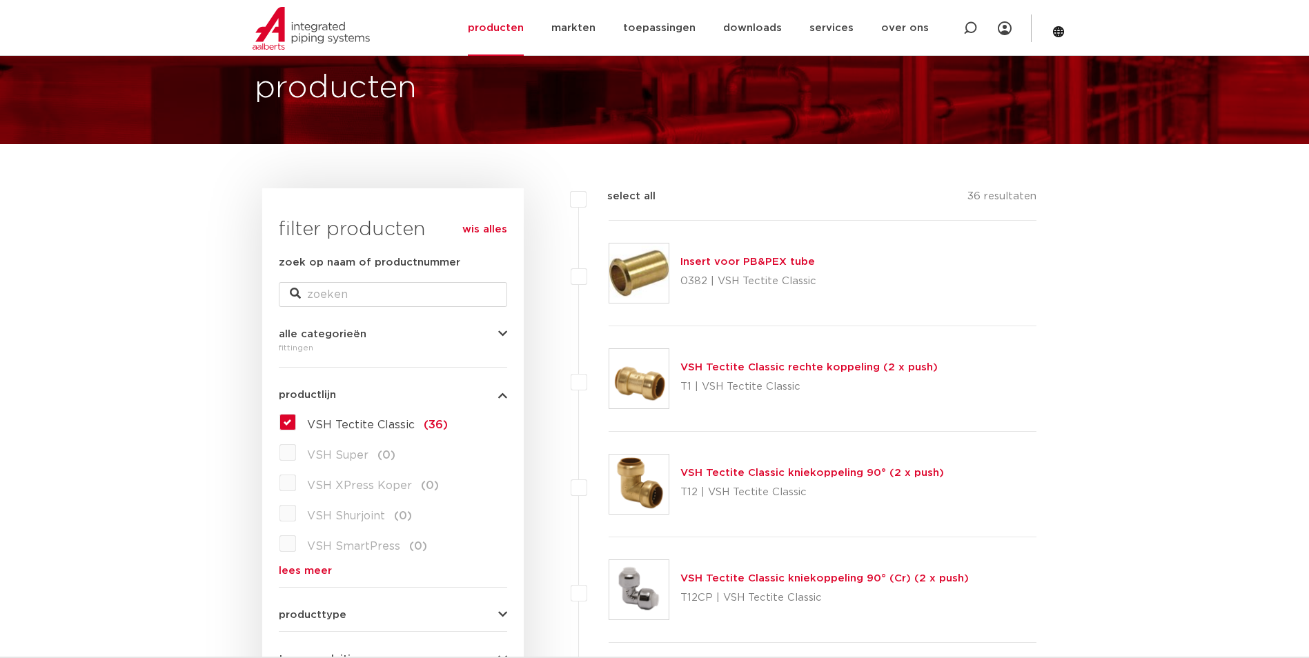
scroll to position [69, 0]
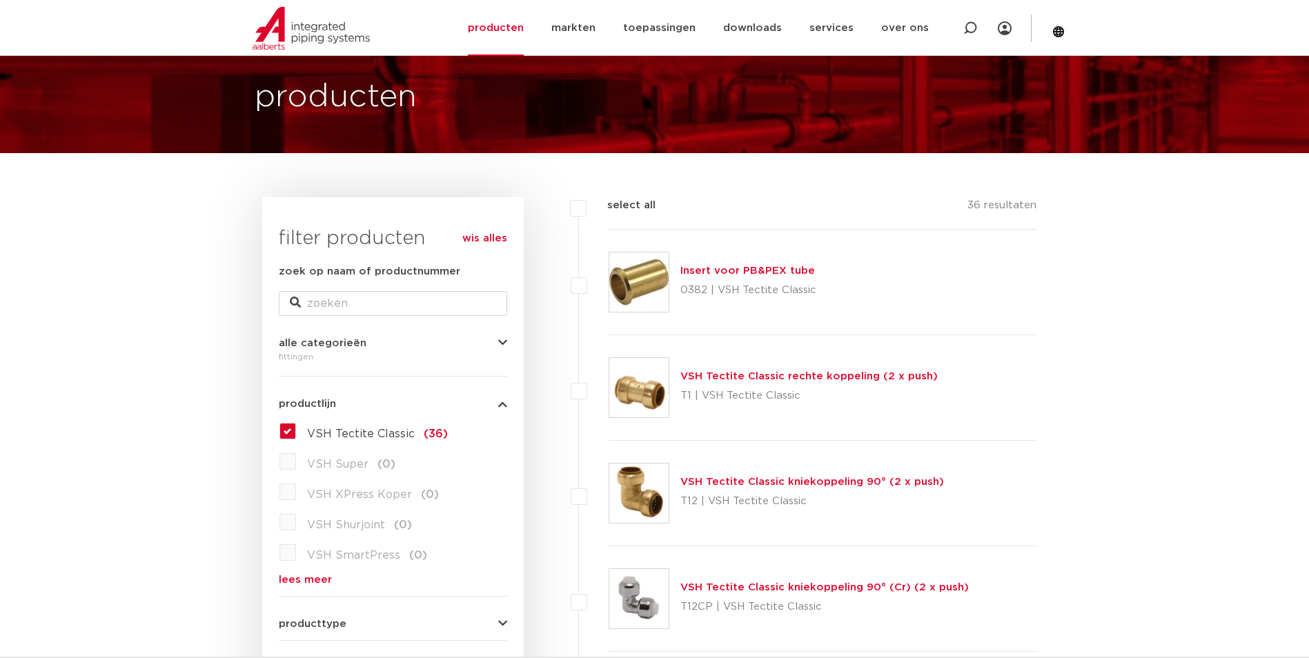
click at [787, 279] on p "0382 | VSH Tectite Classic" at bounding box center [748, 290] width 136 height 22
click at [786, 269] on link "Insert voor PB&PEX tube" at bounding box center [747, 271] width 135 height 10
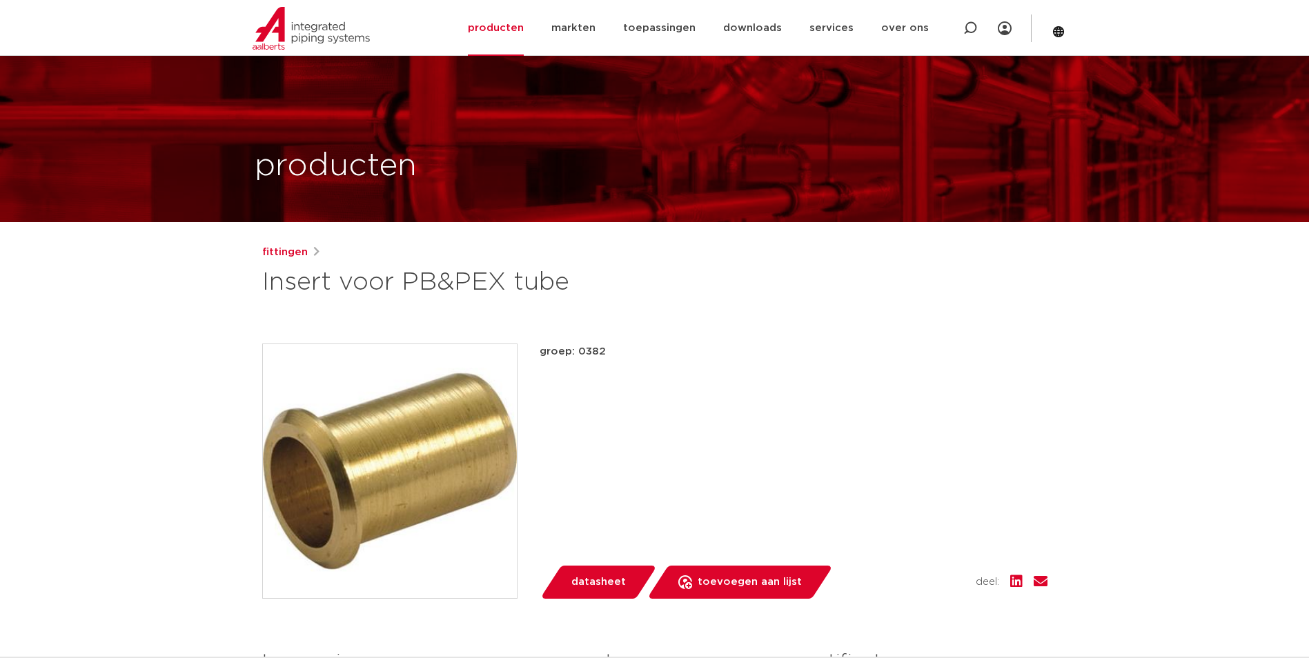
scroll to position [483, 0]
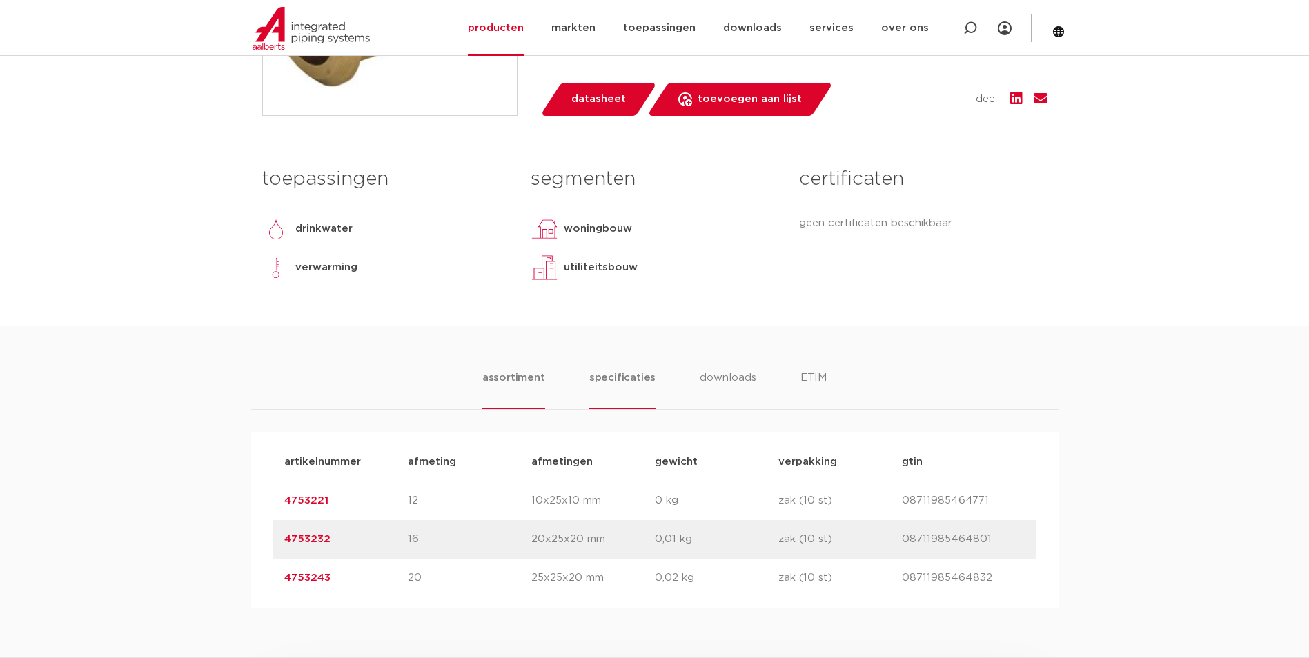
click at [632, 384] on li "specificaties" at bounding box center [622, 389] width 66 height 39
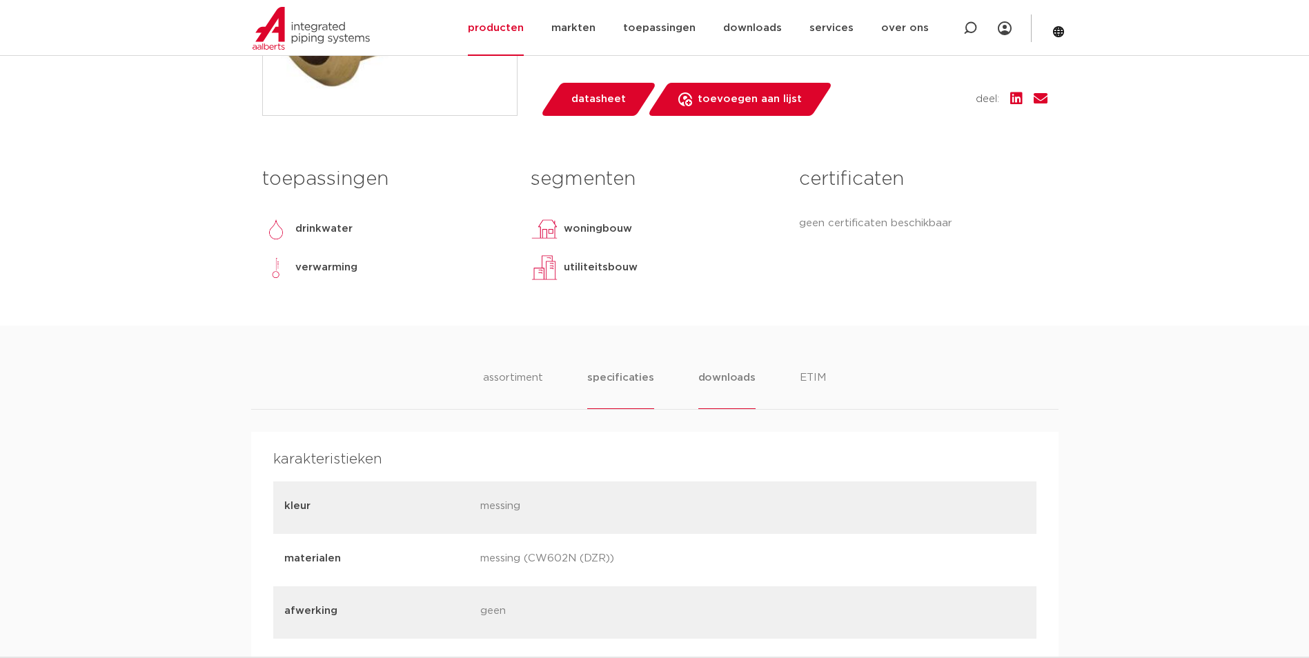
click at [713, 373] on li "downloads" at bounding box center [726, 389] width 57 height 39
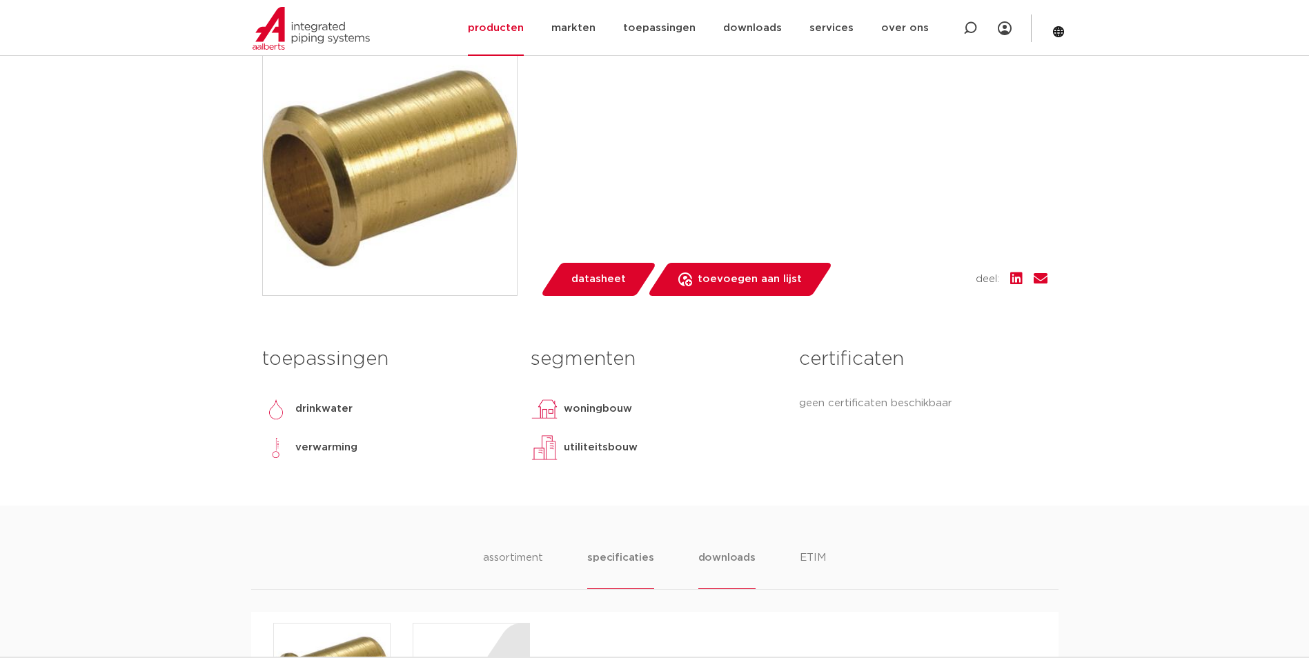
scroll to position [69, 0]
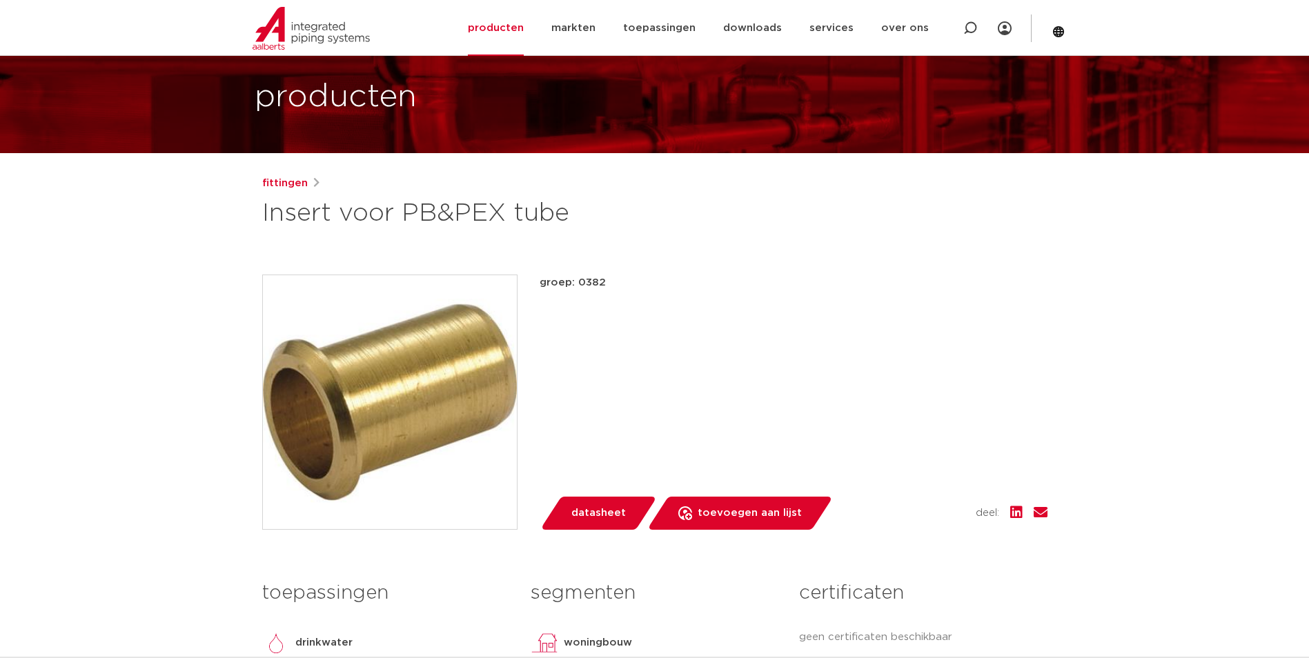
click at [326, 379] on img at bounding box center [390, 402] width 254 height 254
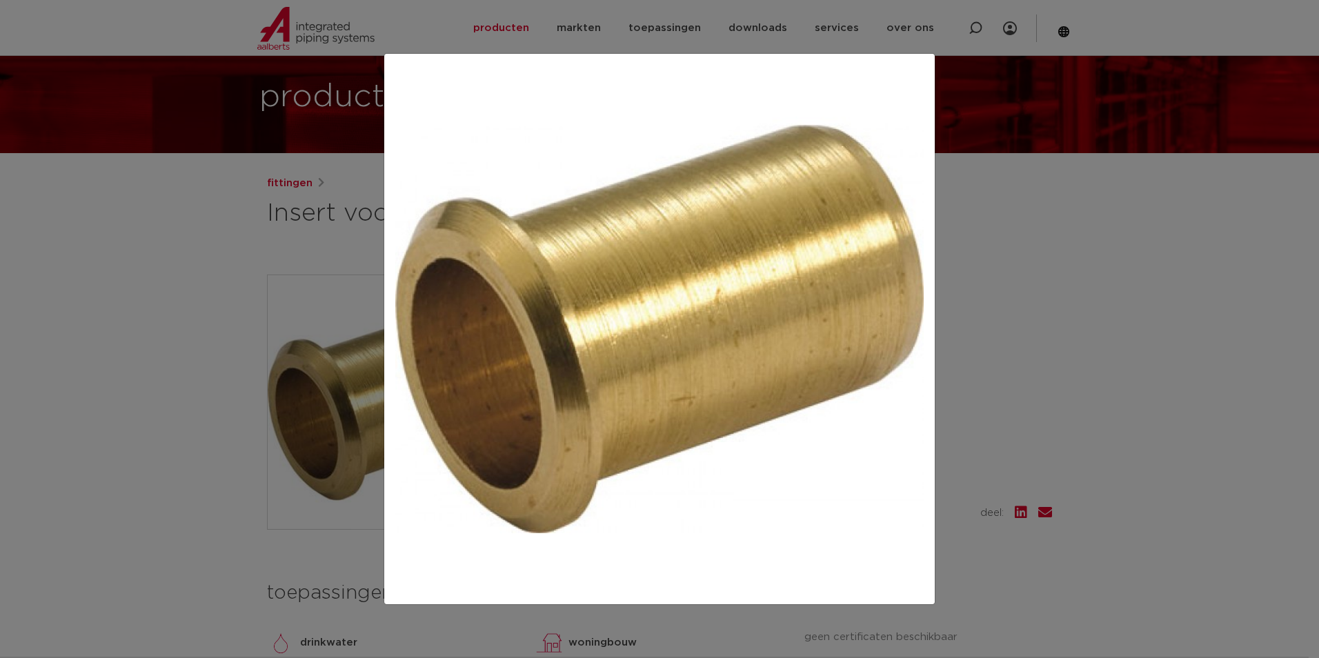
click at [1143, 316] on div at bounding box center [659, 329] width 1319 height 658
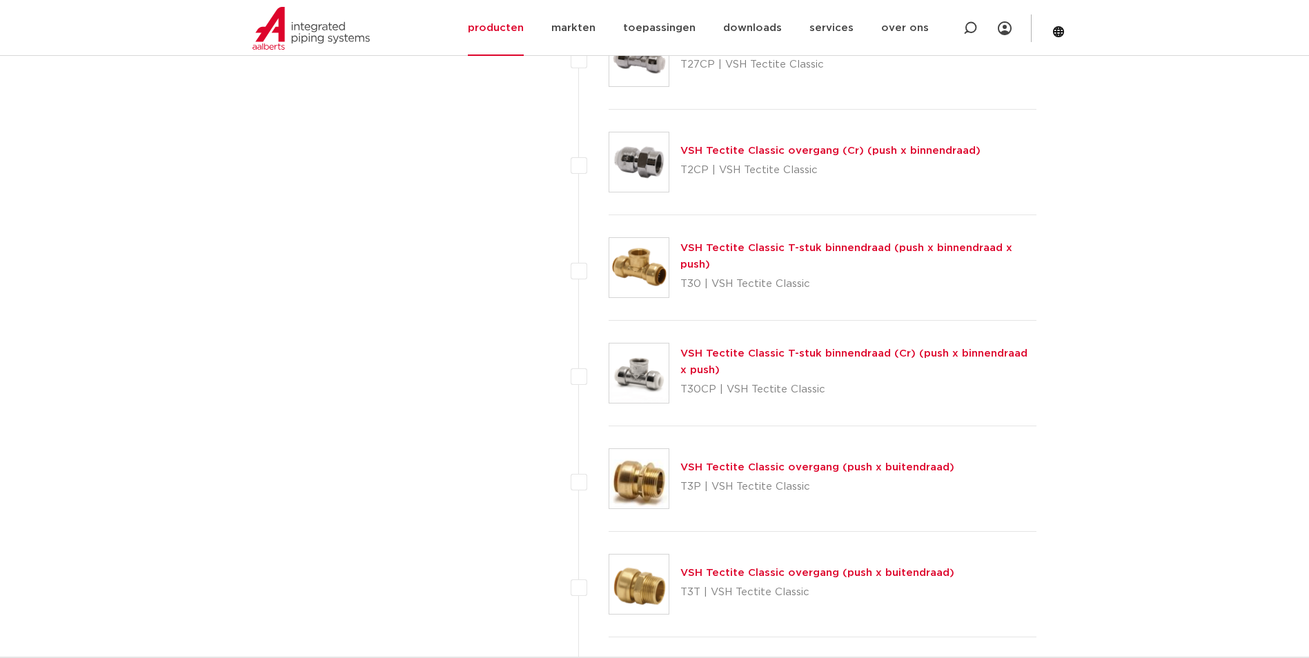
scroll to position [2552, 0]
